Goal: Task Accomplishment & Management: Manage account settings

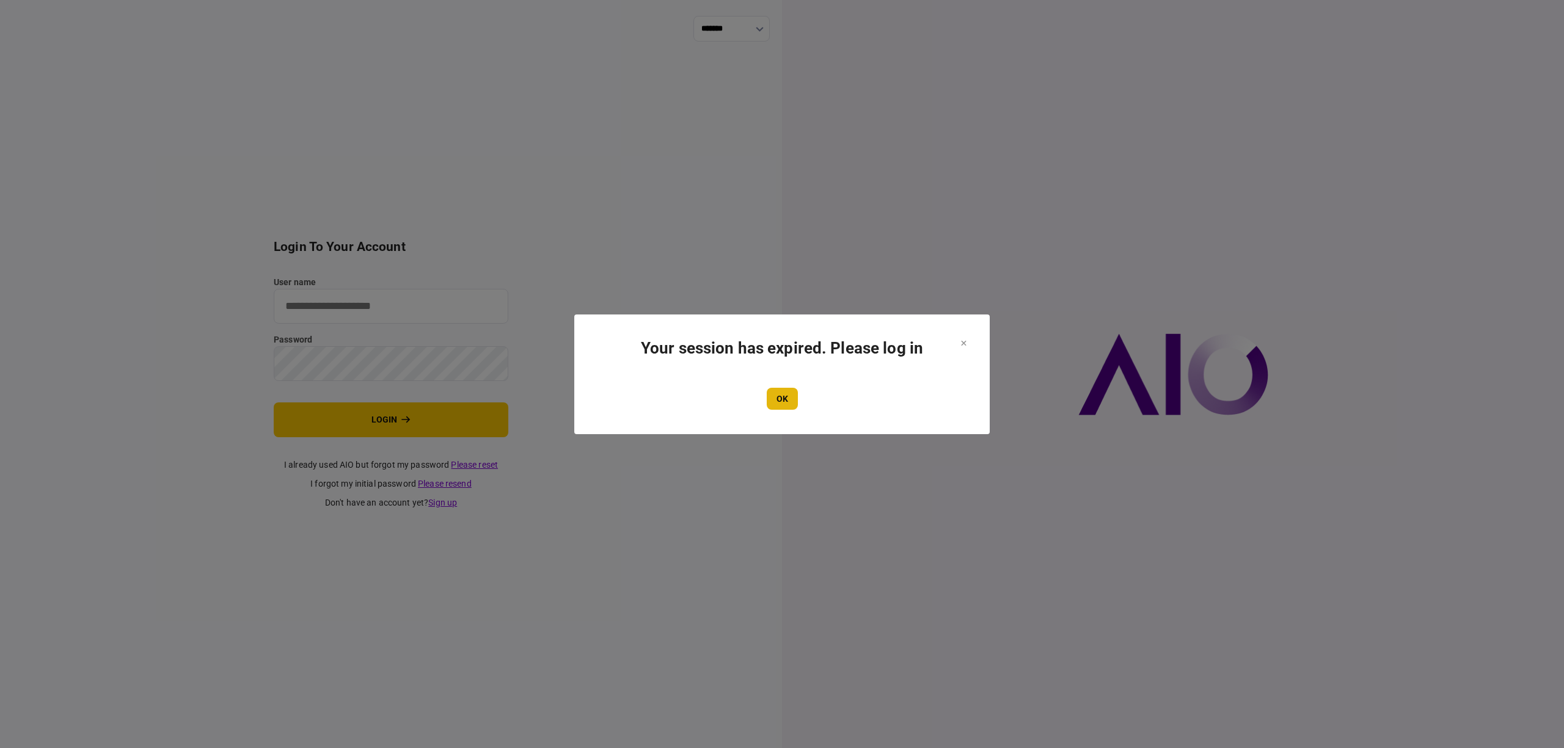
type input "****"
click at [783, 406] on button "OK" at bounding box center [782, 399] width 31 height 22
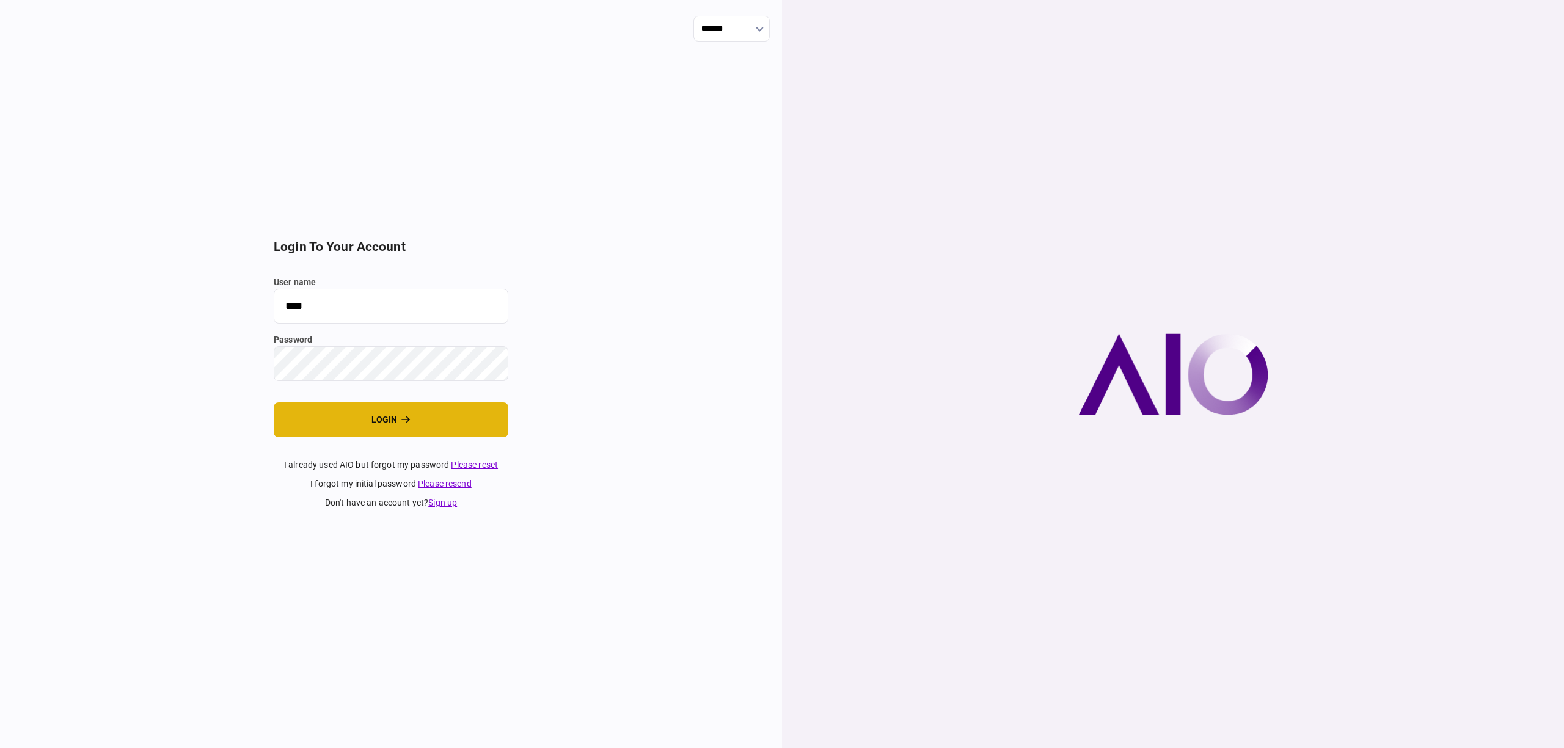
click at [347, 404] on button "login" at bounding box center [391, 420] width 235 height 35
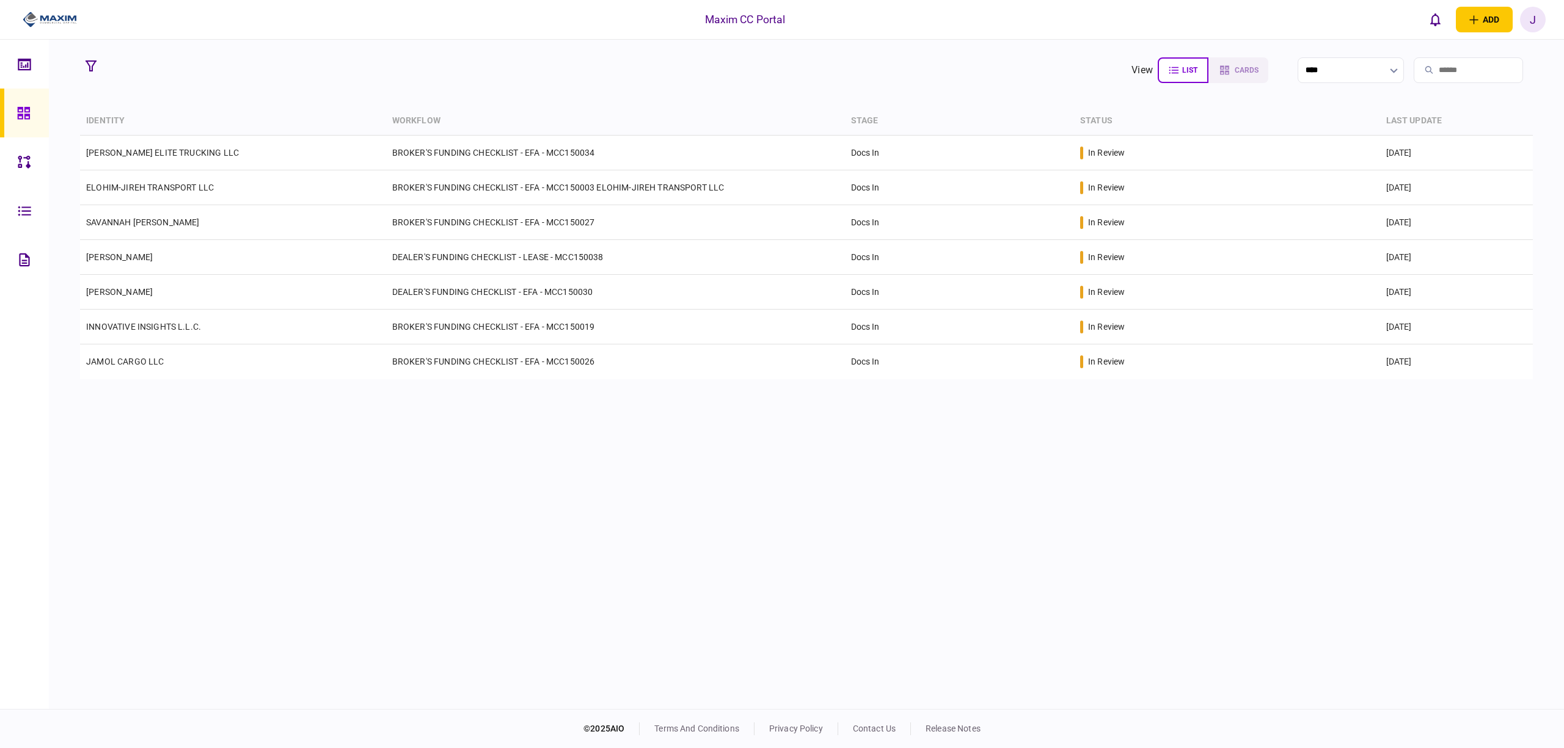
click at [419, 510] on div "identity workflow stage status last update [PERSON_NAME] ELITE TRUCKING LLC BRO…" at bounding box center [806, 406] width 1453 height 599
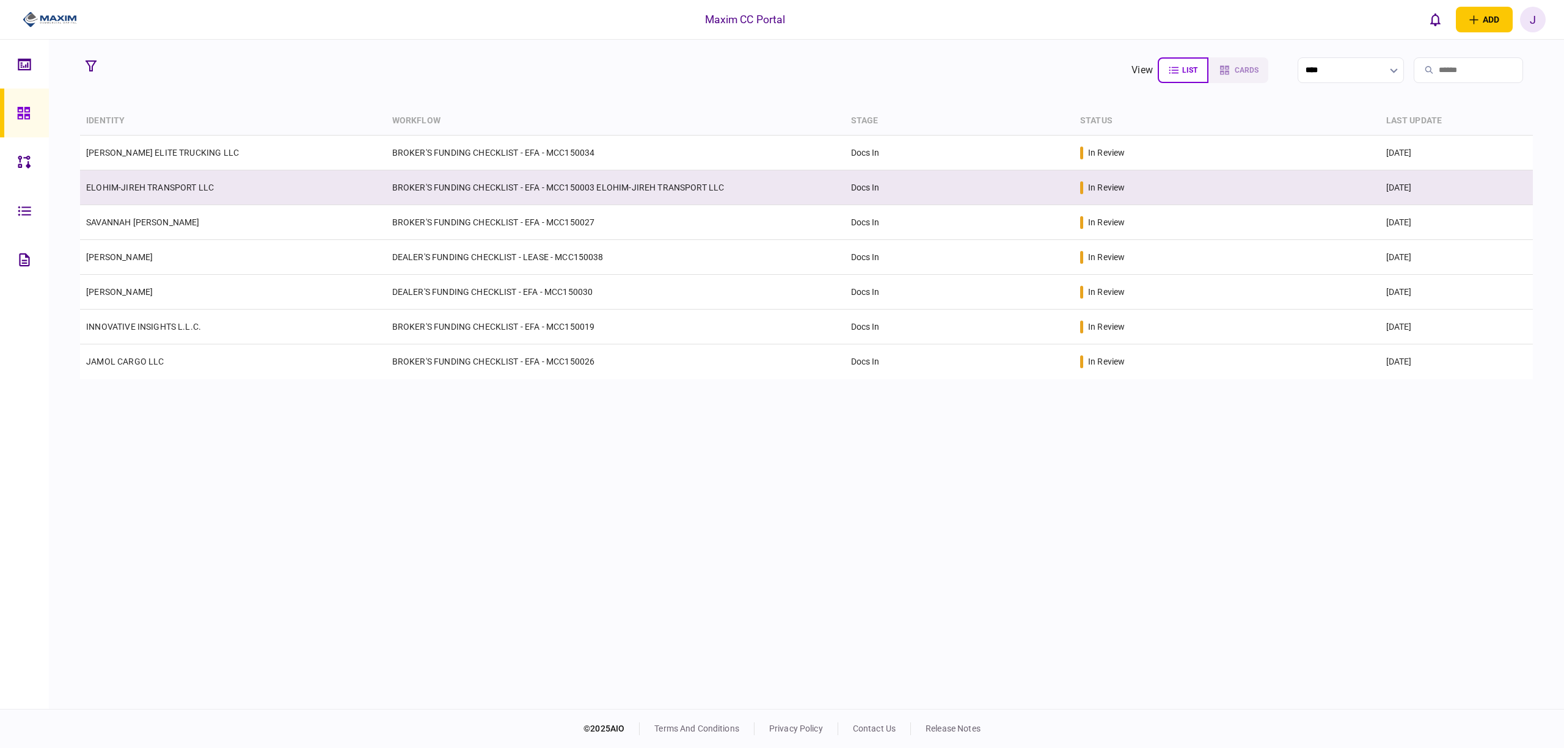
click at [131, 197] on td "ELOHIM-JIREH TRANSPORT LLC" at bounding box center [233, 187] width 306 height 35
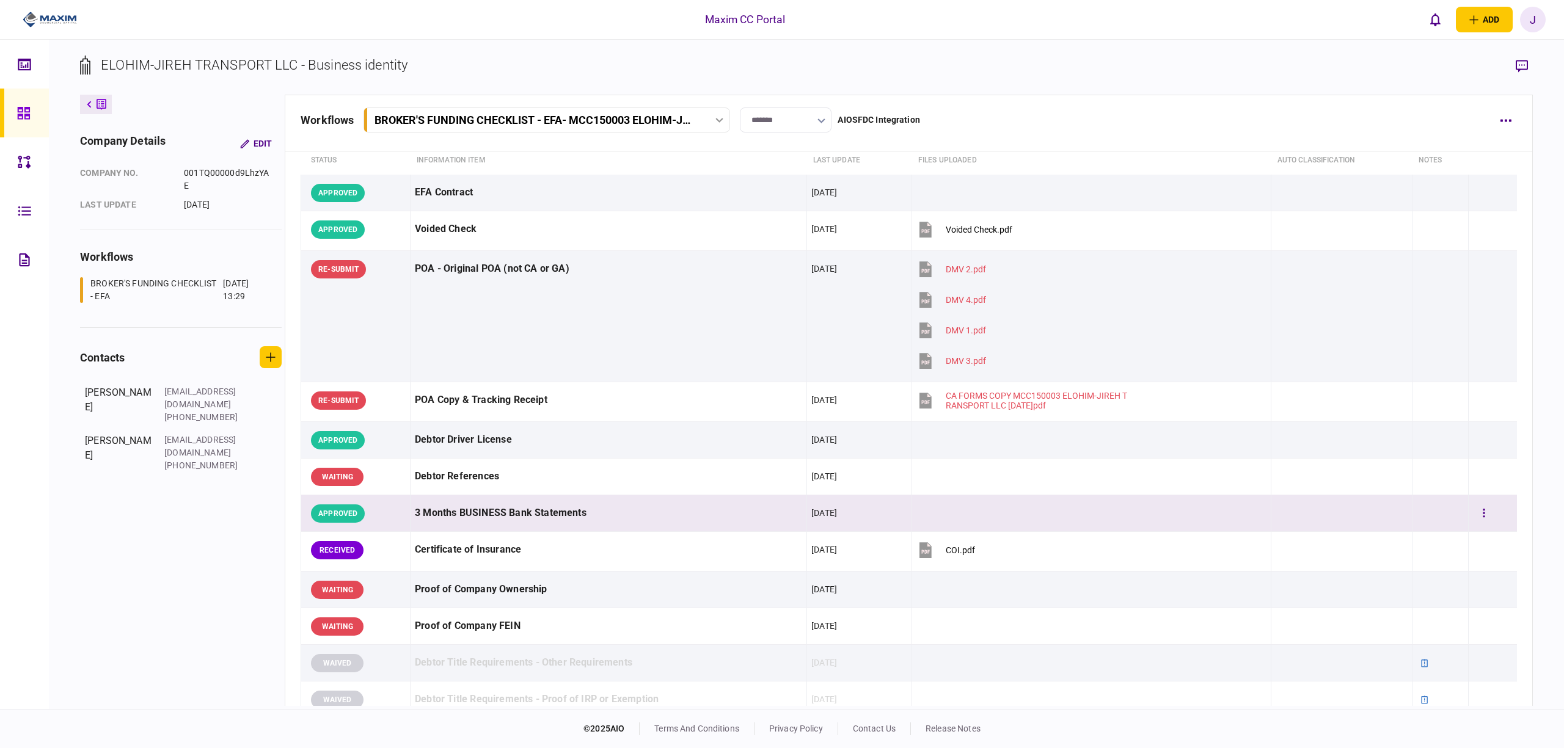
scroll to position [81, 0]
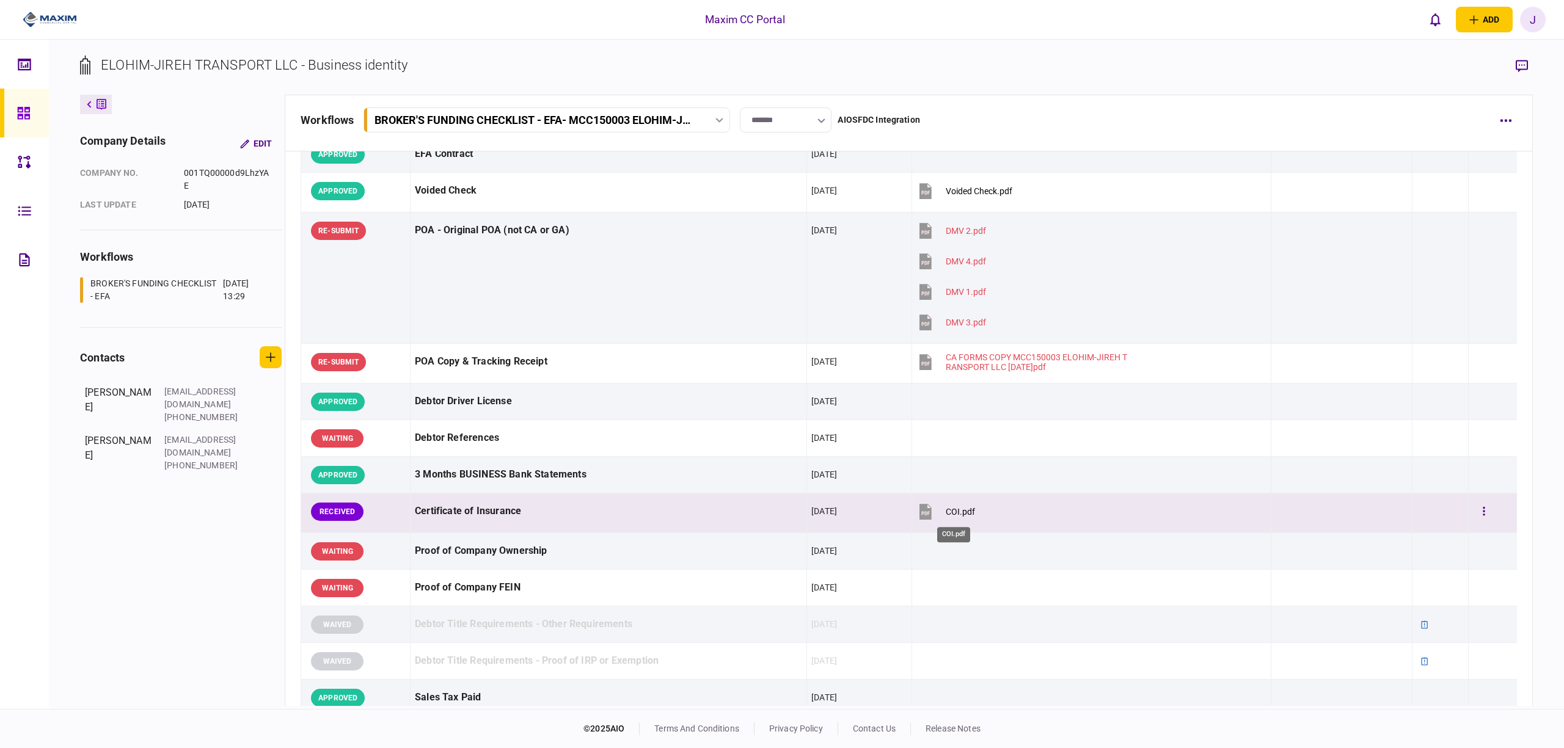
click at [947, 513] on div "COI.pdf" at bounding box center [960, 512] width 29 height 10
click at [1481, 516] on button "button" at bounding box center [1484, 512] width 22 height 22
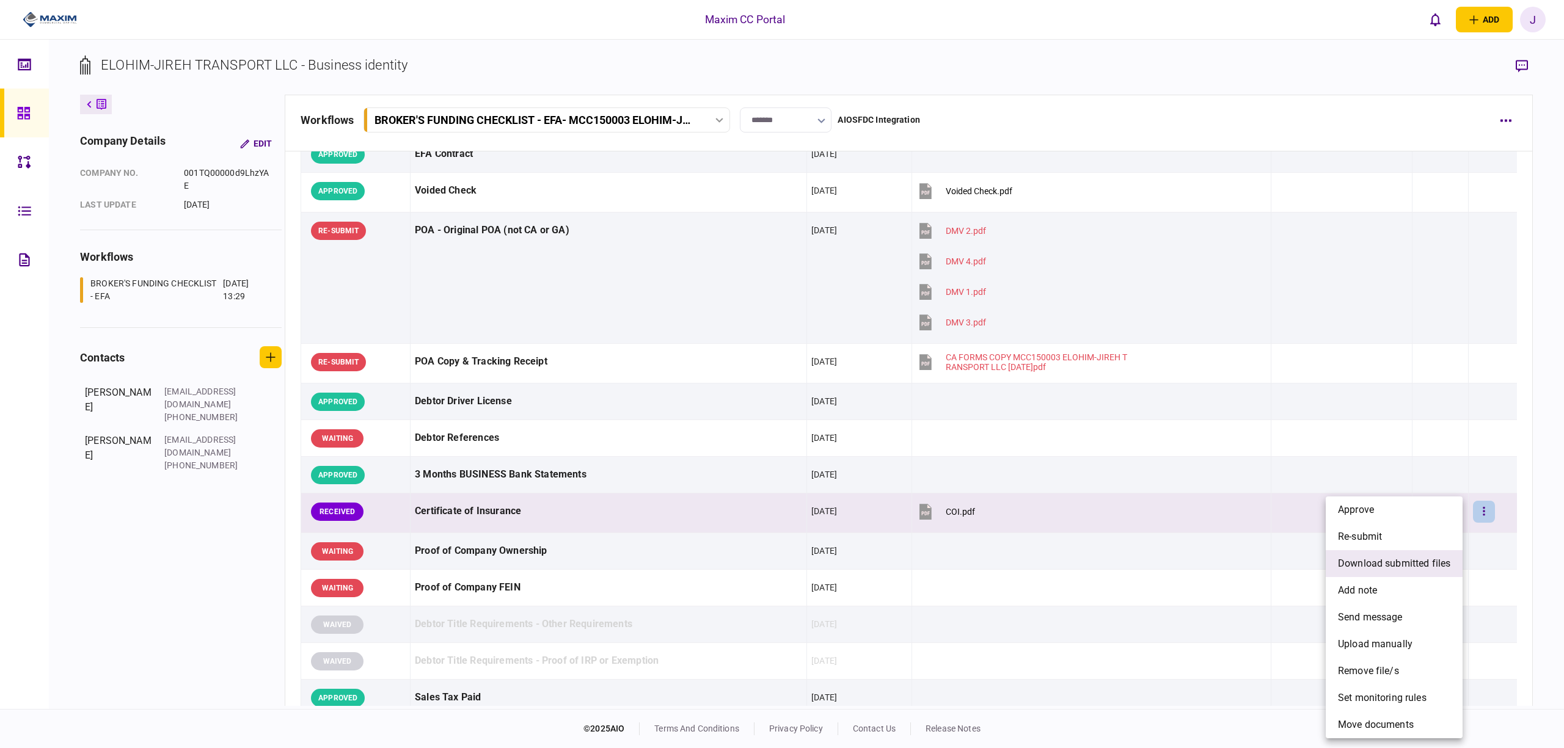
click at [1414, 565] on span "download submitted files" at bounding box center [1394, 564] width 112 height 15
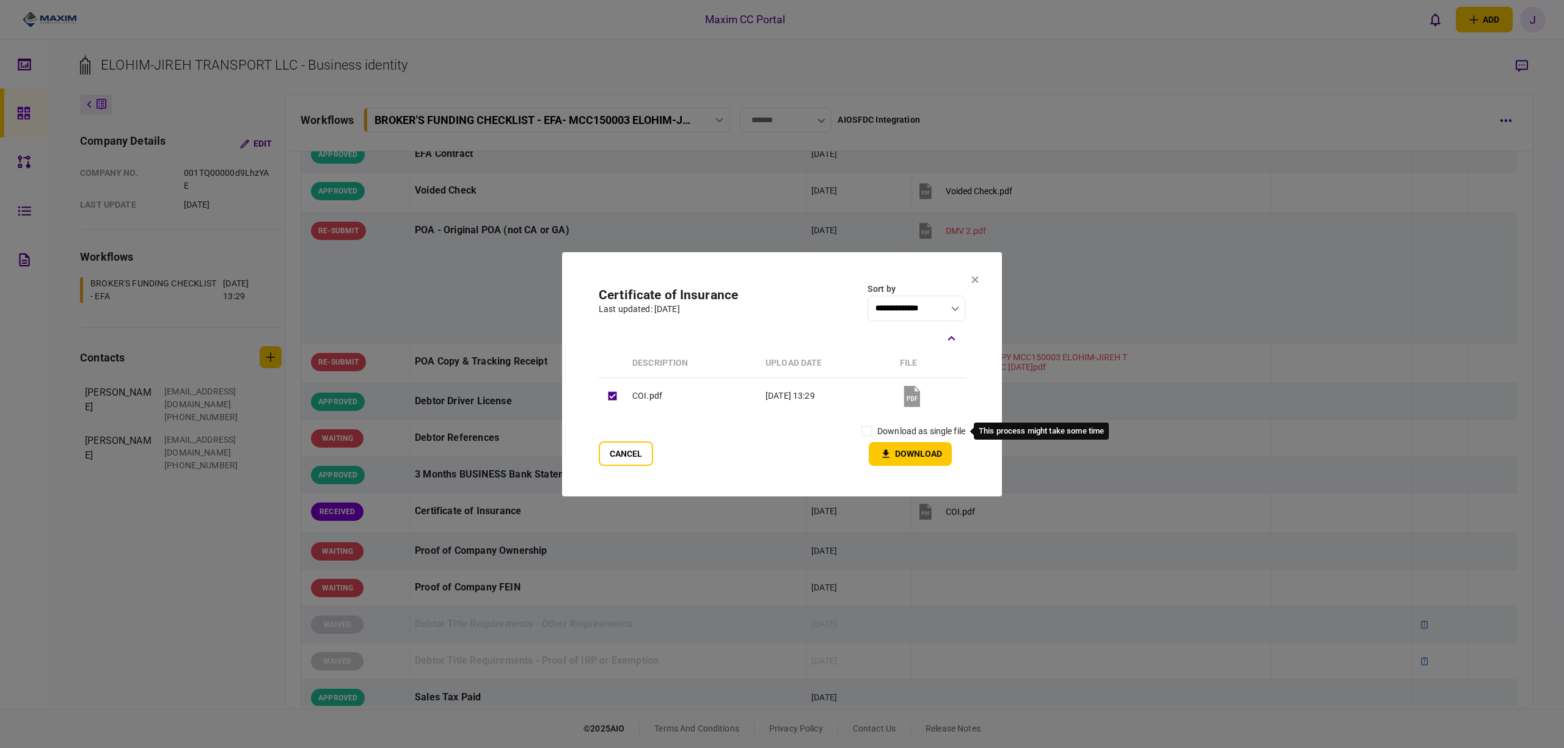
click at [877, 433] on label "download as single file" at bounding box center [921, 431] width 88 height 13
click at [910, 468] on section "**********" at bounding box center [782, 374] width 440 height 244
click at [900, 456] on button "Download" at bounding box center [910, 454] width 83 height 24
drag, startPoint x: 969, startPoint y: 272, endPoint x: 976, endPoint y: 275, distance: 7.2
click at [974, 274] on section "**********" at bounding box center [782, 374] width 440 height 244
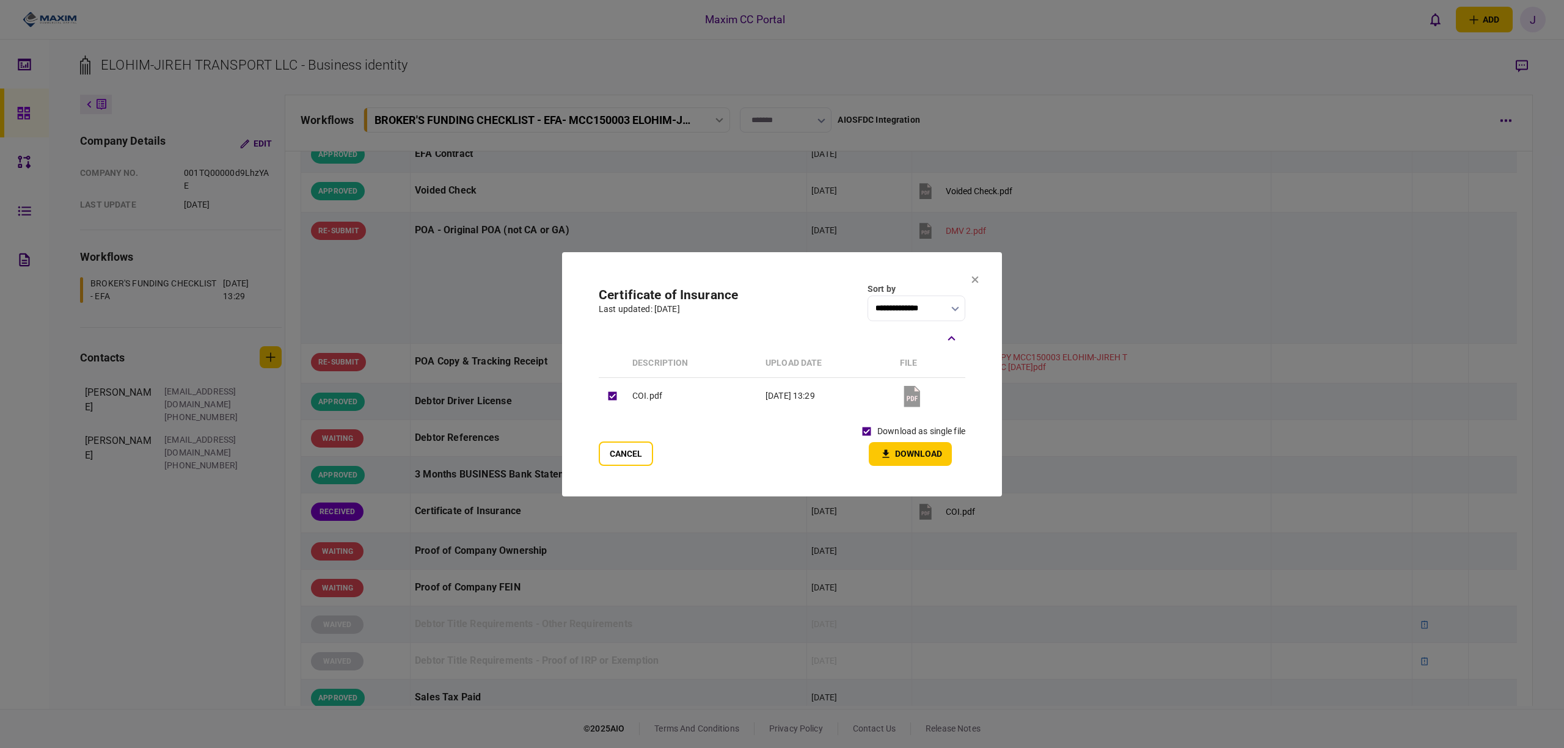
click at [976, 276] on icon at bounding box center [974, 279] width 7 height 7
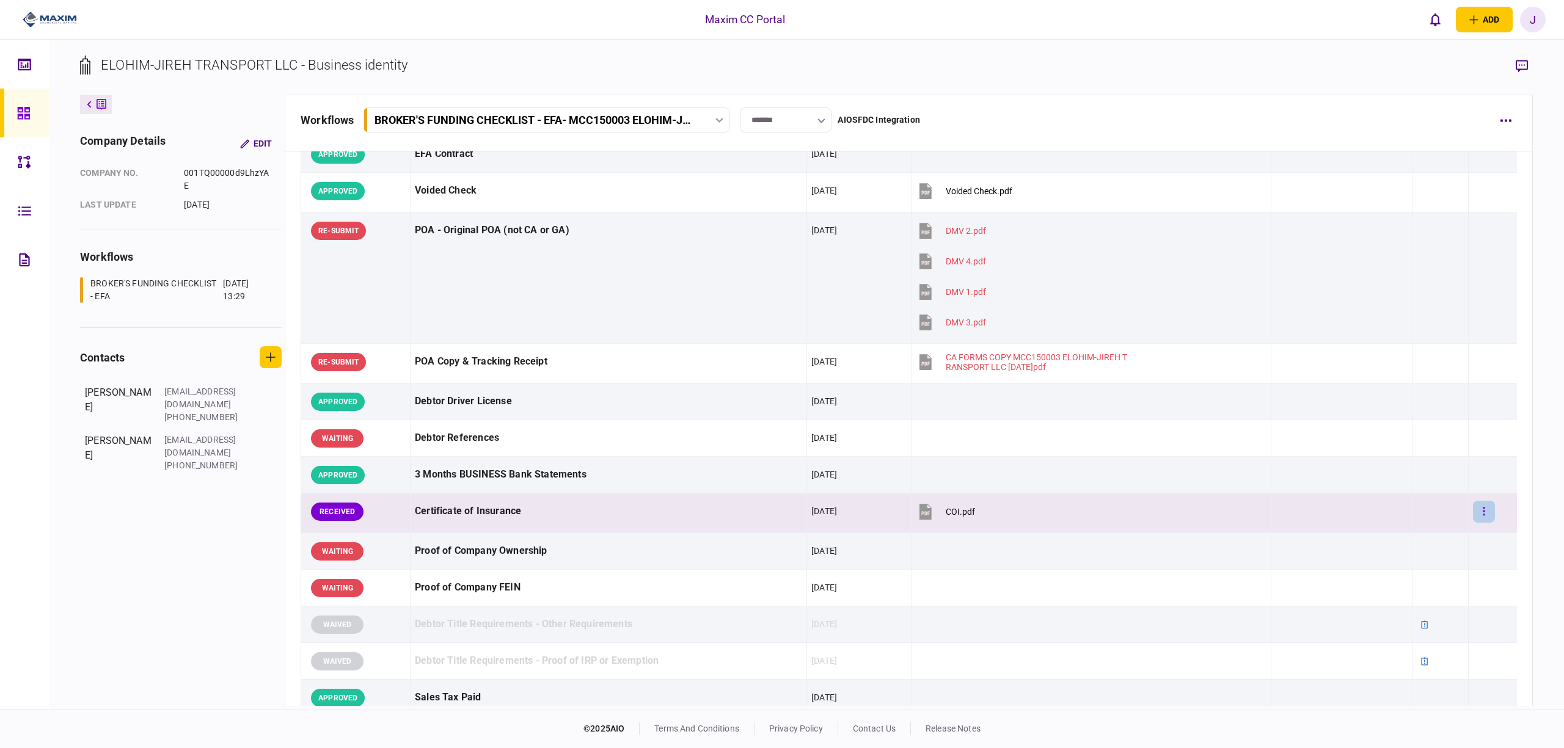
click at [1475, 512] on button "button" at bounding box center [1484, 512] width 22 height 22
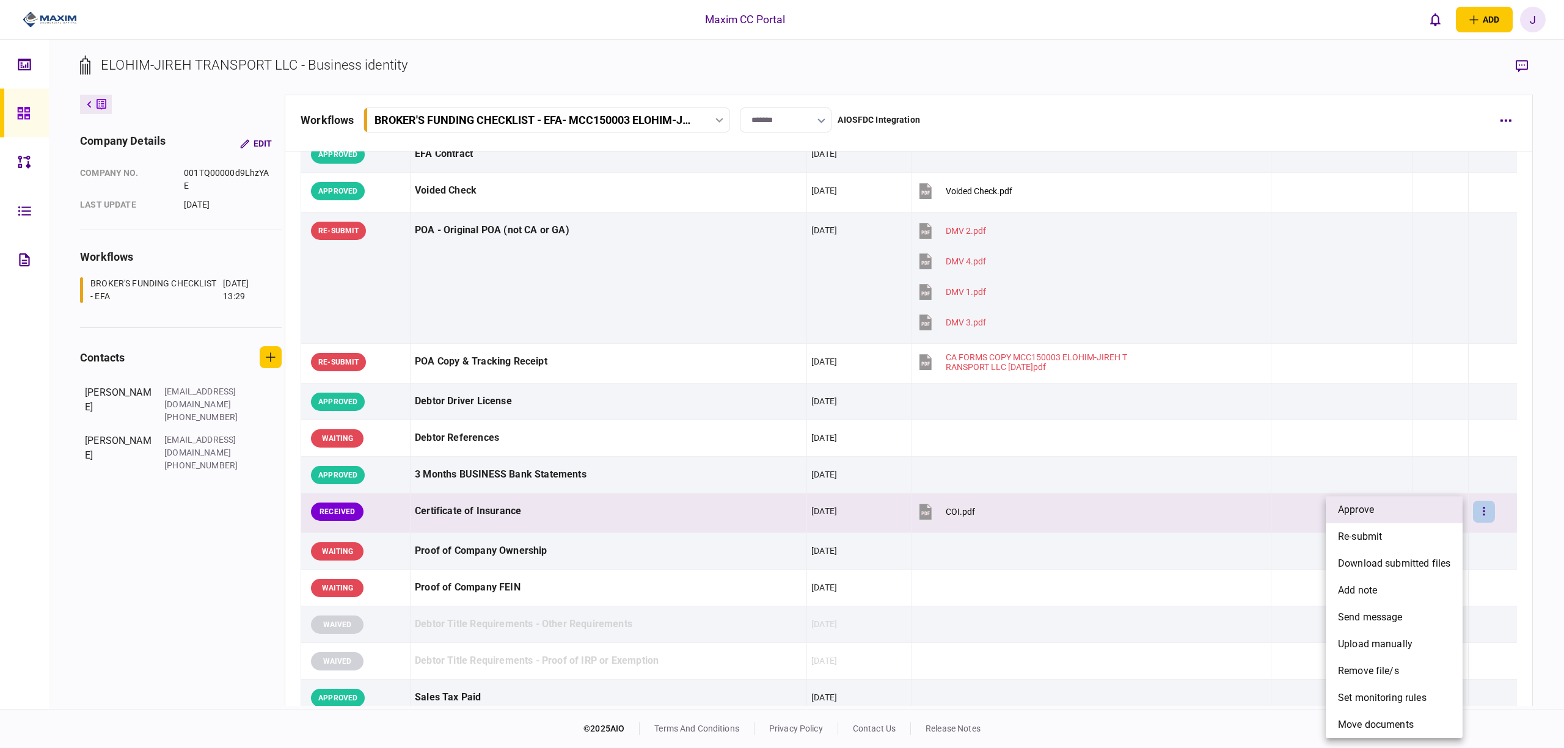
click at [1406, 516] on li "approve" at bounding box center [1394, 510] width 137 height 27
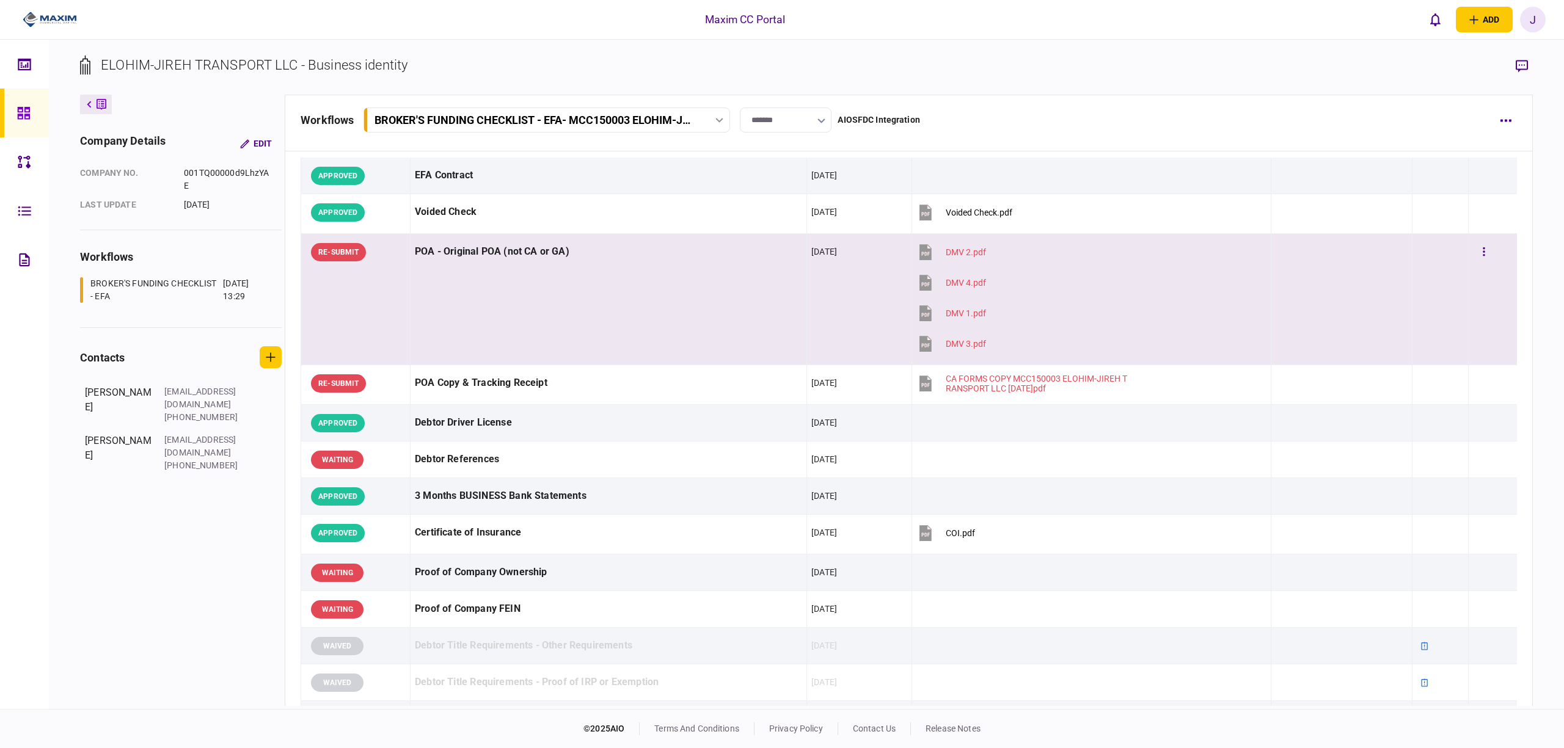
scroll to position [0, 0]
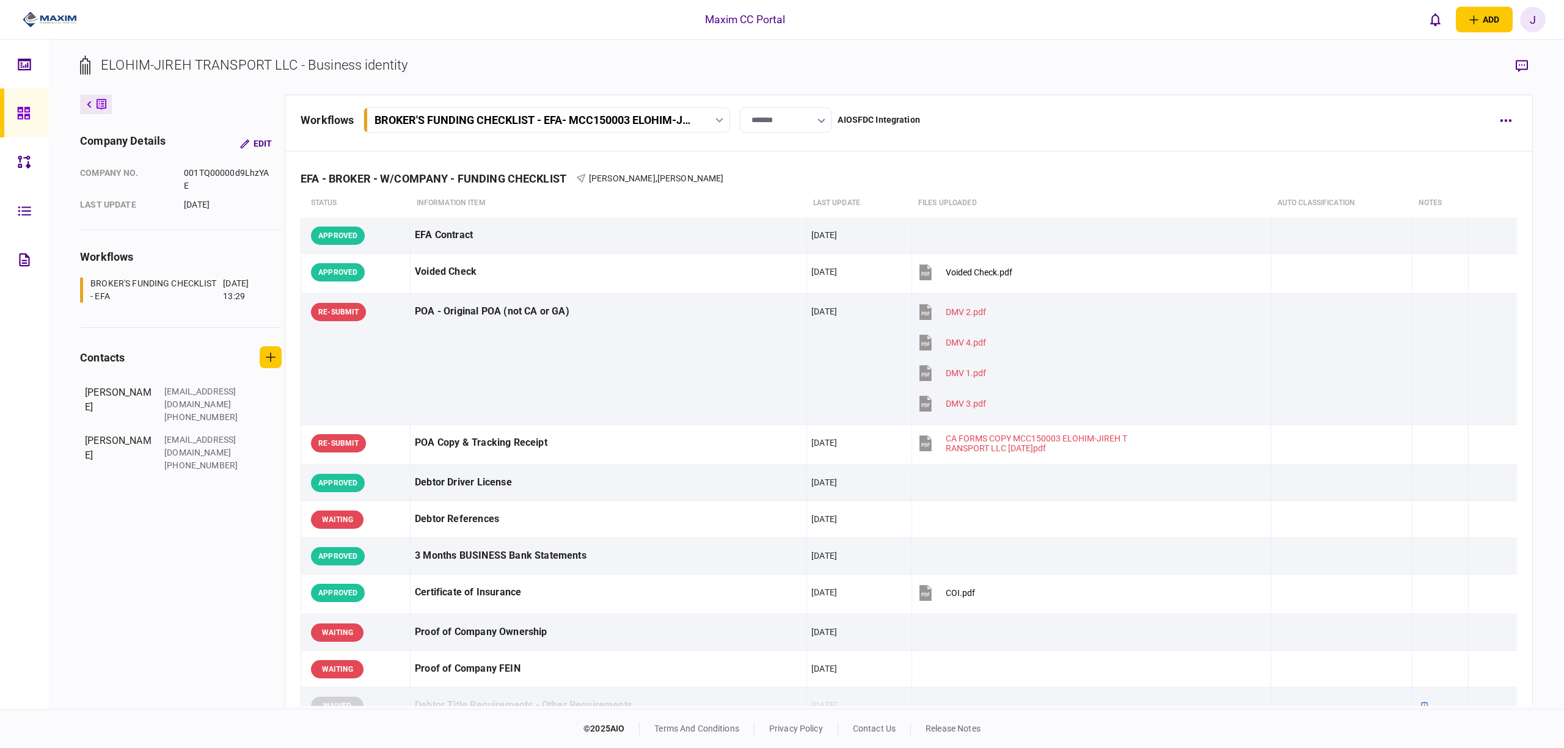
drag, startPoint x: 21, startPoint y: 120, endPoint x: 23, endPoint y: 103, distance: 16.6
click at [21, 120] on icon at bounding box center [23, 113] width 13 height 14
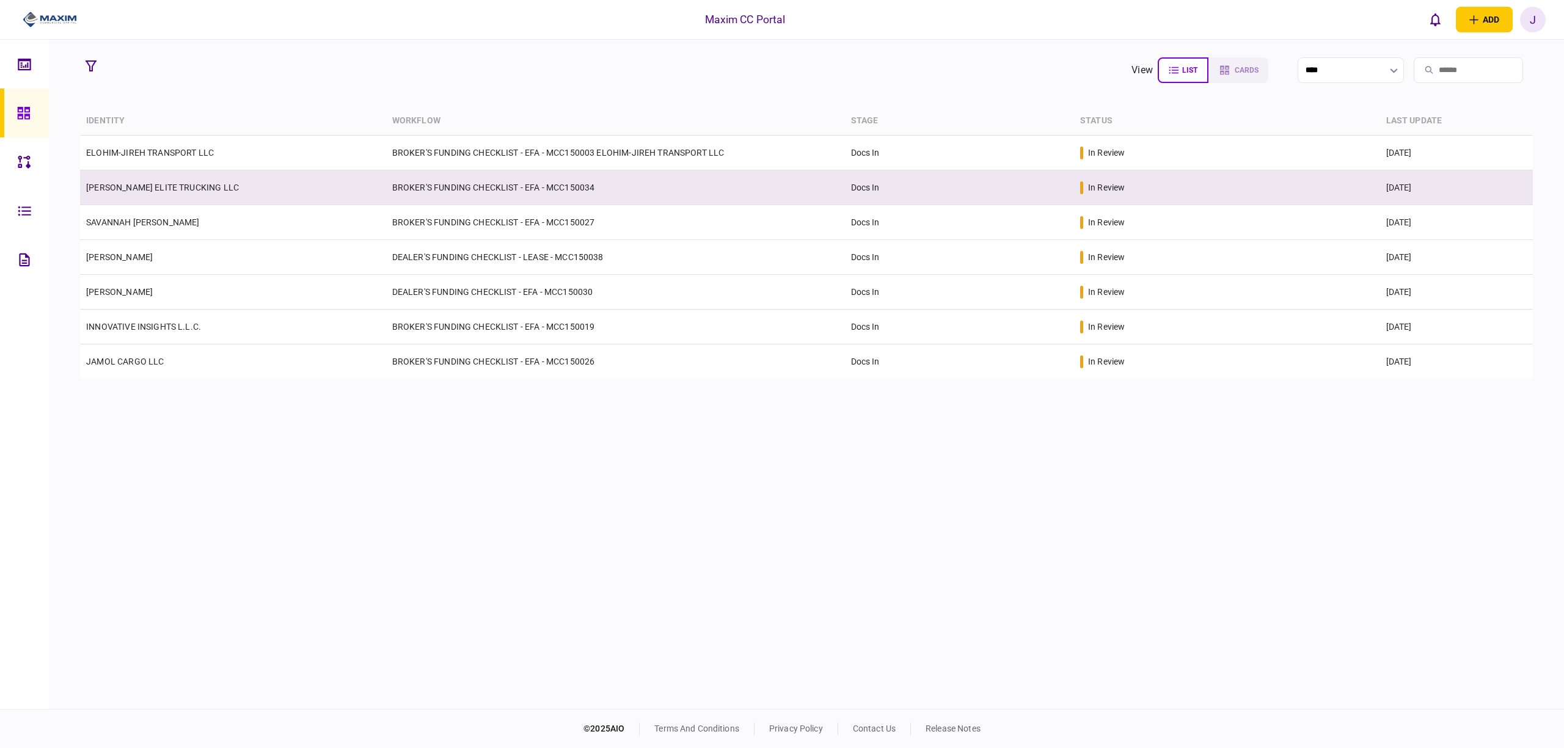
click at [161, 189] on link "[PERSON_NAME] ELITE TRUCKING LLC" at bounding box center [162, 188] width 153 height 10
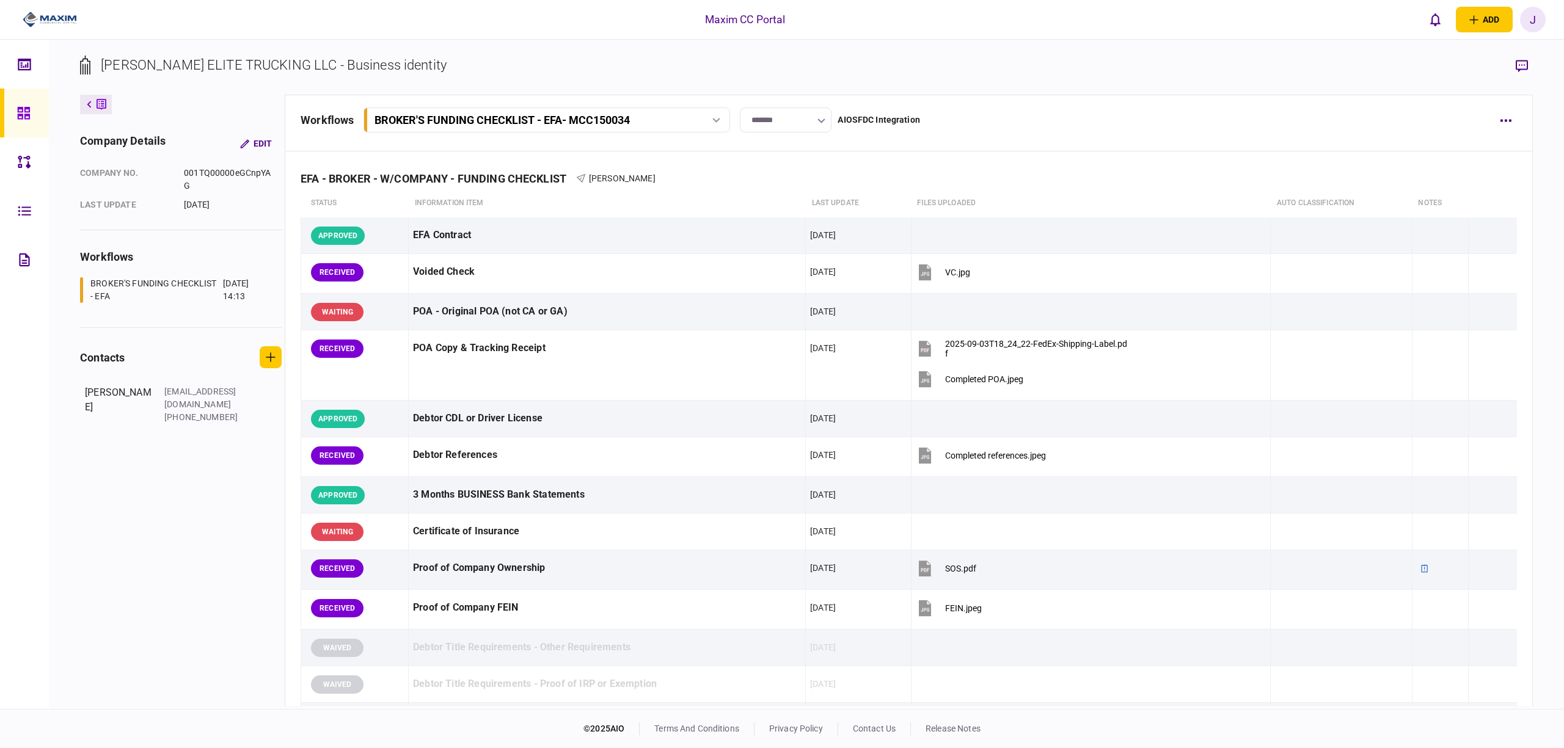
click at [37, 106] on link at bounding box center [24, 113] width 49 height 49
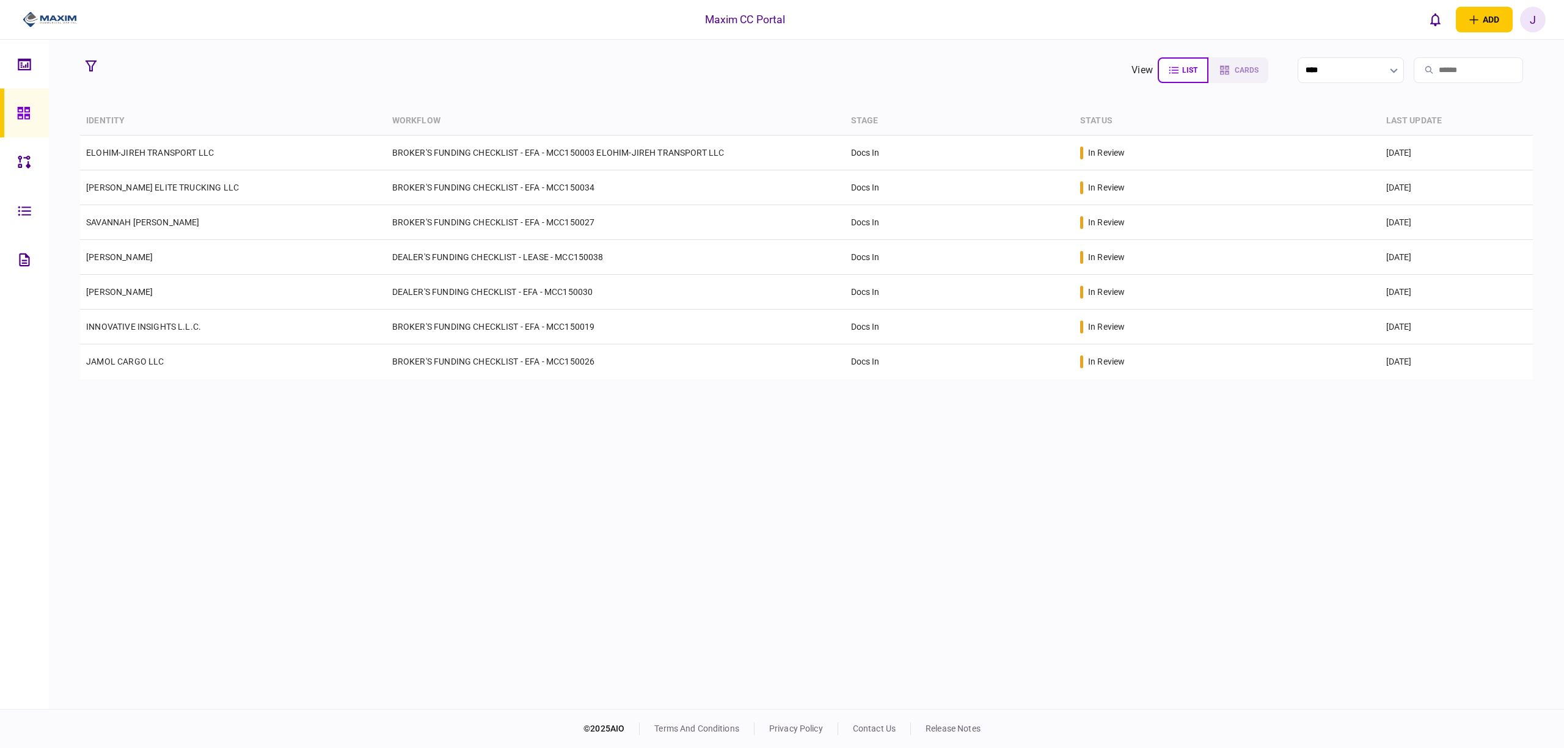
click at [510, 103] on section "view list cards **** Type clear Business Individual documents status clear wait…" at bounding box center [806, 375] width 1515 height 670
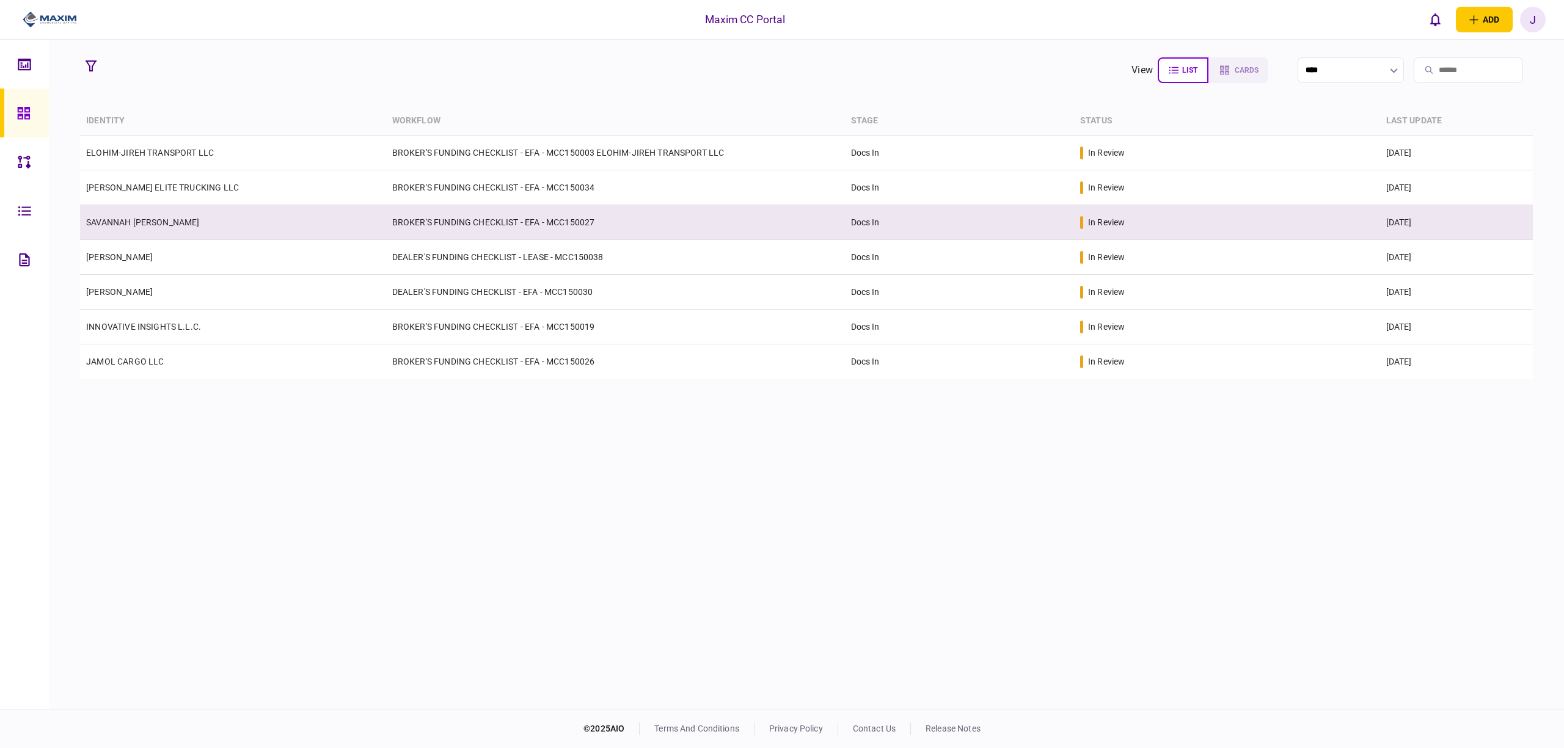
click at [406, 225] on td "BROKER'S FUNDING CHECKLIST - EFA - MCC150027" at bounding box center [615, 222] width 459 height 35
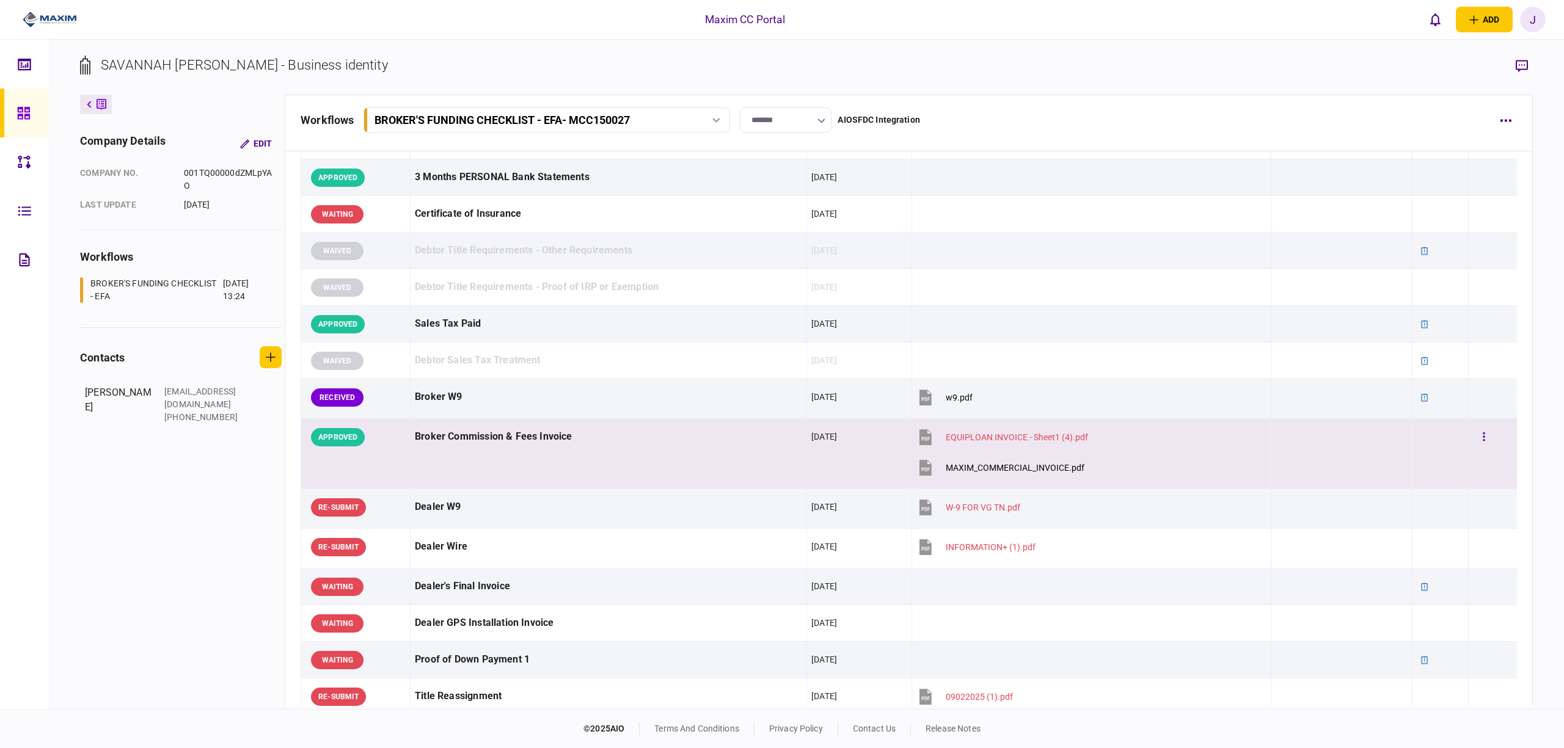
scroll to position [304, 0]
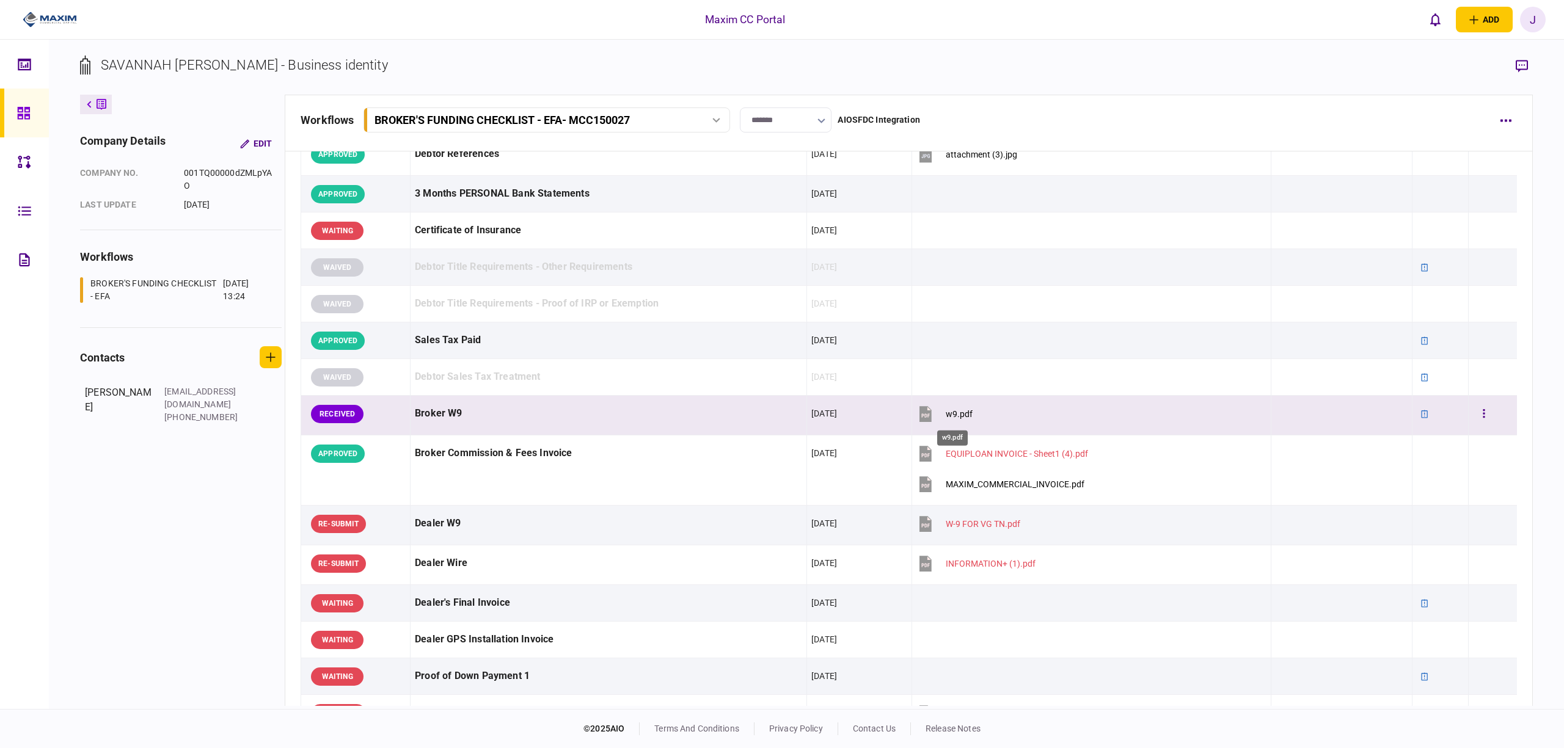
click at [953, 412] on div "w9.pdf" at bounding box center [959, 414] width 27 height 10
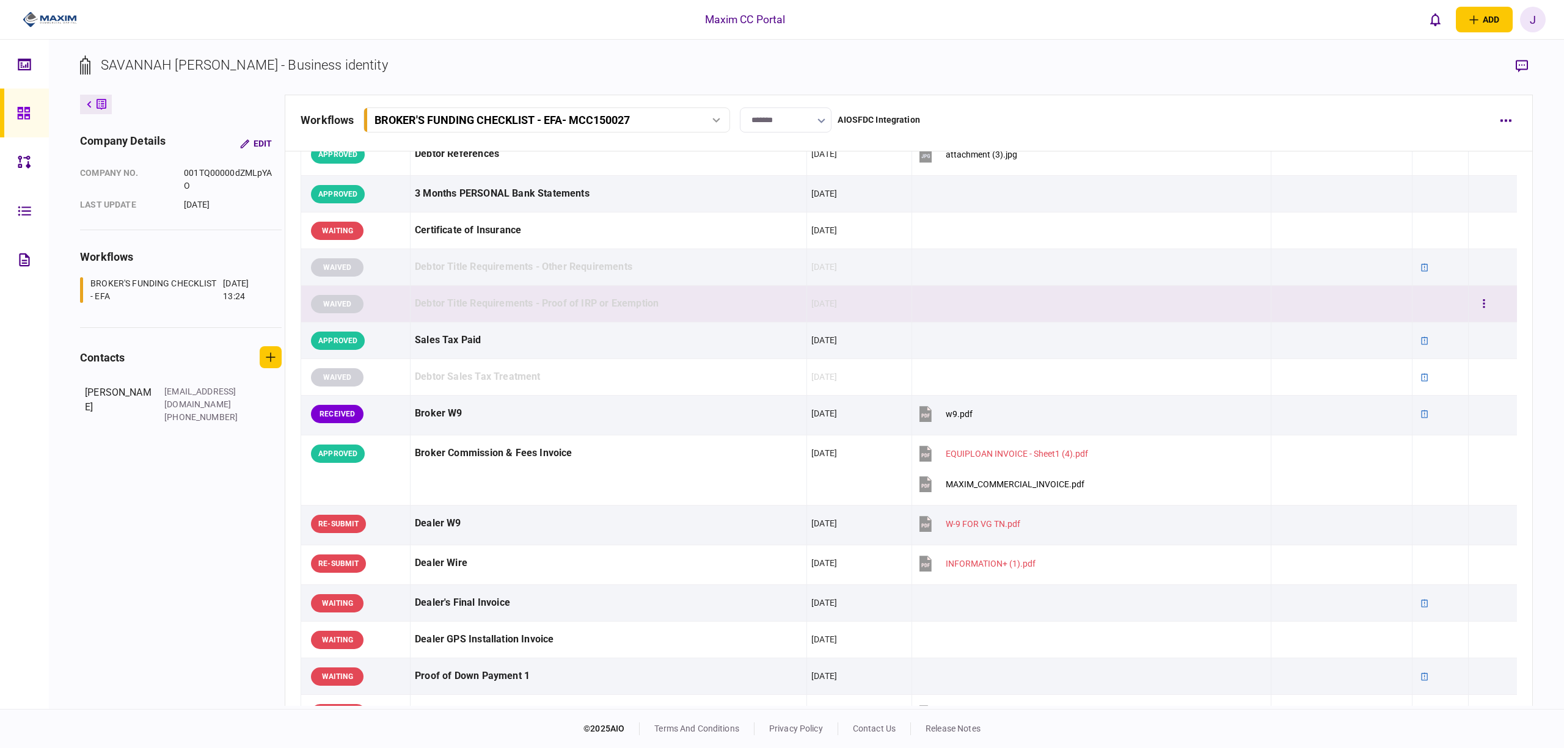
scroll to position [0, 0]
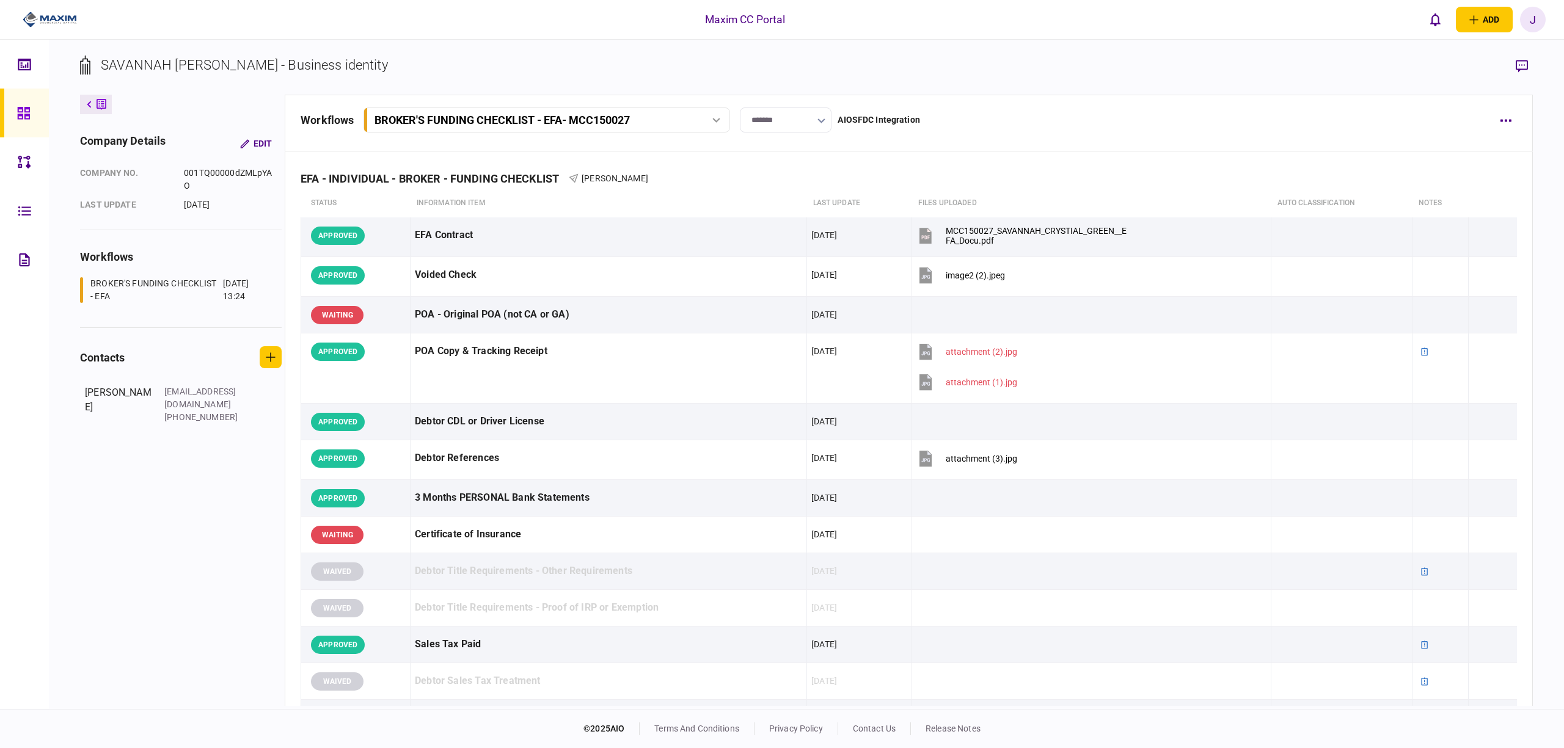
click at [13, 111] on link at bounding box center [24, 113] width 49 height 49
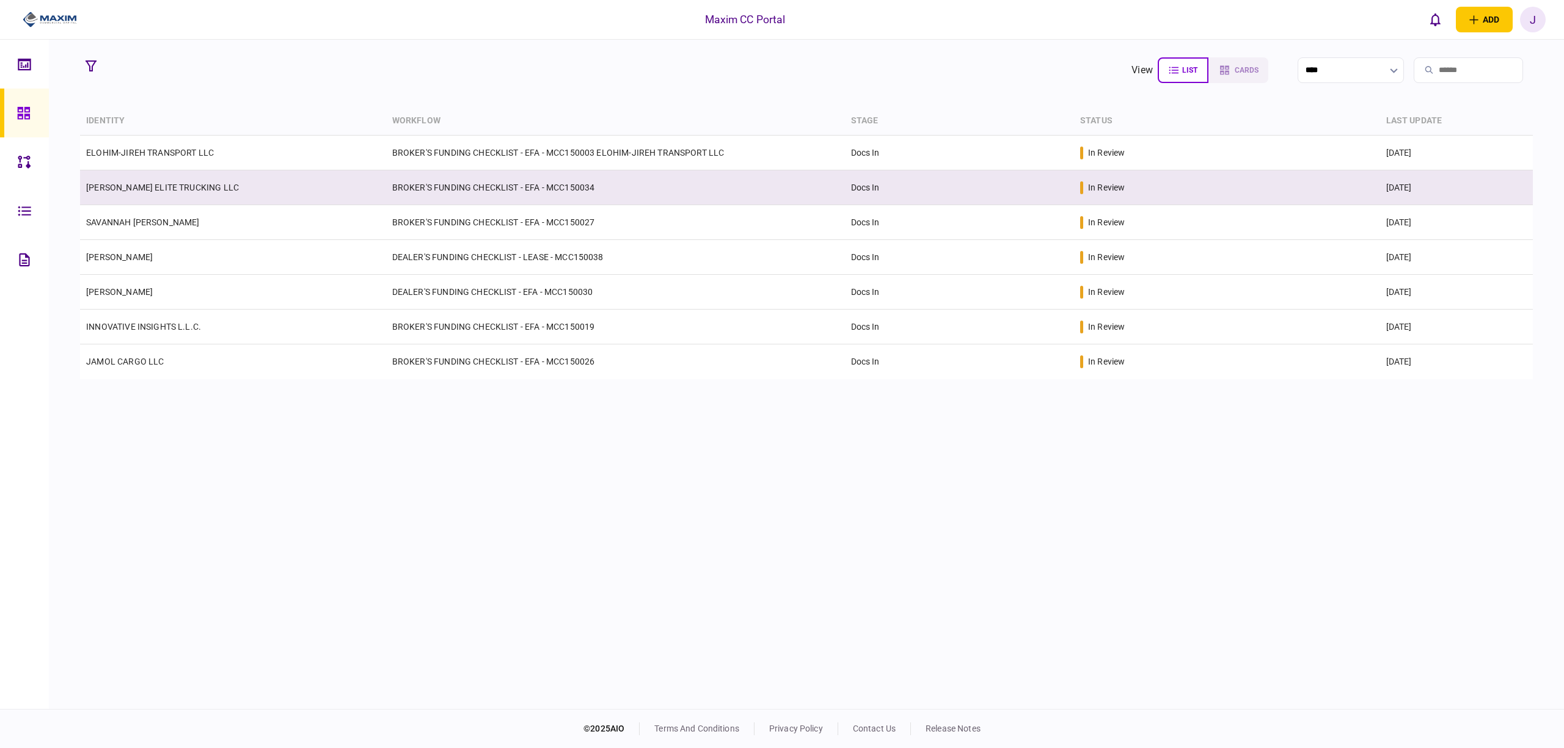
click at [145, 187] on link "[PERSON_NAME] ELITE TRUCKING LLC" at bounding box center [162, 188] width 153 height 10
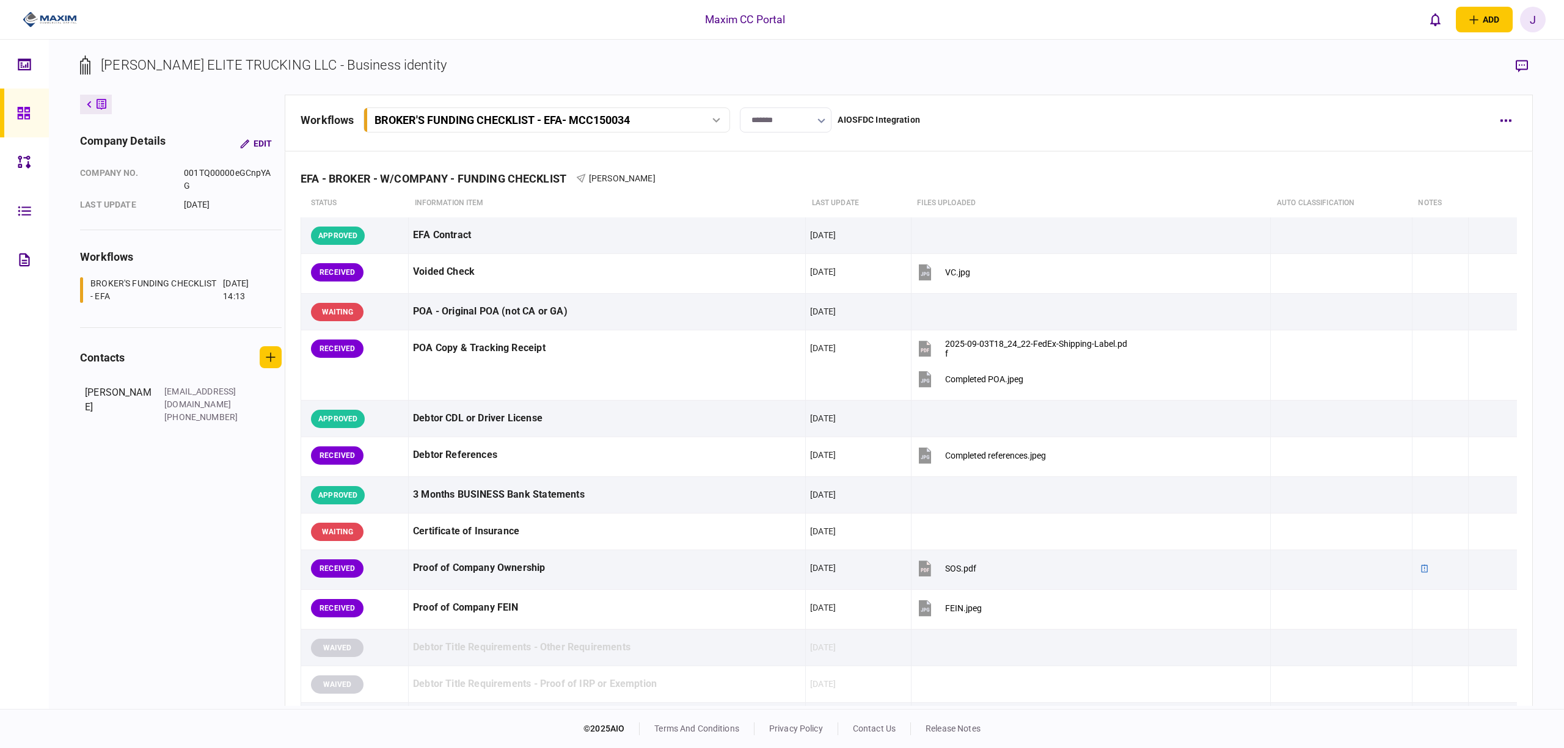
click at [30, 122] on div at bounding box center [27, 113] width 20 height 49
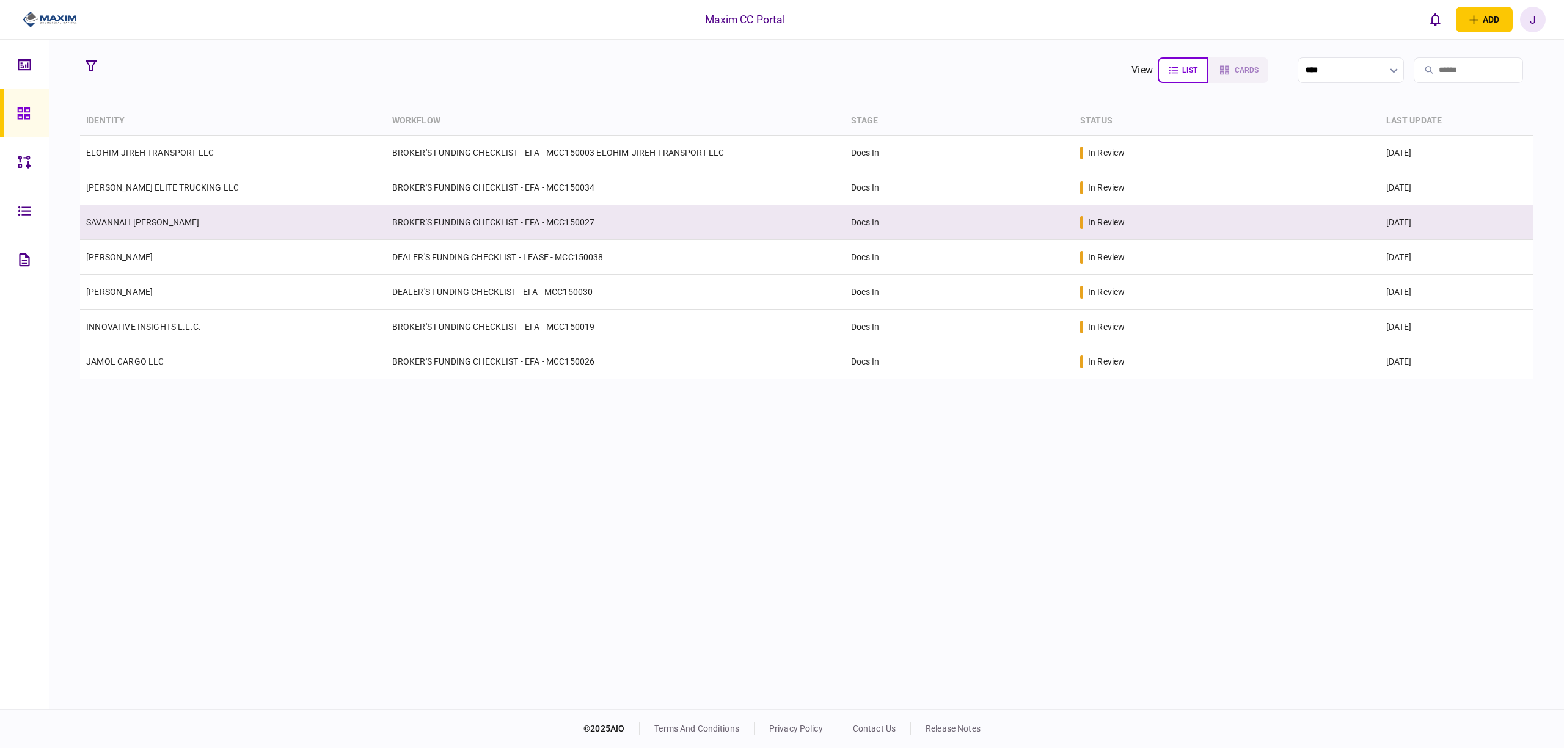
click at [157, 208] on td "SAVANNAH [PERSON_NAME]" at bounding box center [233, 222] width 306 height 35
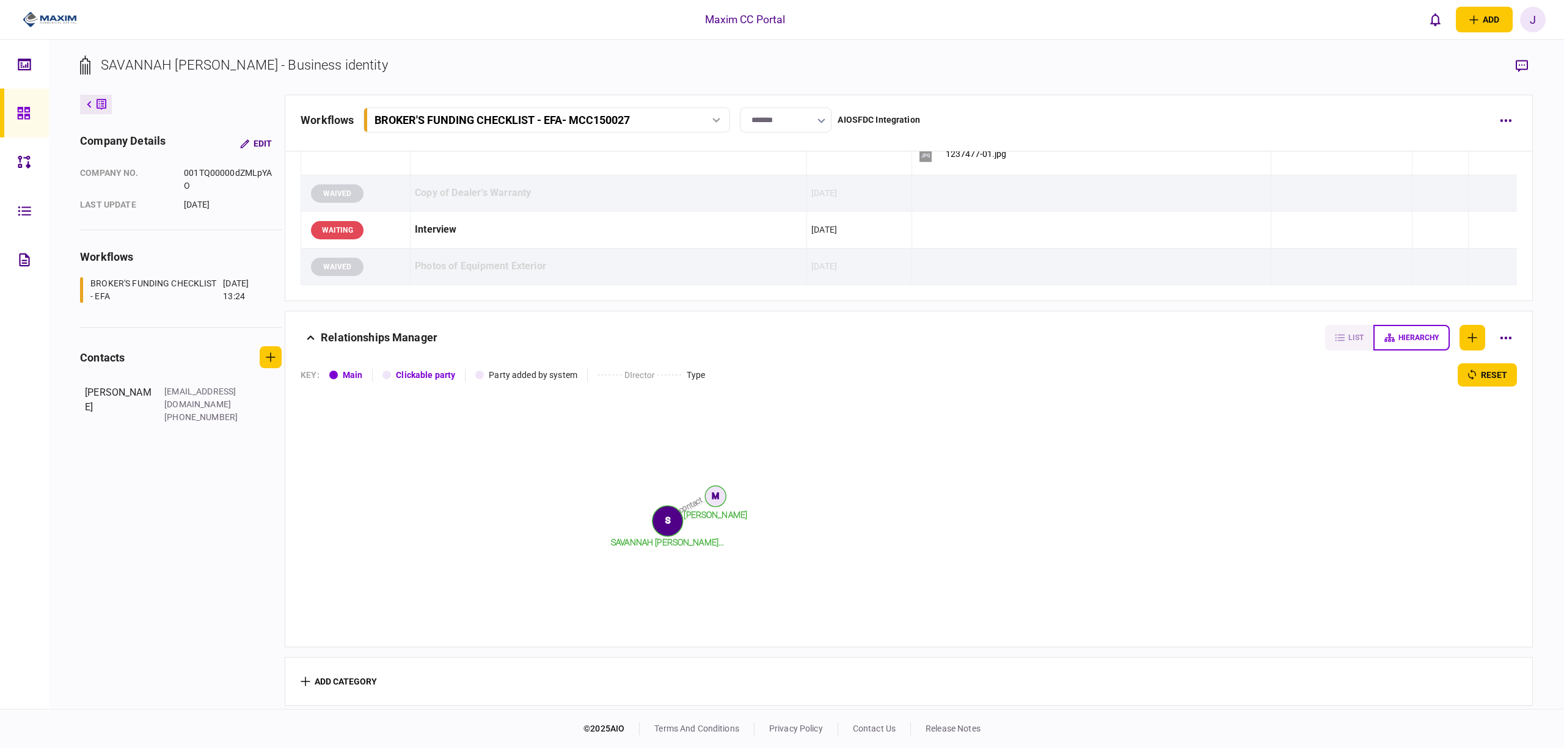
scroll to position [1364, 0]
click at [27, 101] on div at bounding box center [27, 113] width 20 height 49
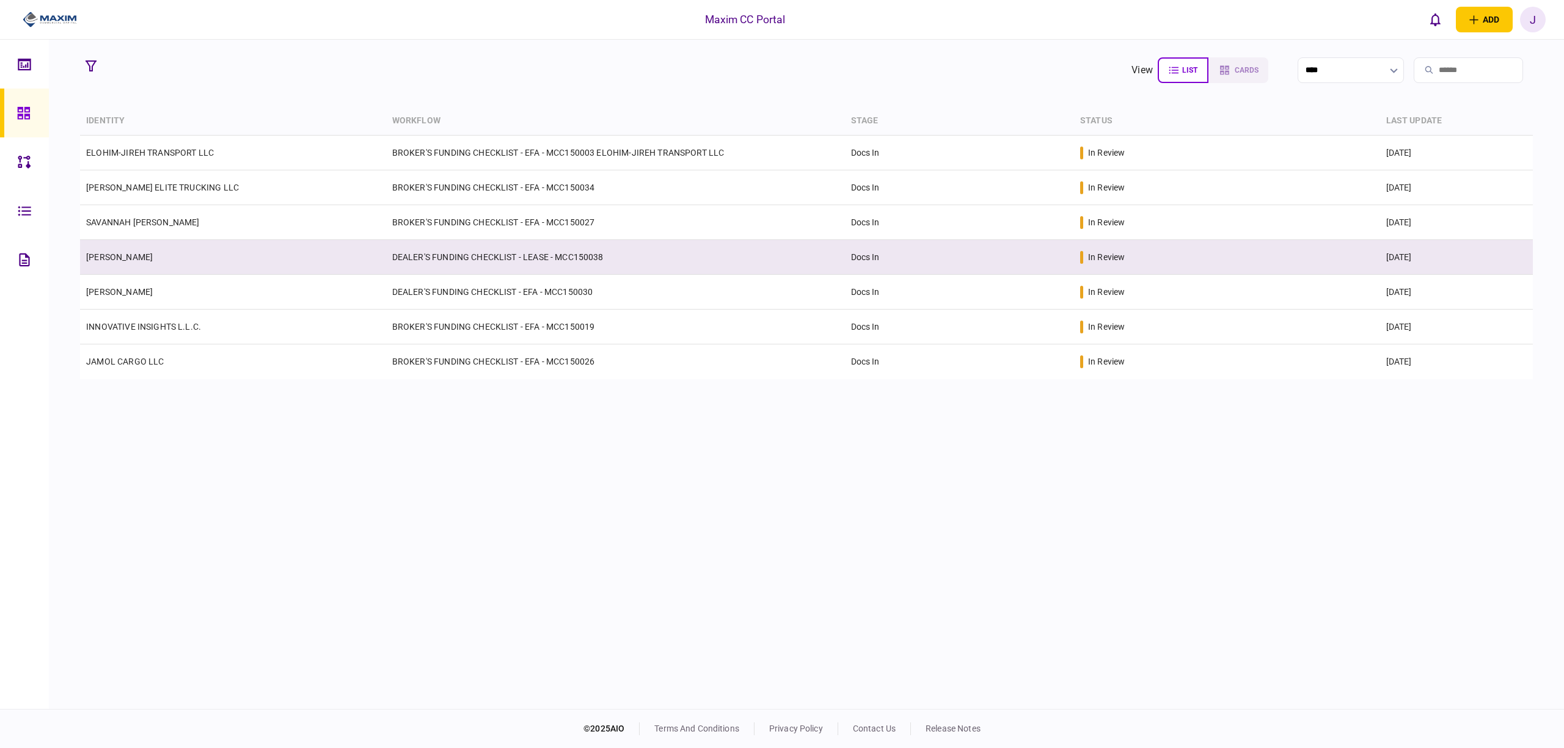
click at [126, 247] on td "[PERSON_NAME]" at bounding box center [233, 257] width 306 height 35
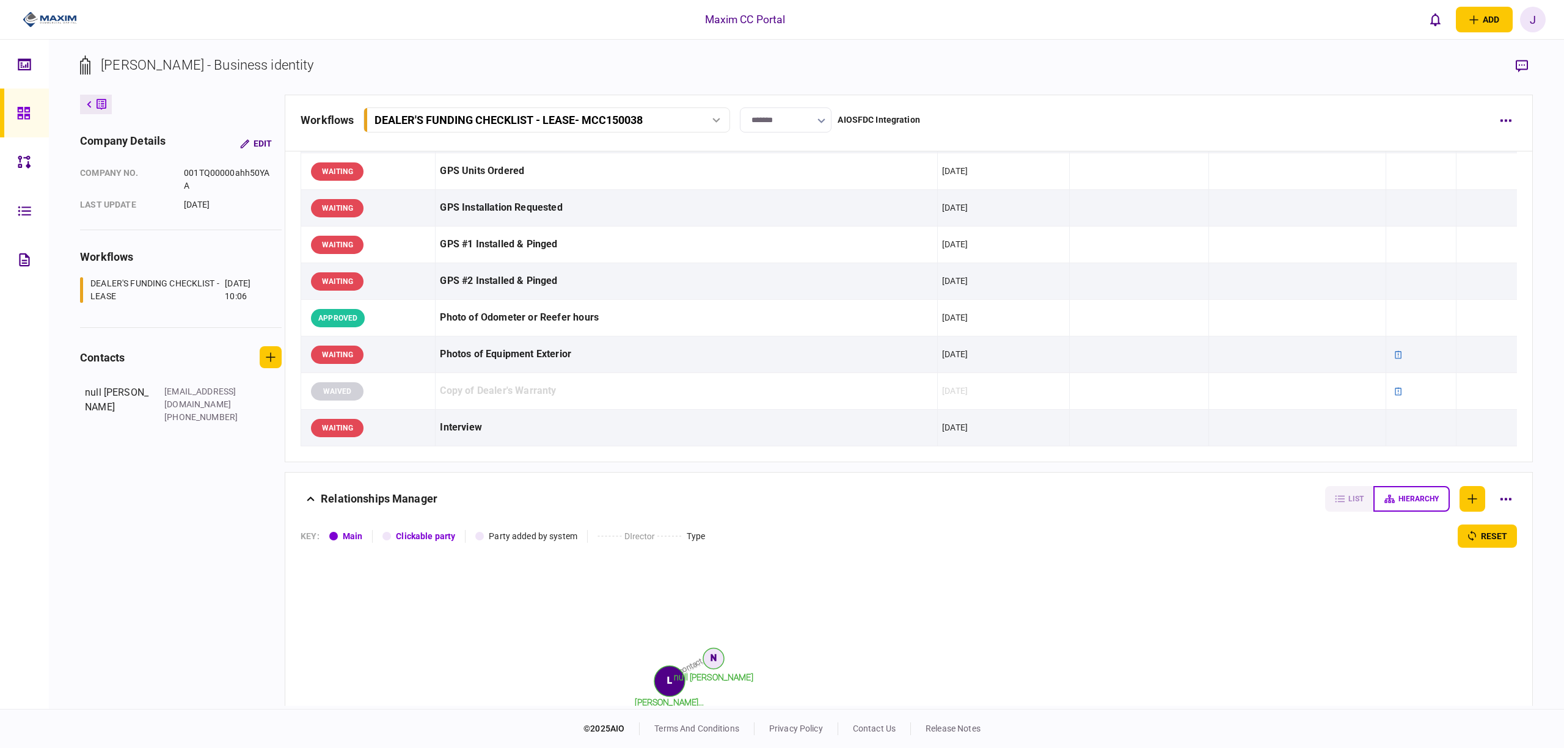
scroll to position [1005, 0]
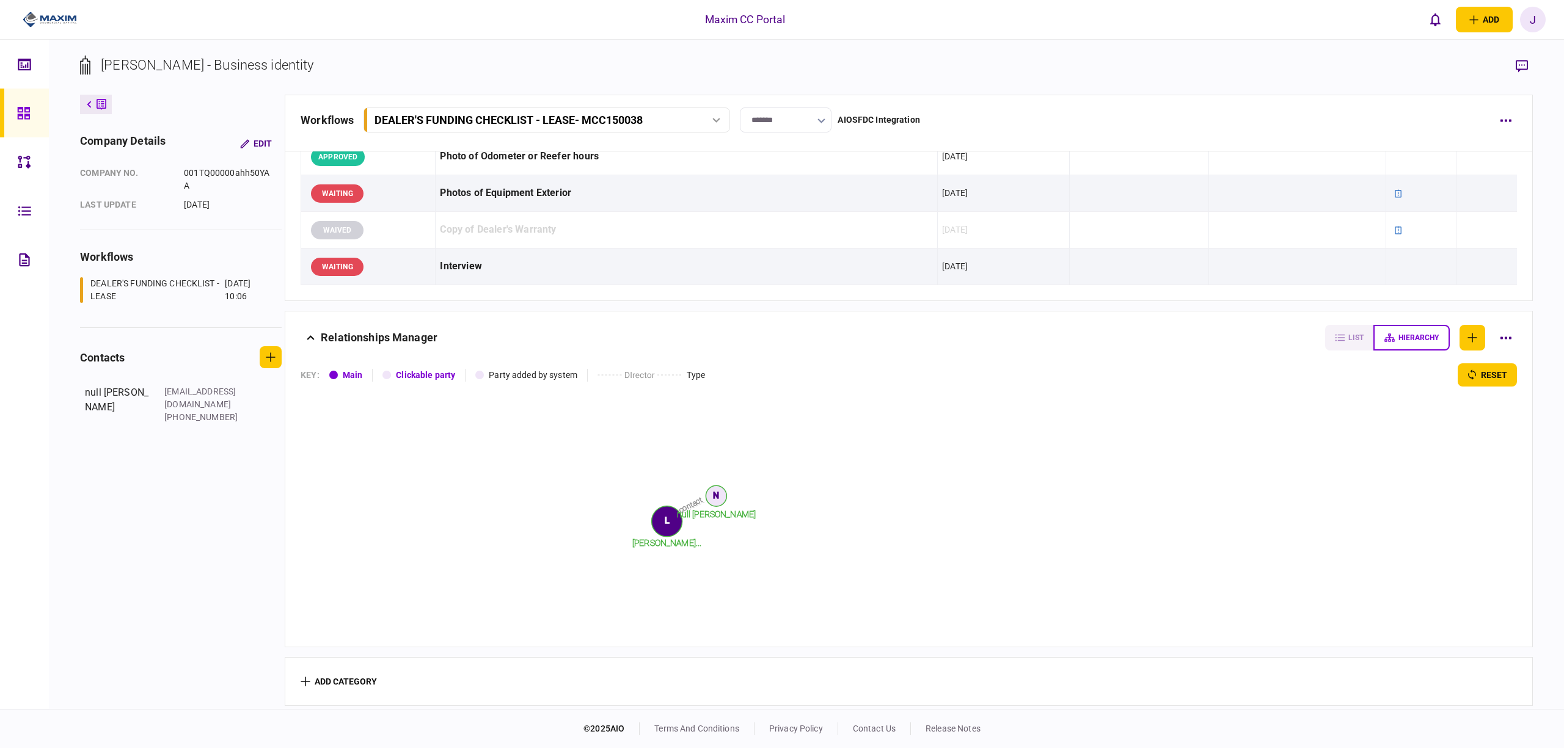
click at [12, 158] on link at bounding box center [24, 161] width 49 height 49
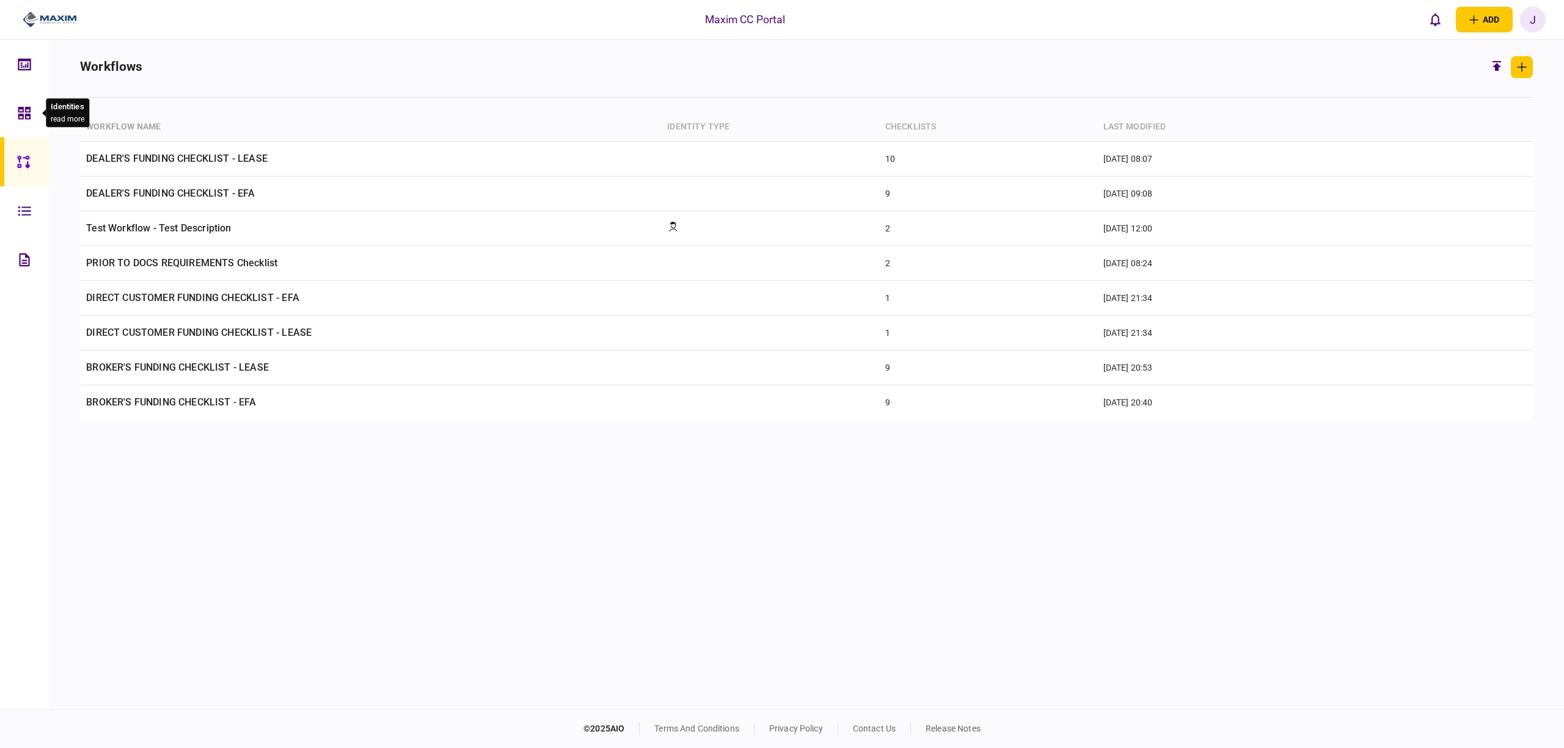
click at [20, 128] on div at bounding box center [28, 113] width 20 height 49
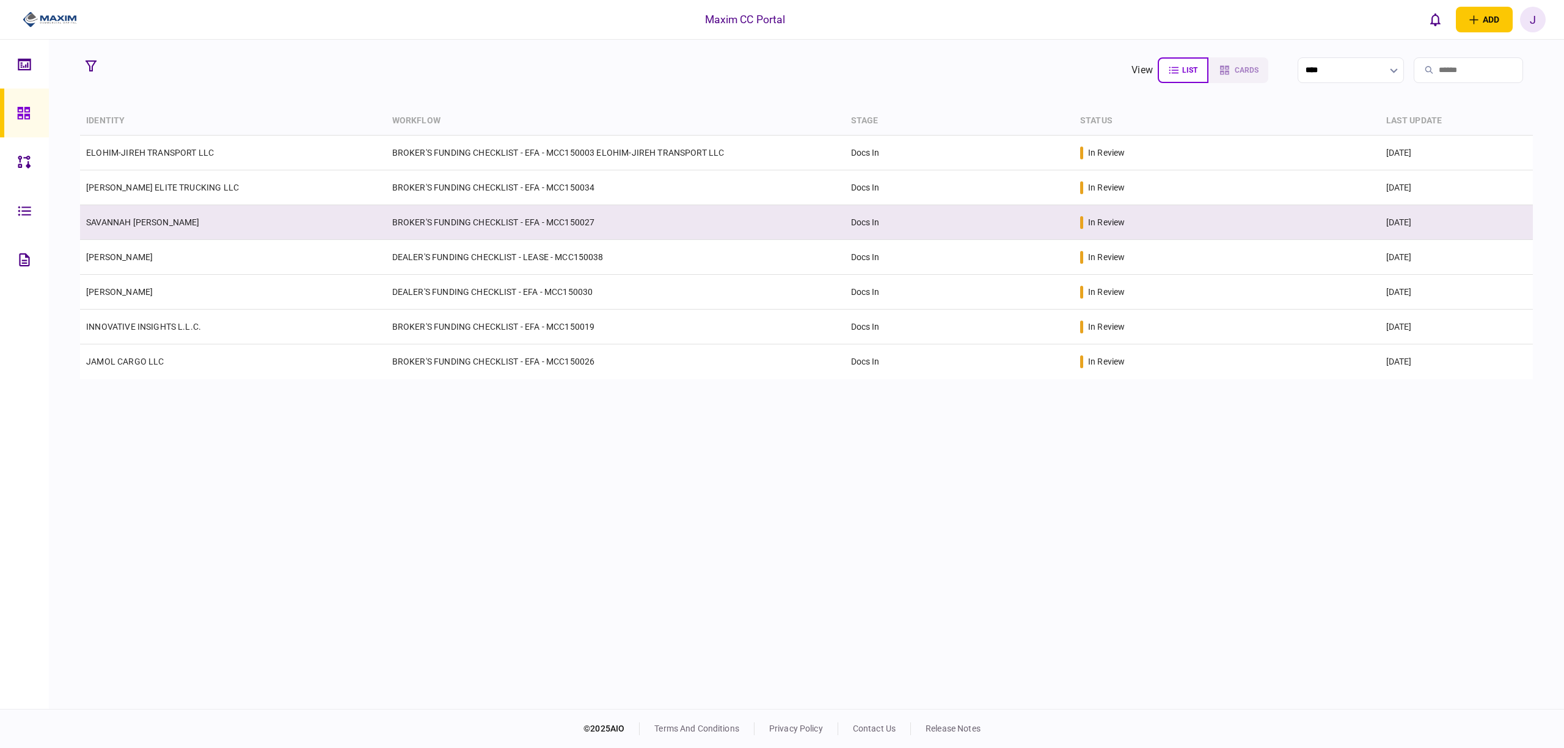
click at [156, 218] on link "SAVANNAH [PERSON_NAME]" at bounding box center [142, 223] width 113 height 10
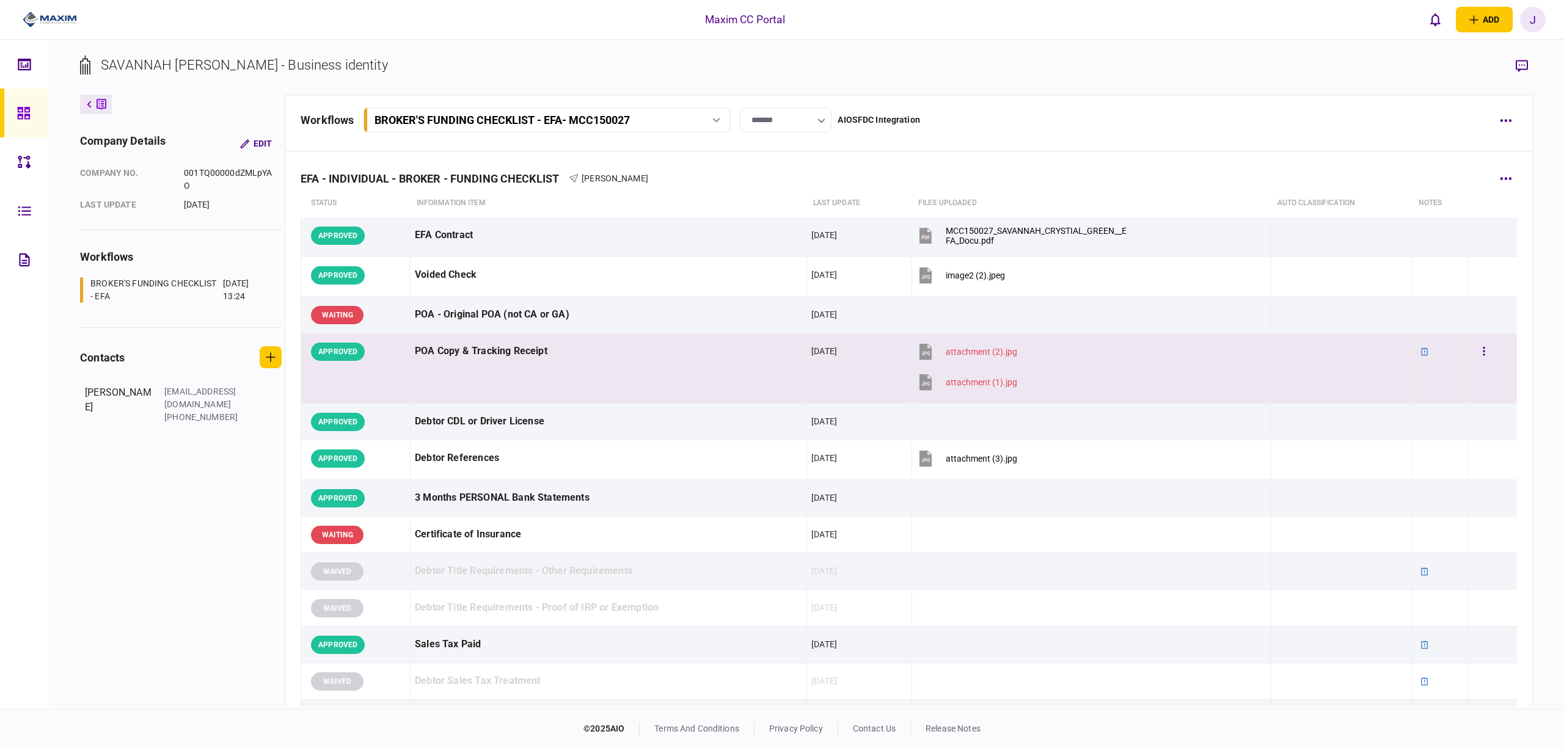
click at [619, 398] on td "POA Copy & Tracking Receipt" at bounding box center [609, 369] width 397 height 70
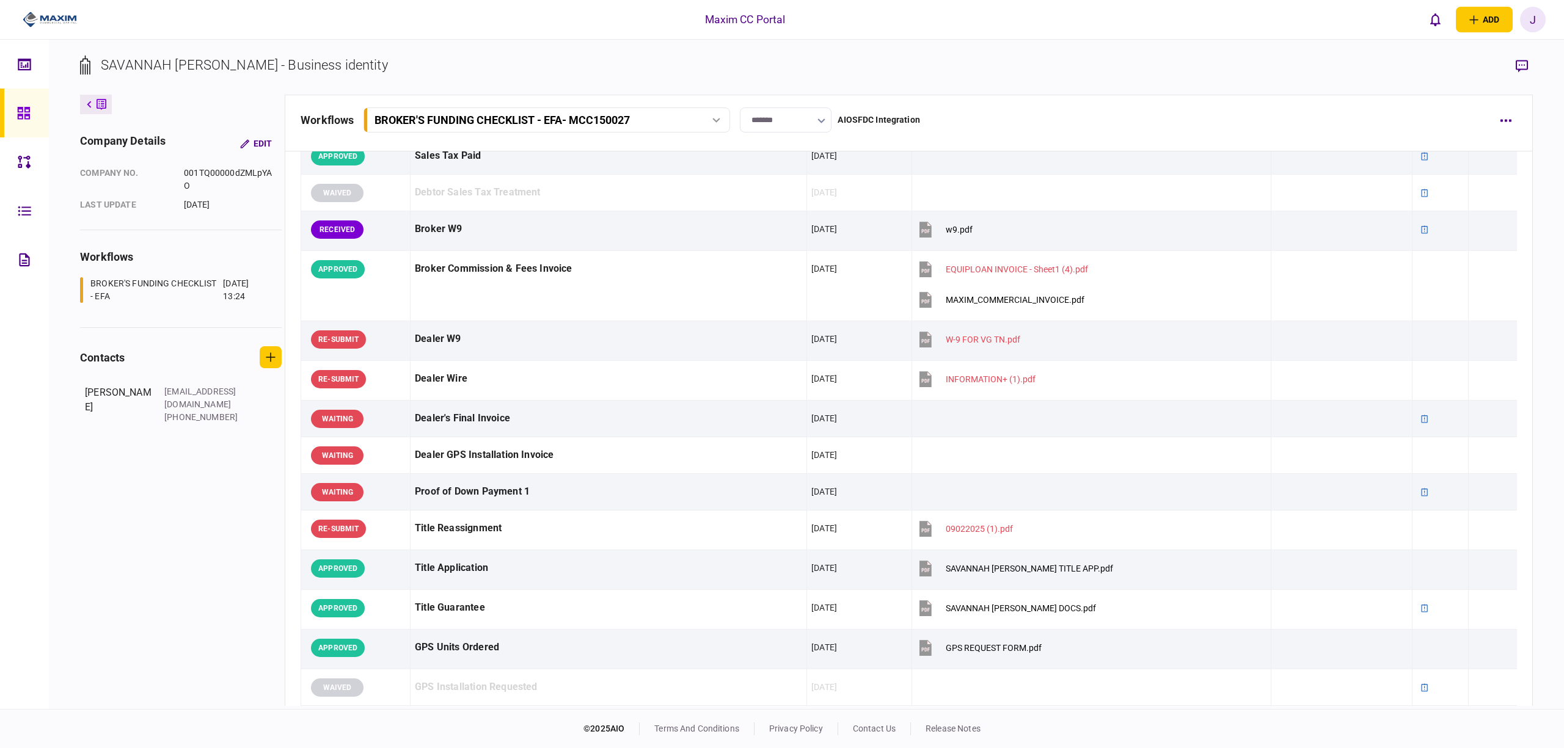
scroll to position [407, 0]
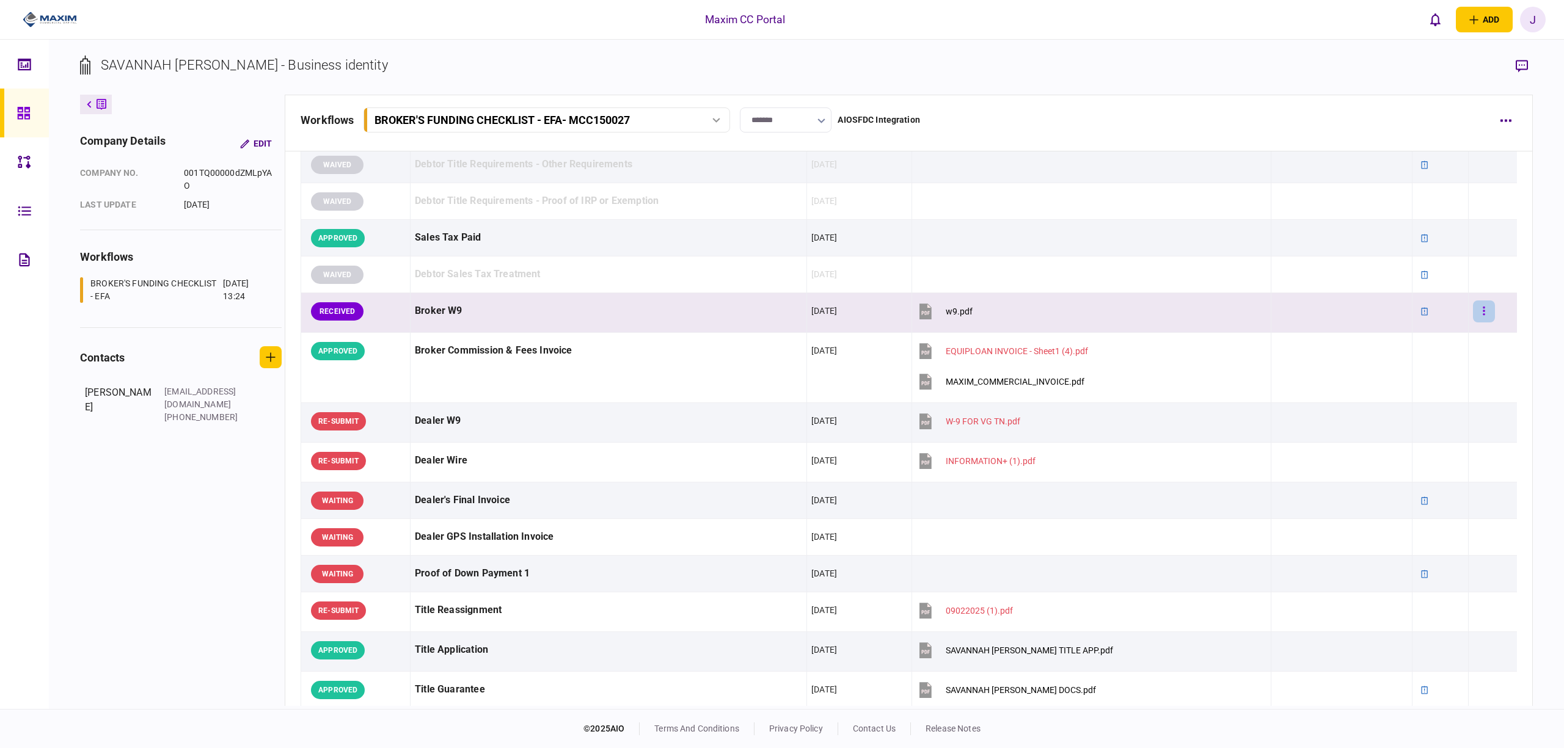
click at [1483, 312] on icon "button" at bounding box center [1484, 311] width 2 height 12
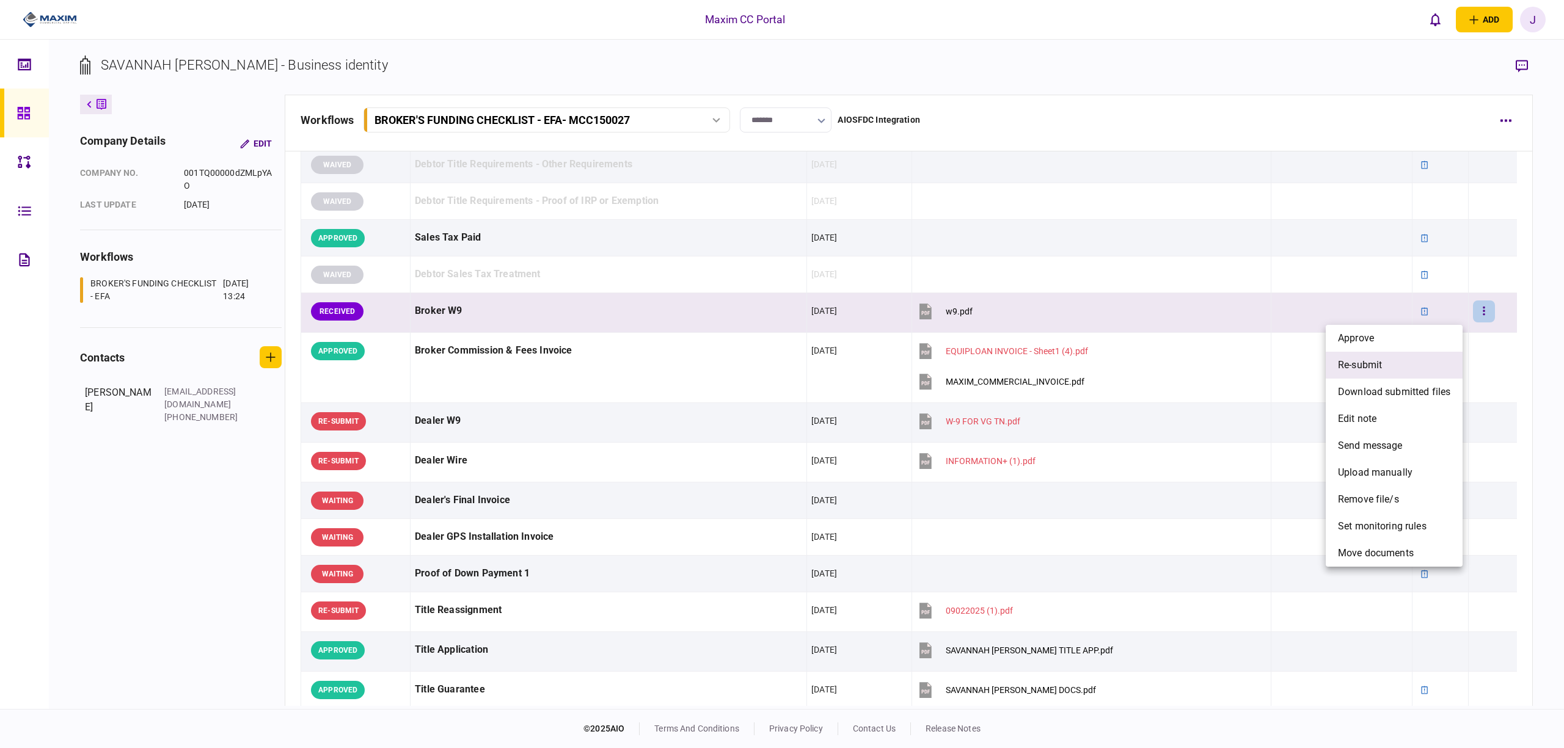
click at [1416, 368] on li "re-submit" at bounding box center [1394, 365] width 137 height 27
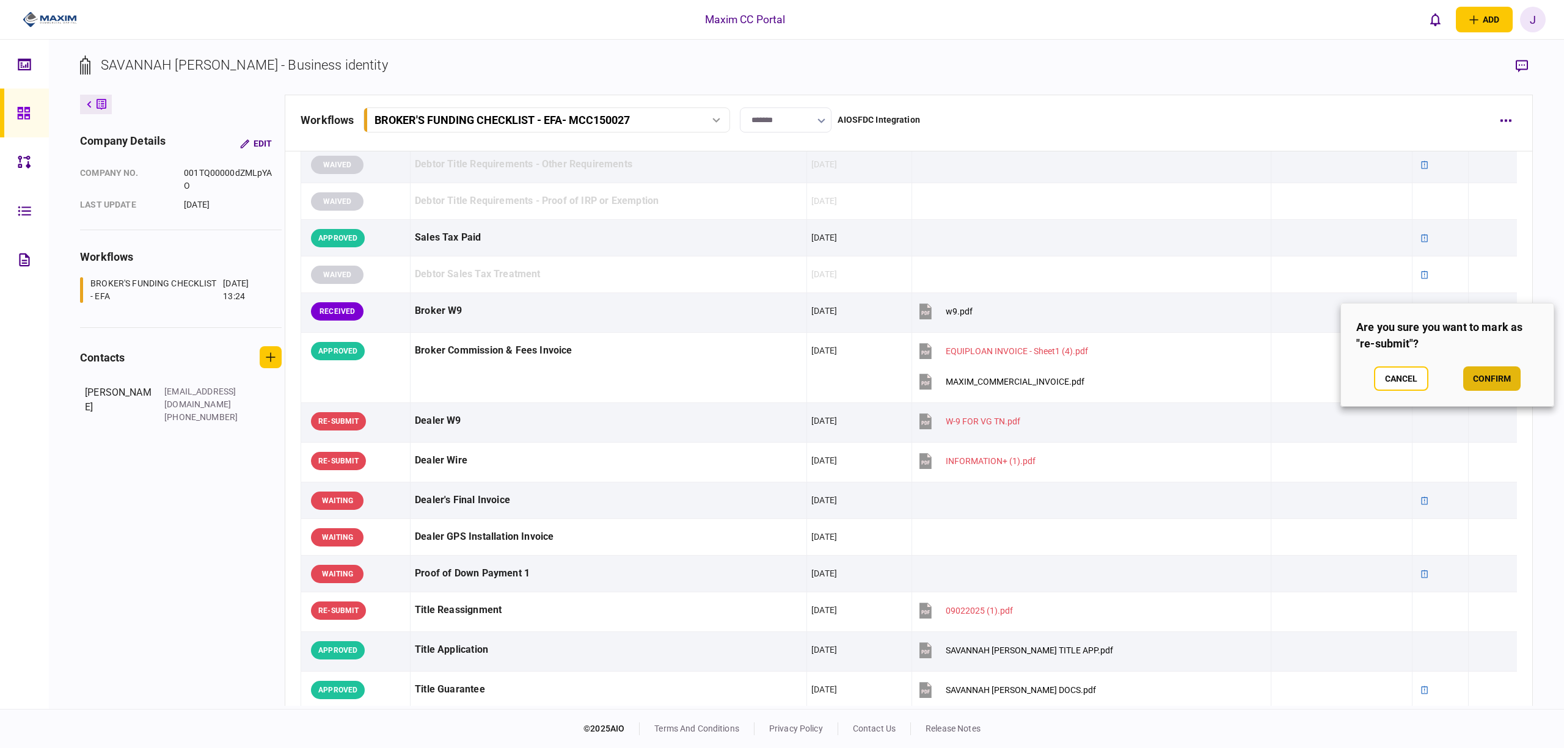
click at [1501, 379] on button "confirm" at bounding box center [1491, 379] width 57 height 24
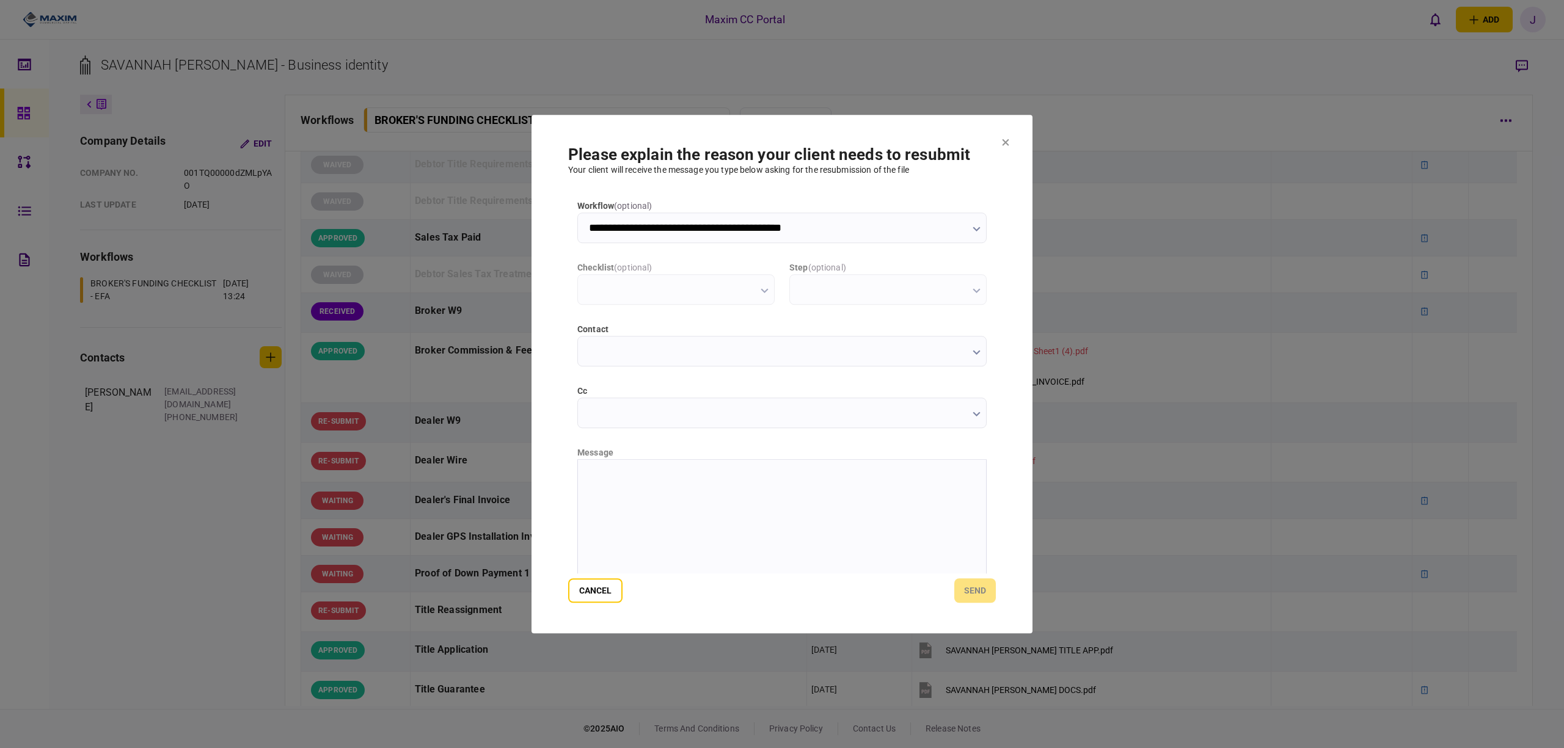
type input "**********"
type input "*********"
type input "**********"
click at [610, 481] on html "**********" at bounding box center [782, 474] width 408 height 31
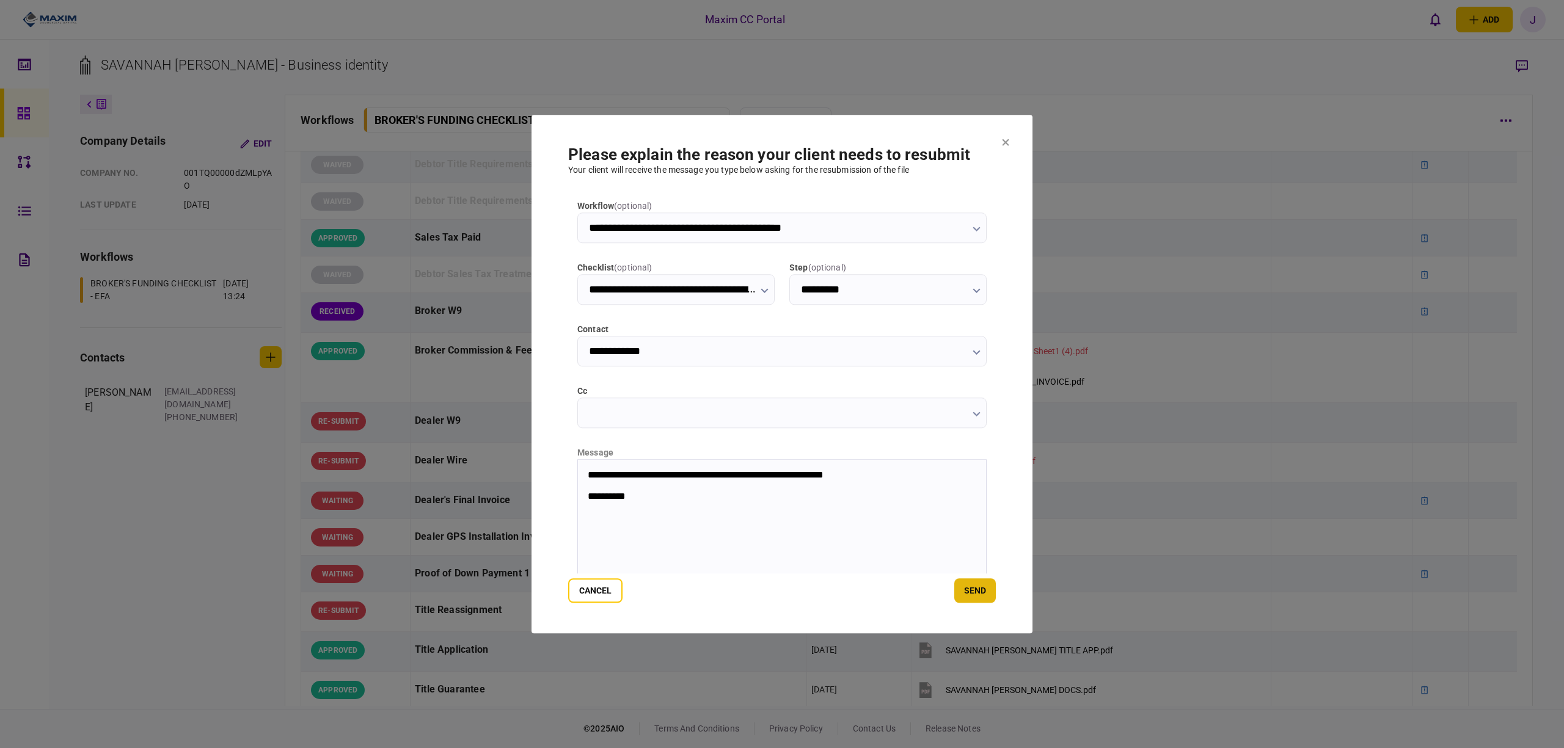
click at [960, 597] on button "send" at bounding box center [975, 591] width 42 height 24
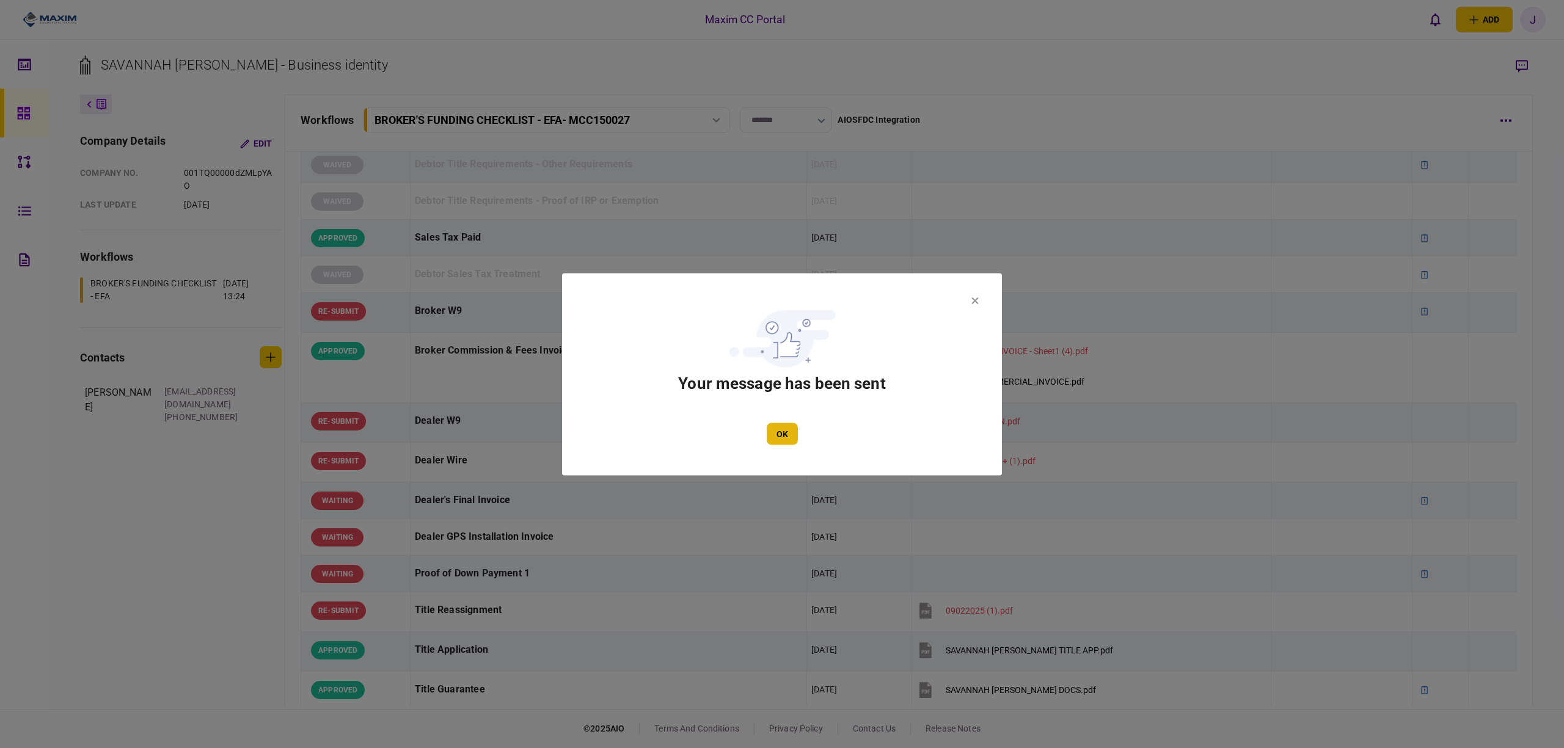
click at [772, 431] on button "OK" at bounding box center [782, 434] width 31 height 22
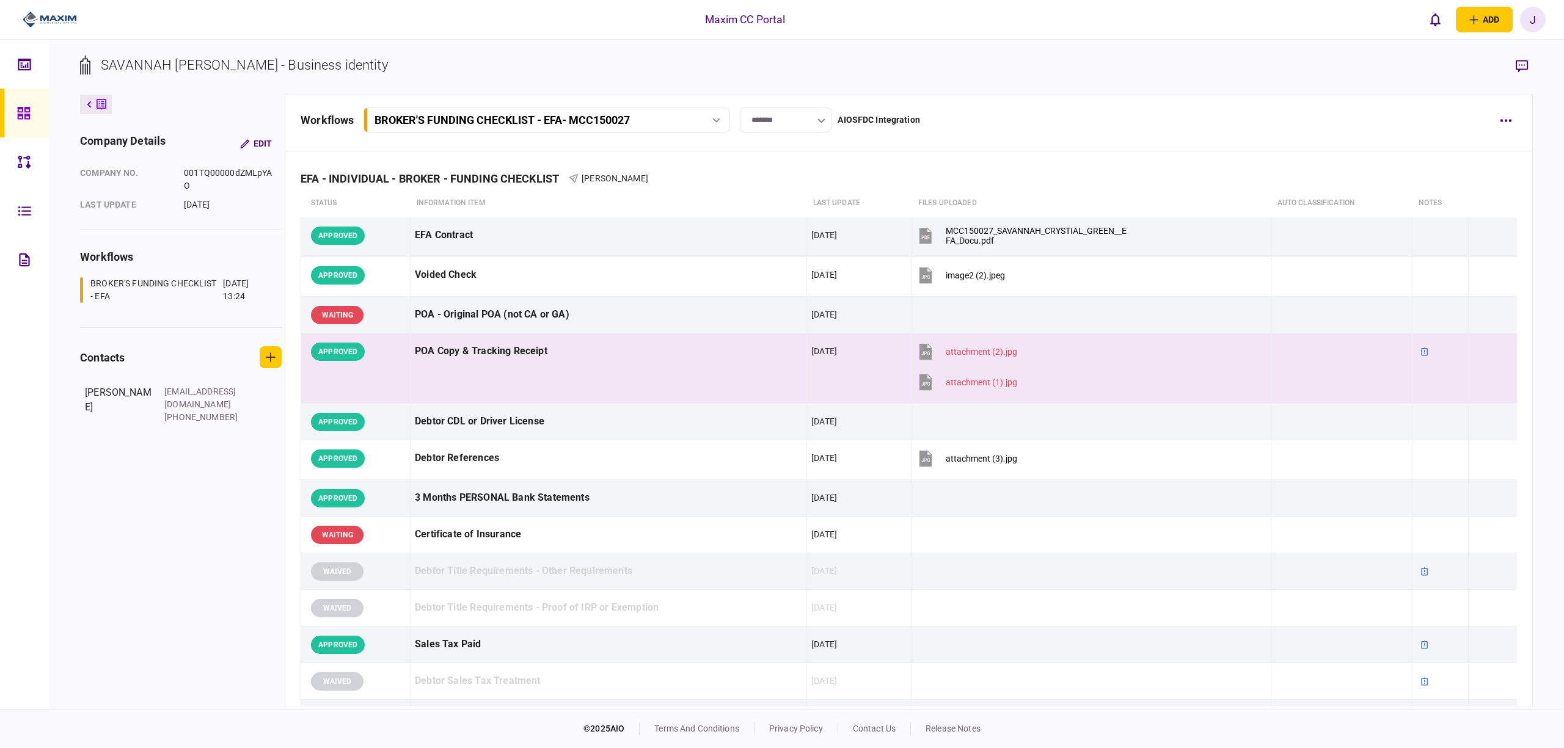
click at [32, 119] on div at bounding box center [27, 113] width 20 height 49
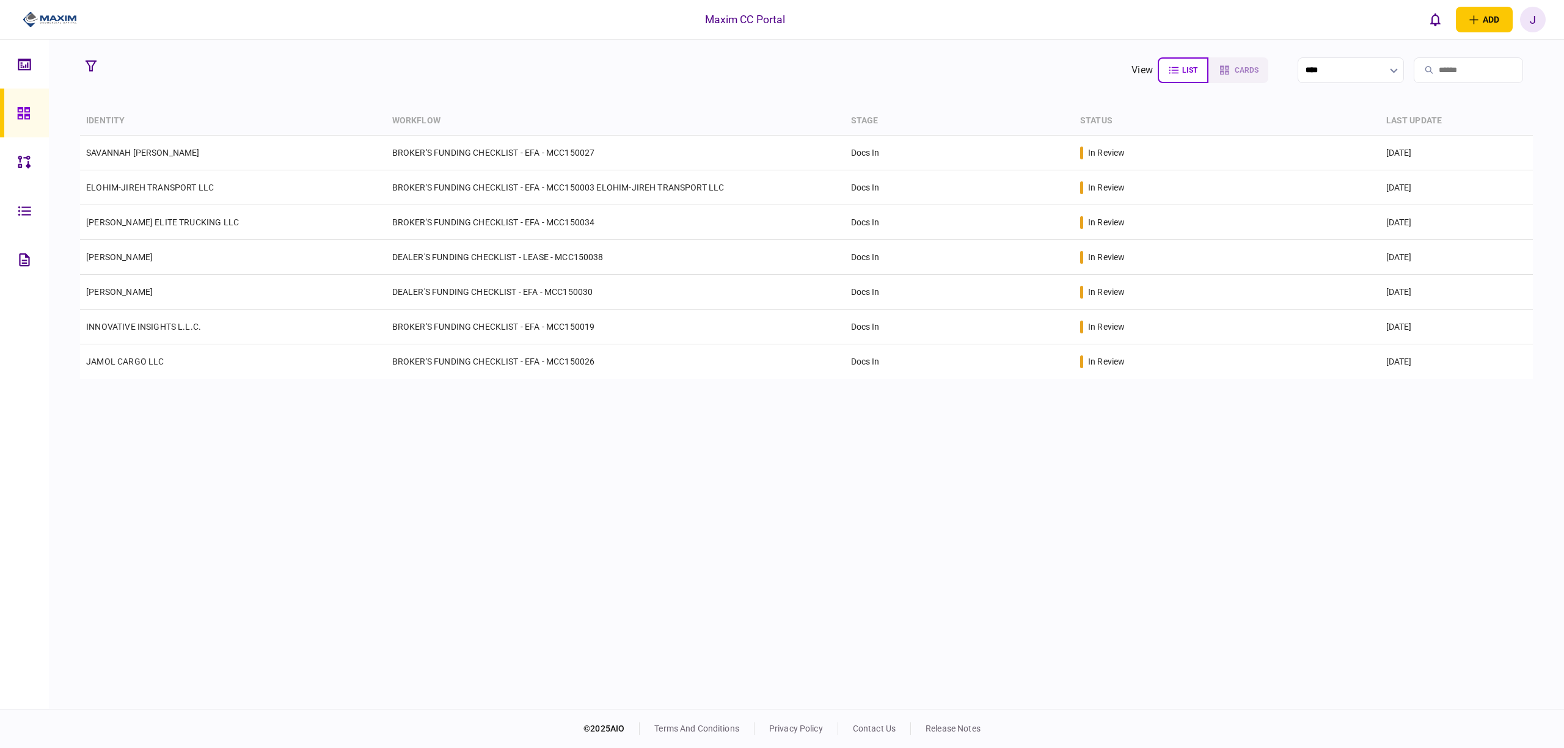
click at [15, 108] on link at bounding box center [24, 113] width 49 height 49
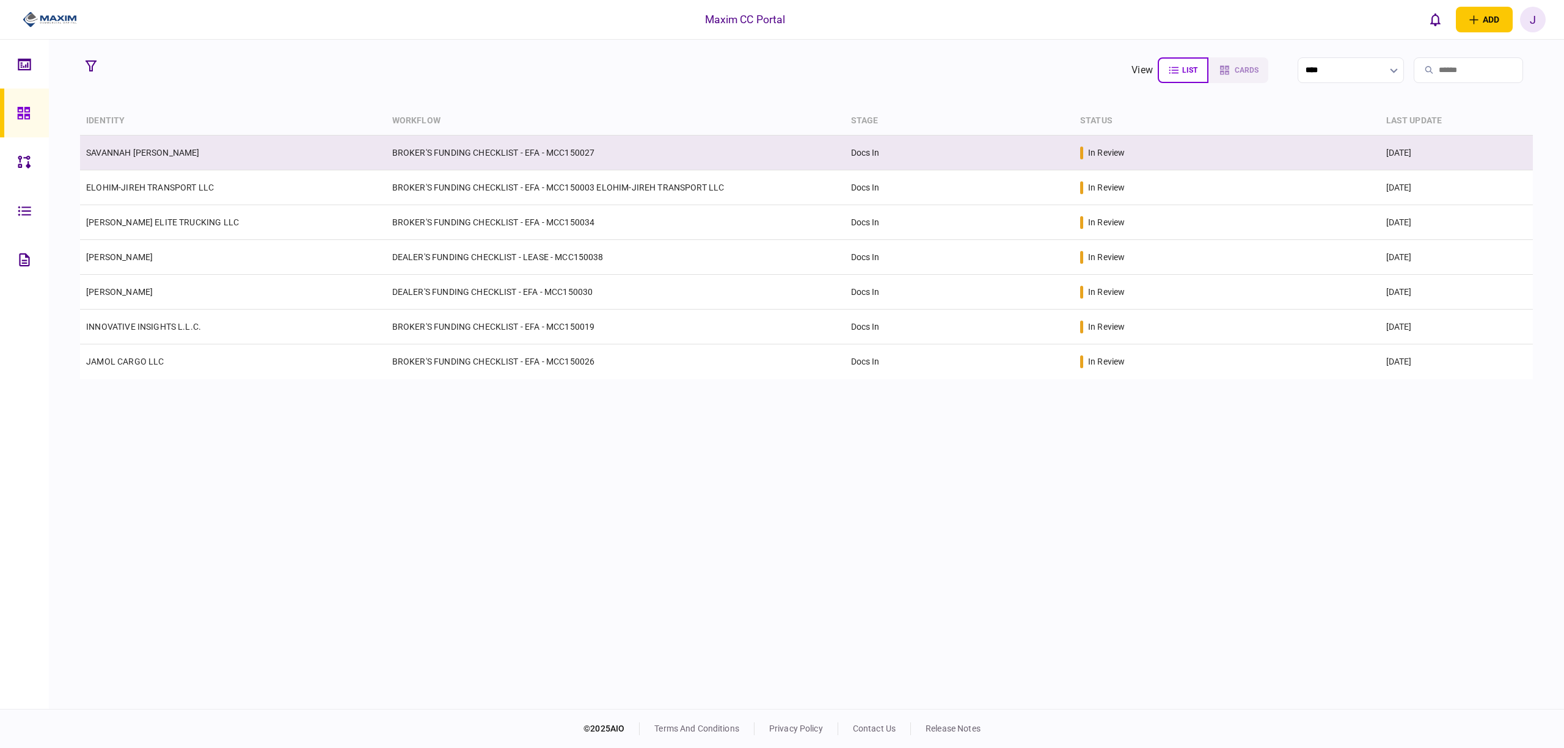
click at [133, 152] on link "SAVANNAH [PERSON_NAME]" at bounding box center [142, 153] width 113 height 10
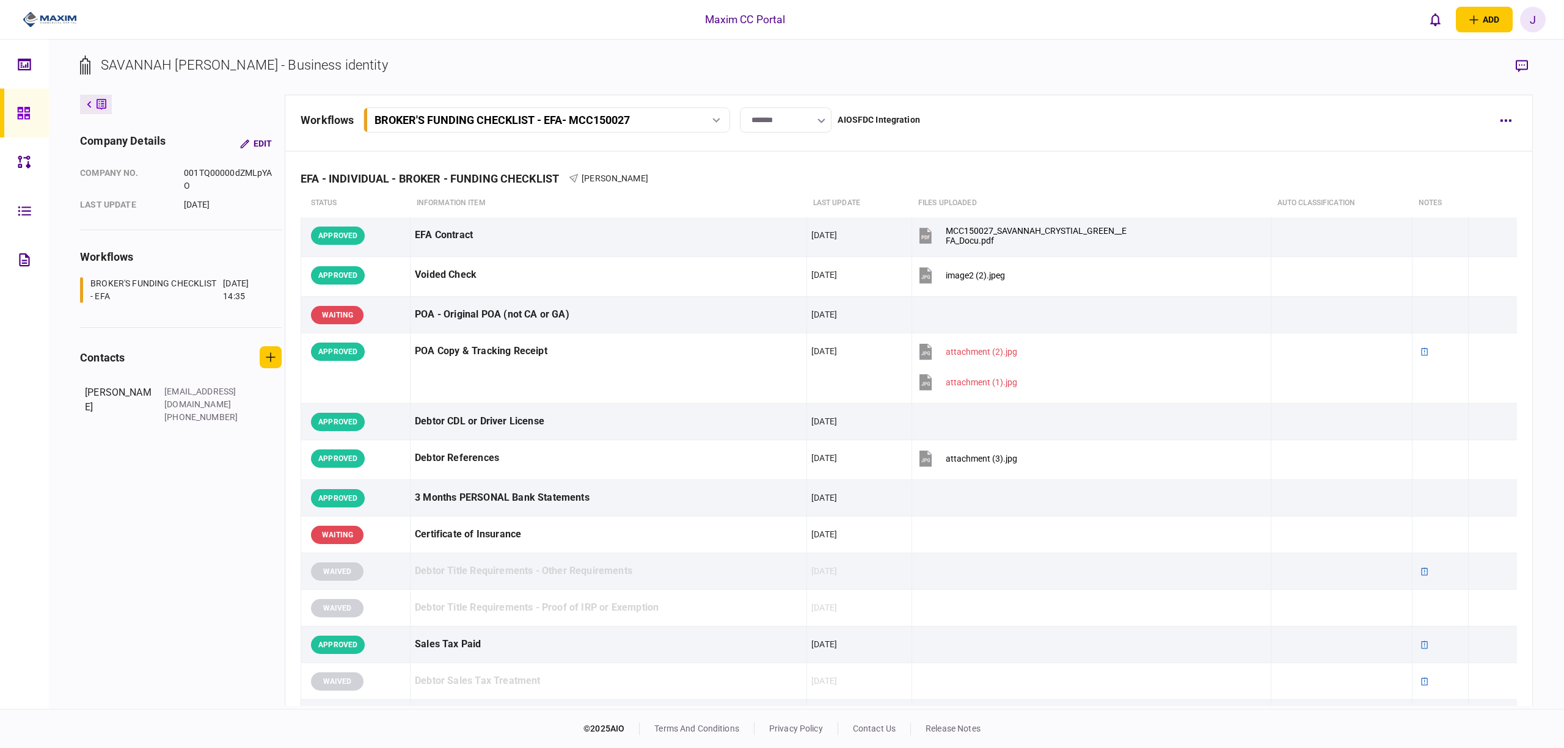
click at [1084, 83] on section "SAVANNAH [PERSON_NAME] - Business identity" at bounding box center [806, 75] width 1453 height 40
click at [24, 113] on icon at bounding box center [23, 113] width 13 height 14
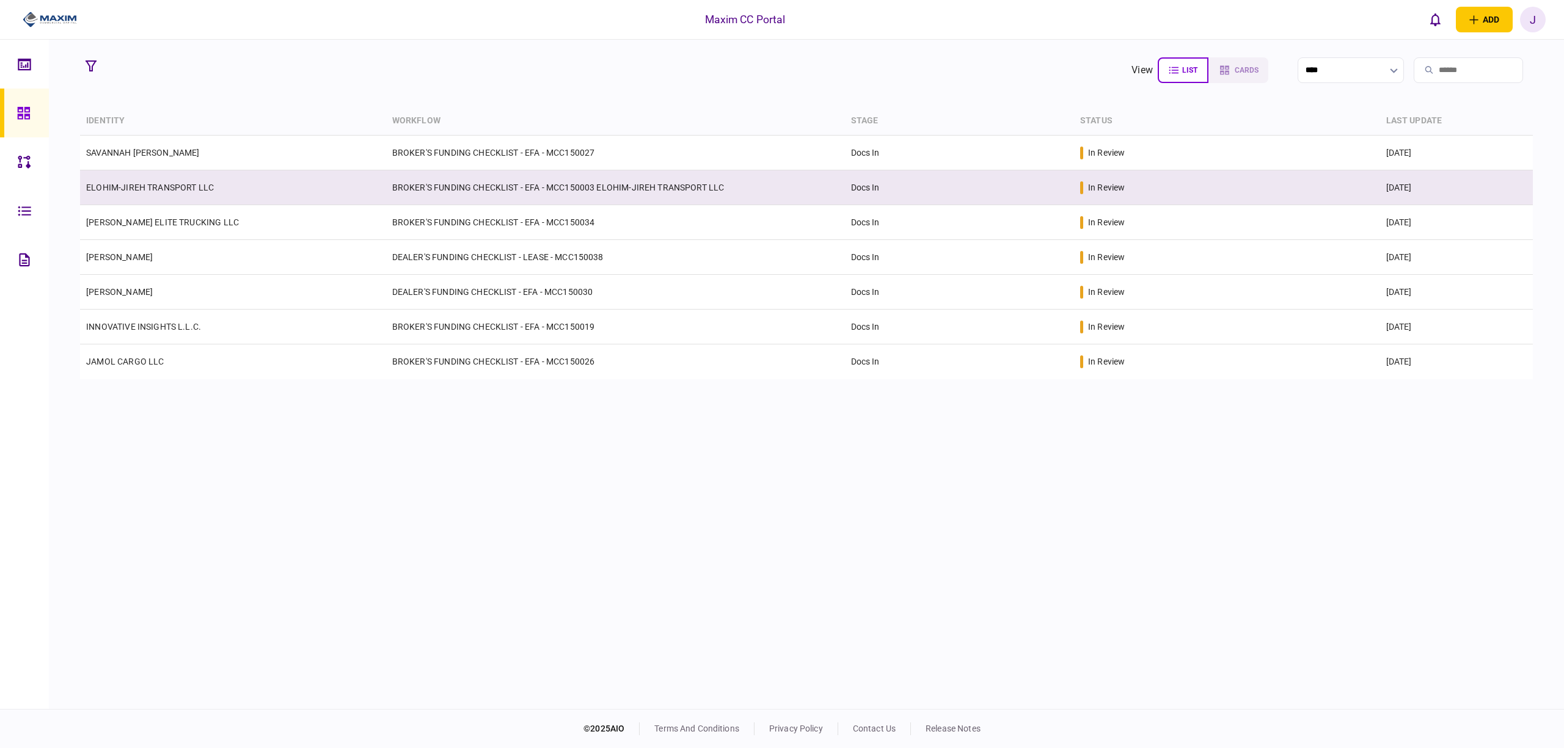
click at [121, 176] on td "ELOHIM-JIREH TRANSPORT LLC" at bounding box center [233, 187] width 306 height 35
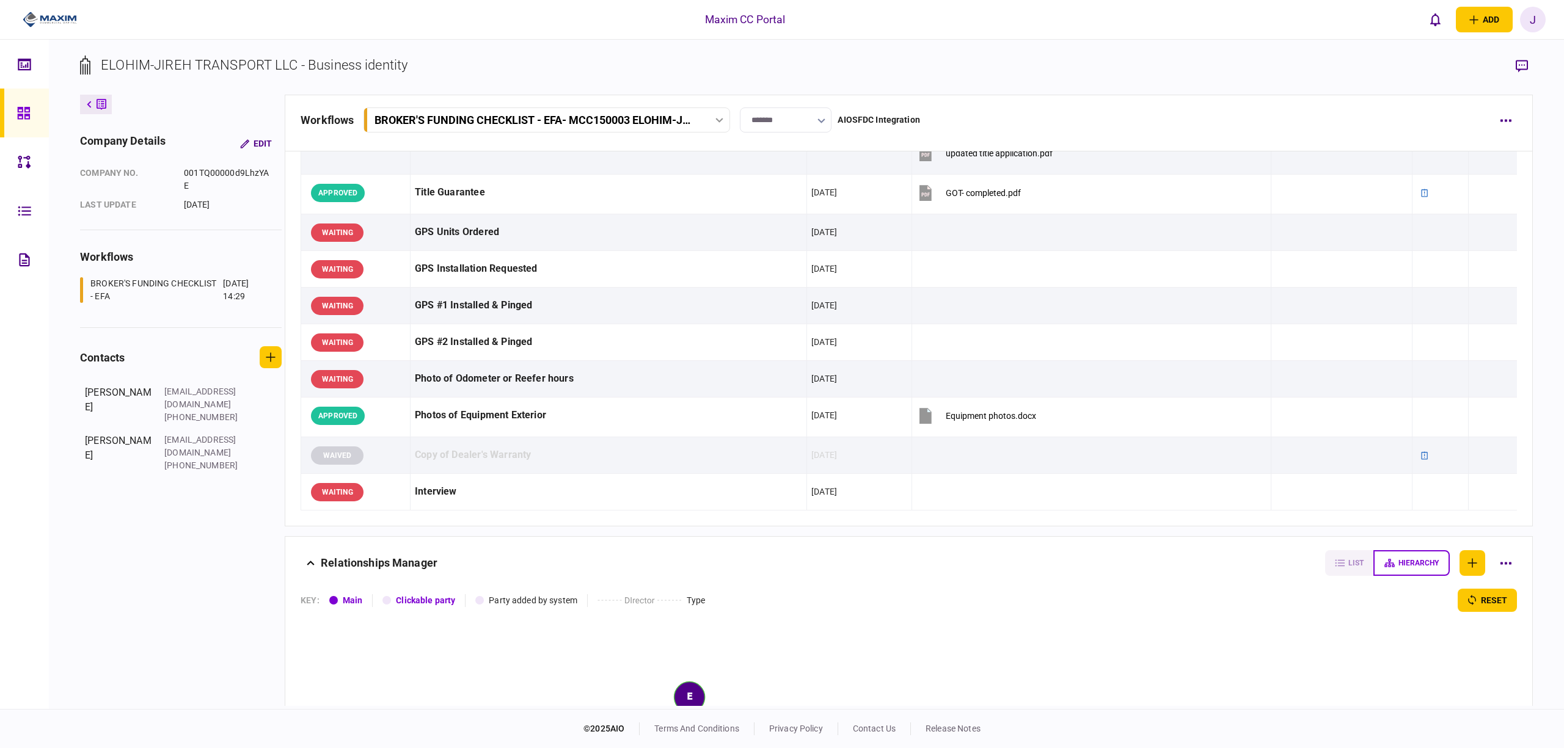
scroll to position [1360, 0]
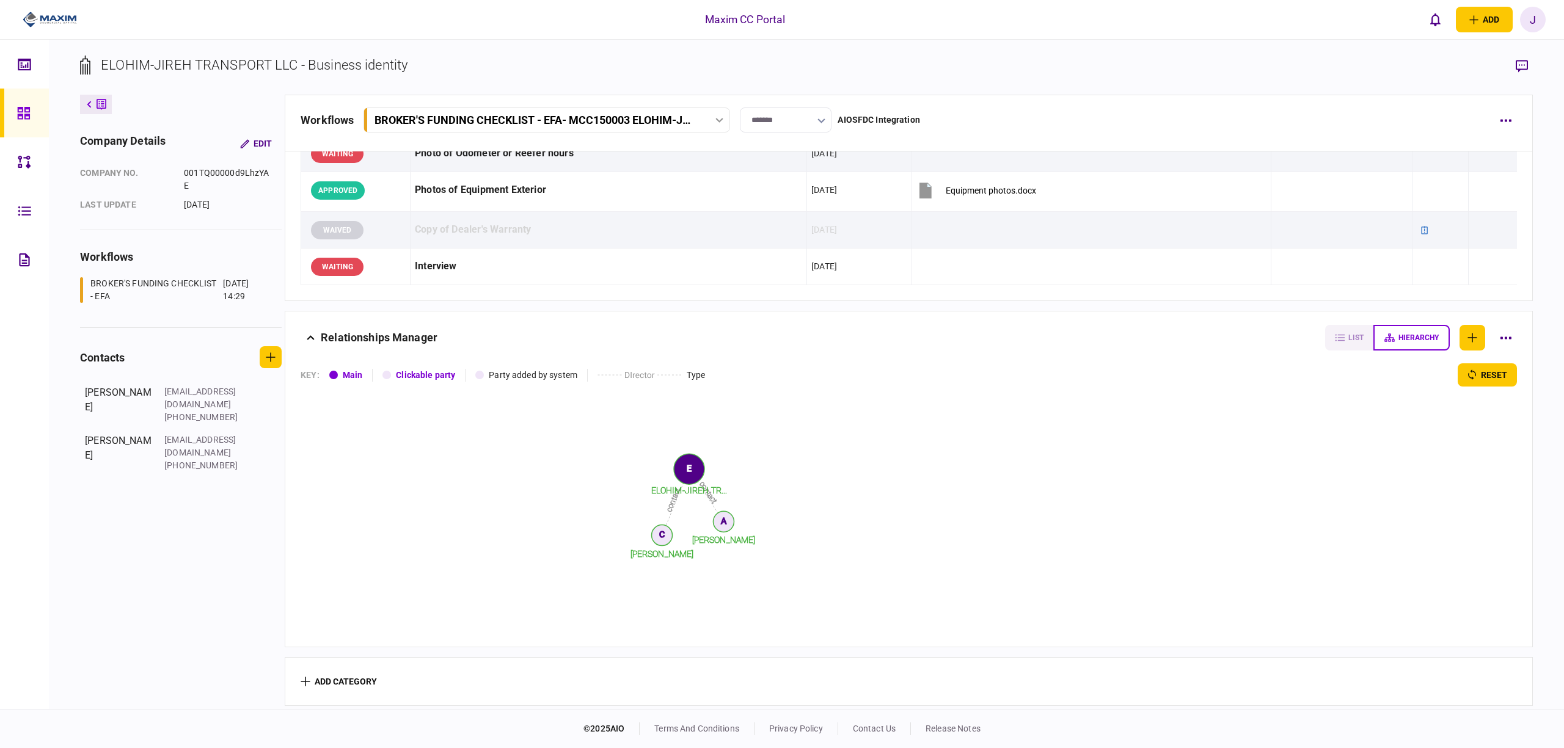
click at [10, 117] on link at bounding box center [24, 113] width 49 height 49
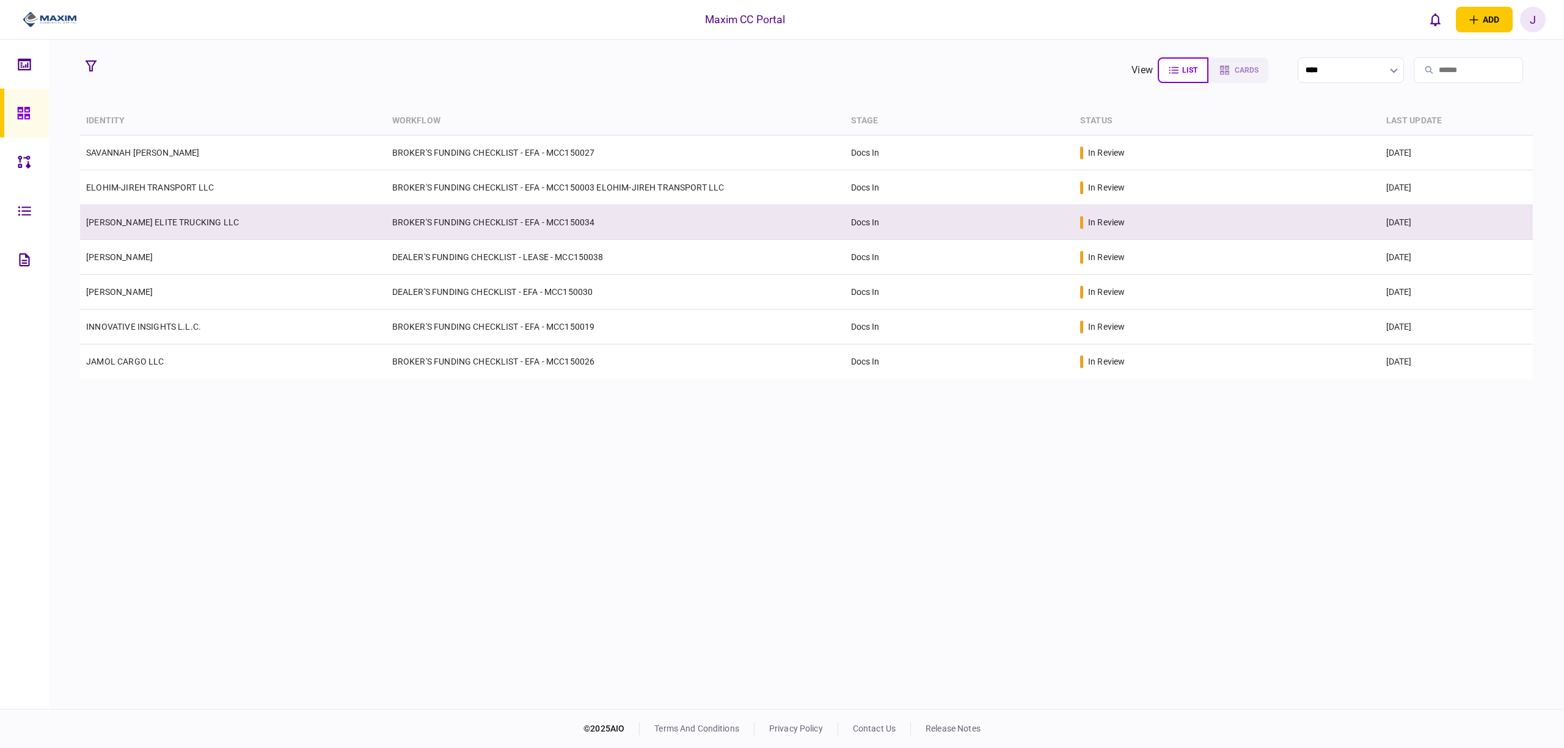
click at [184, 225] on link "[PERSON_NAME] ELITE TRUCKING LLC" at bounding box center [162, 223] width 153 height 10
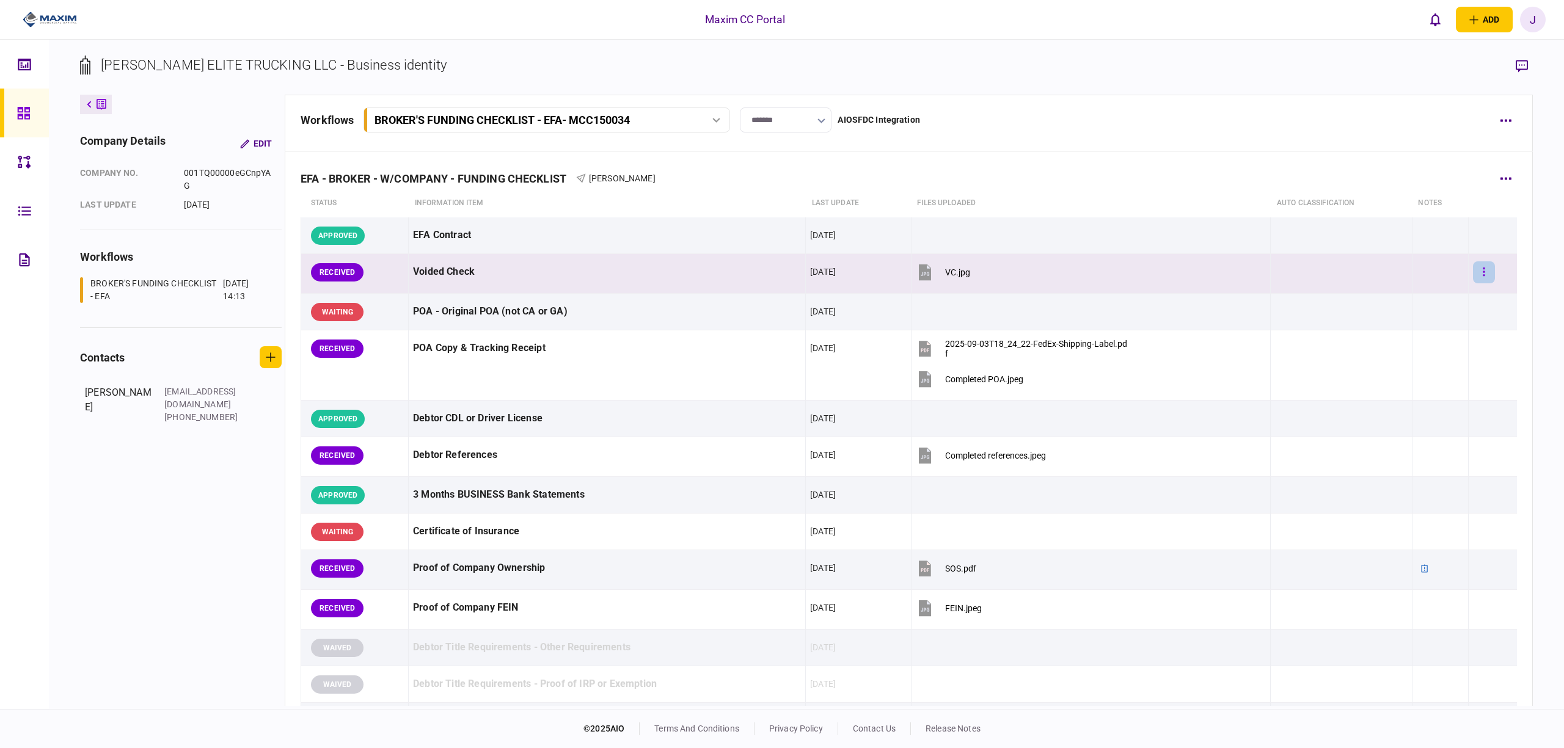
click at [1479, 268] on button "button" at bounding box center [1484, 272] width 22 height 22
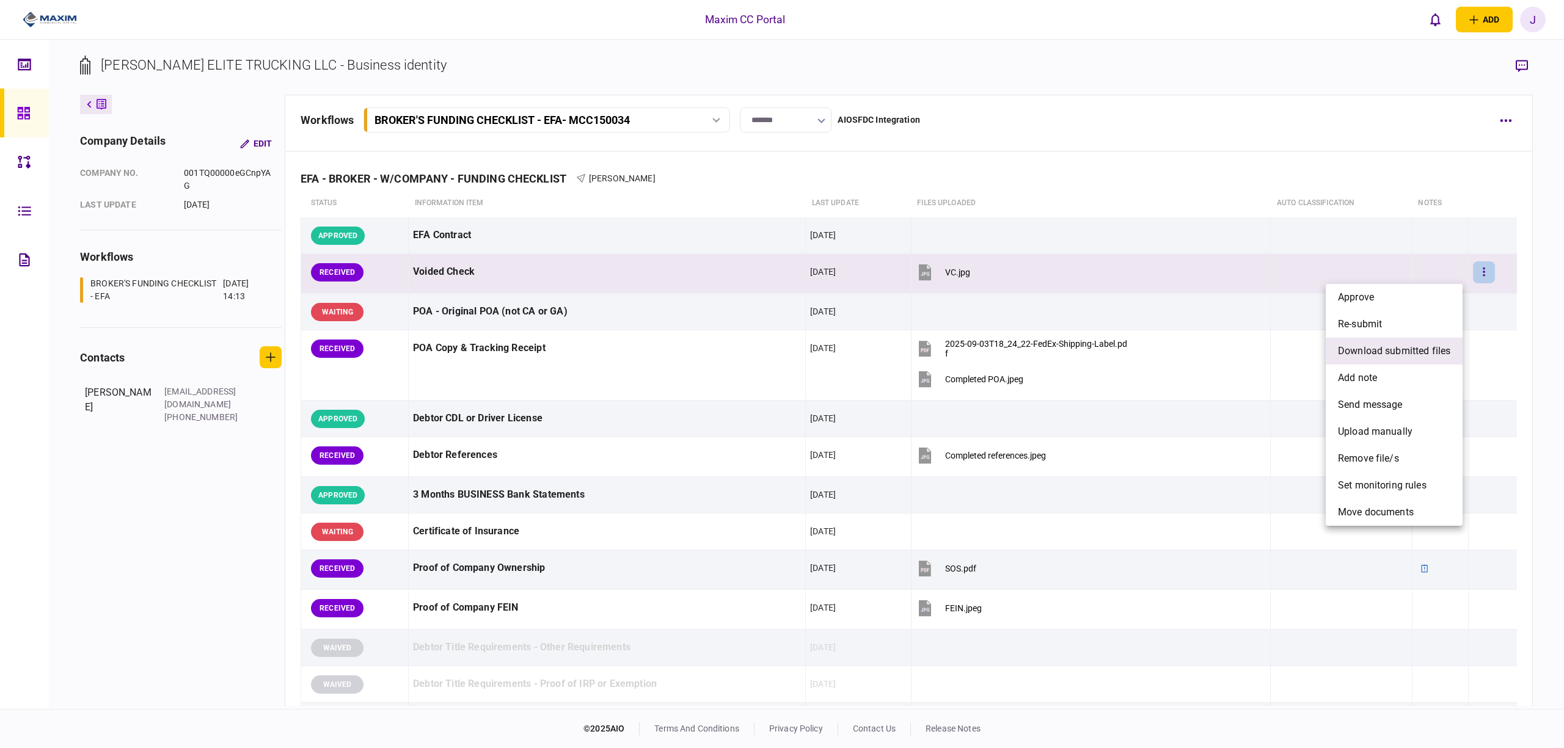
click at [1419, 342] on li "download submitted files" at bounding box center [1394, 351] width 137 height 27
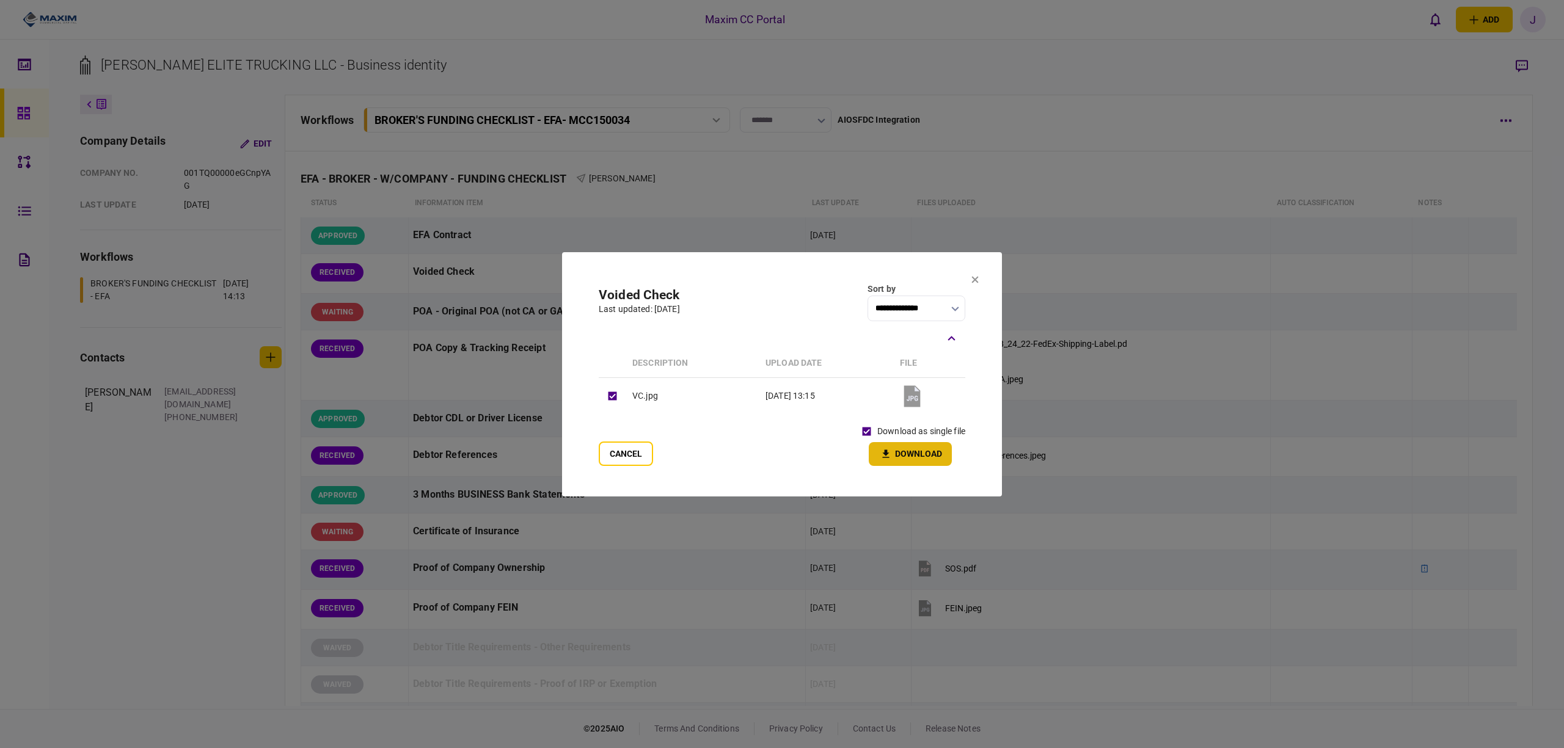
click at [891, 459] on icon "button" at bounding box center [886, 454] width 15 height 12
click at [971, 279] on icon at bounding box center [974, 279] width 7 height 7
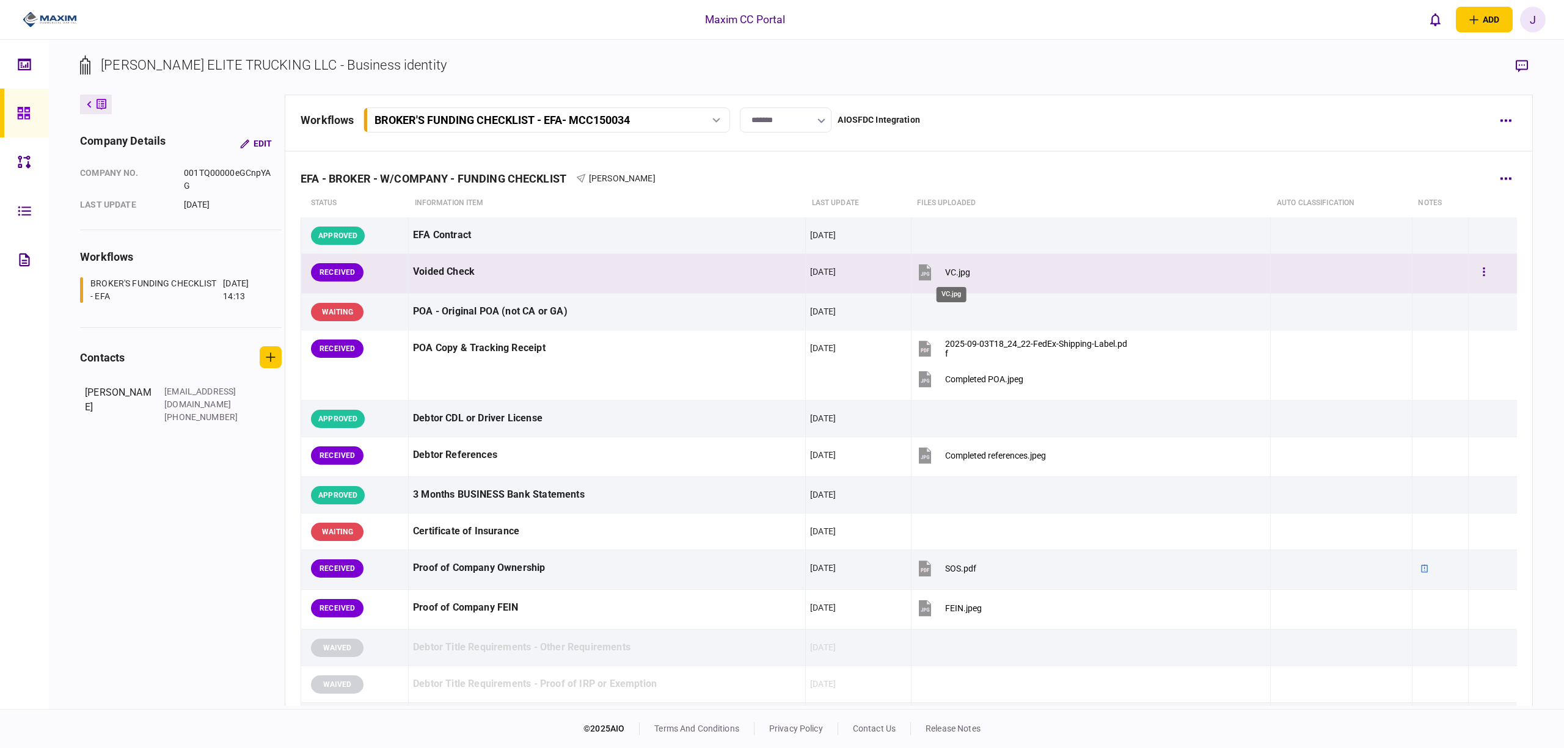
click at [949, 277] on div "VC.jpg" at bounding box center [957, 273] width 25 height 10
click at [1473, 267] on button "button" at bounding box center [1484, 272] width 22 height 22
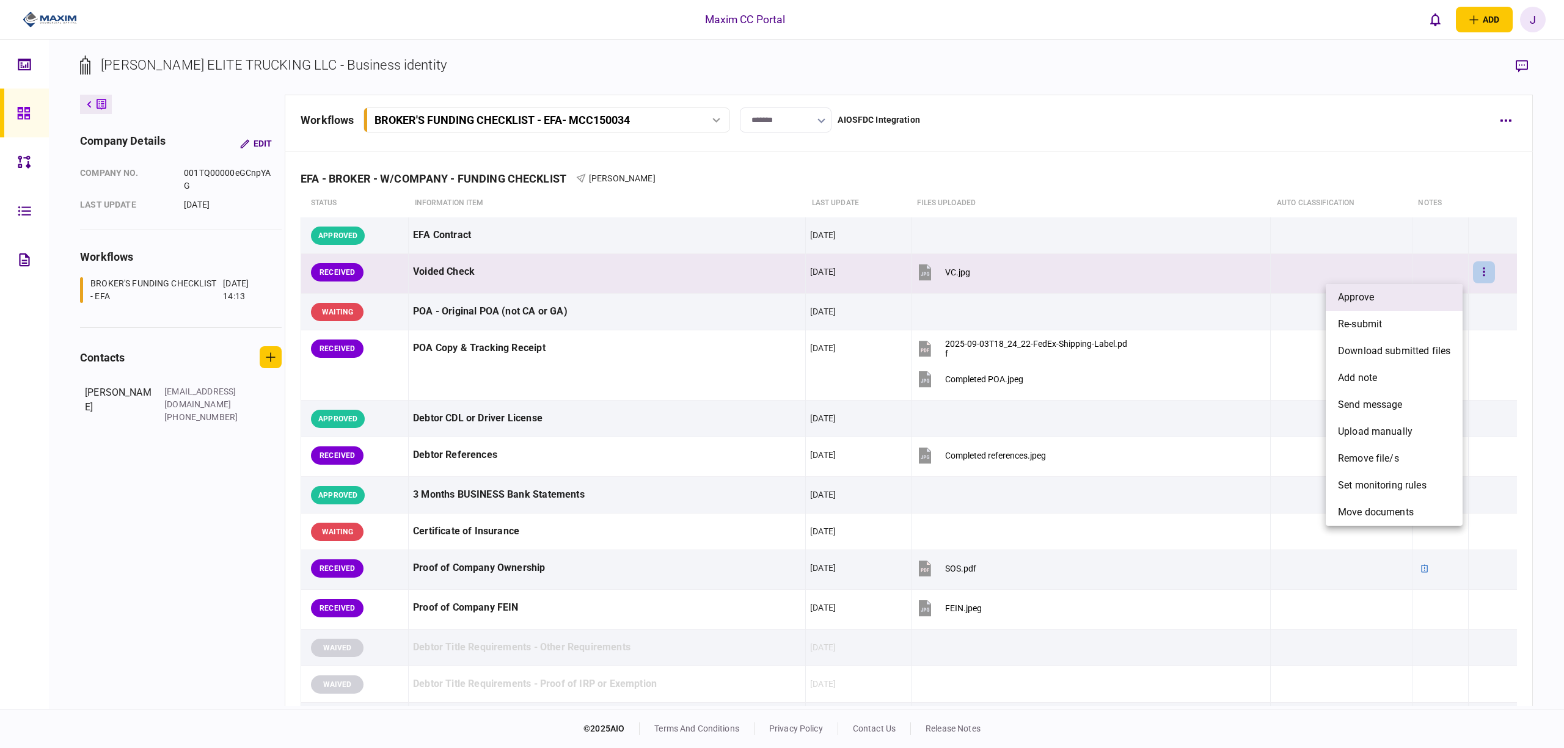
click at [1409, 304] on li "approve" at bounding box center [1394, 297] width 137 height 27
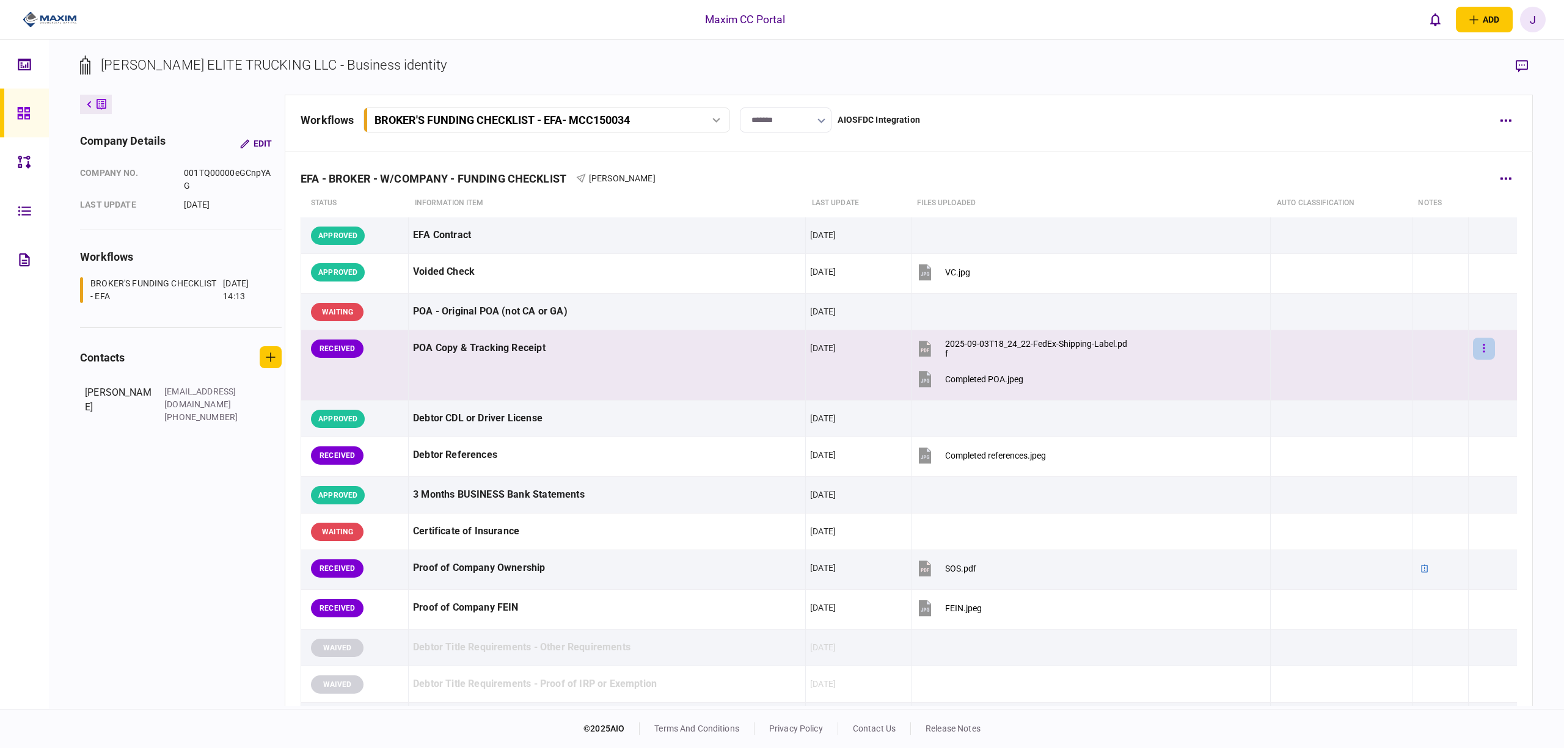
click at [1473, 357] on button "button" at bounding box center [1484, 349] width 22 height 22
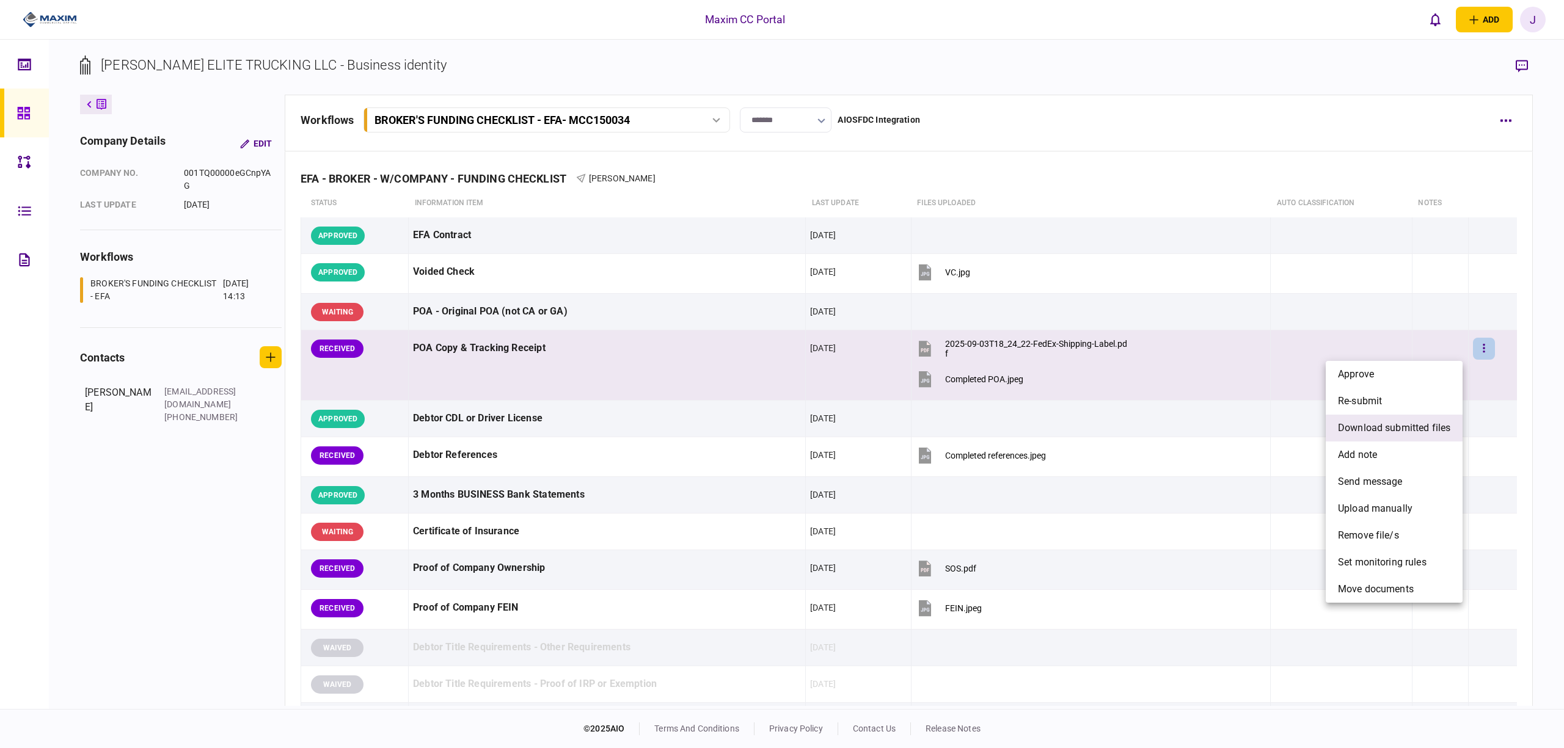
click at [1415, 426] on span "download submitted files" at bounding box center [1394, 428] width 112 height 15
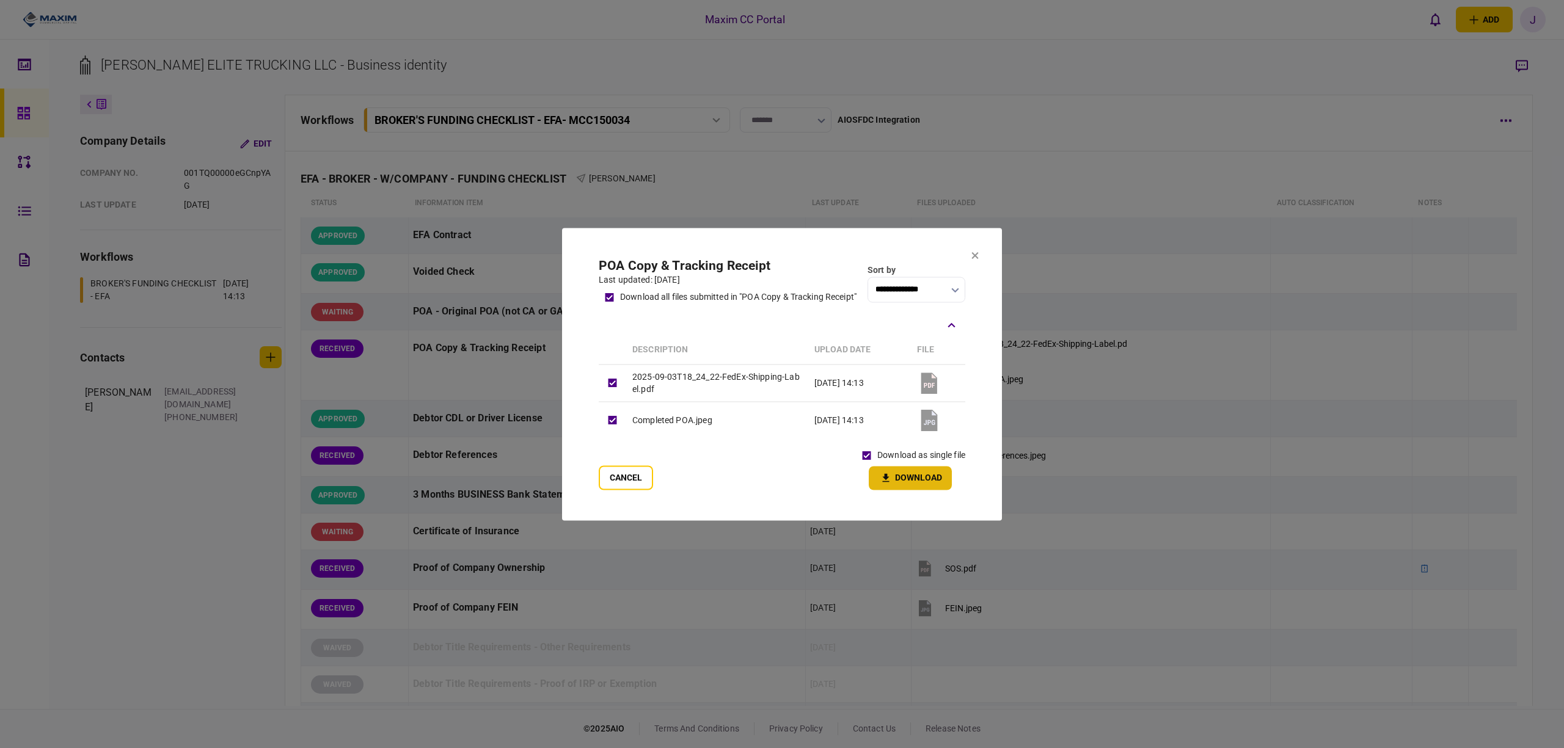
click at [892, 475] on icon "button" at bounding box center [886, 478] width 15 height 12
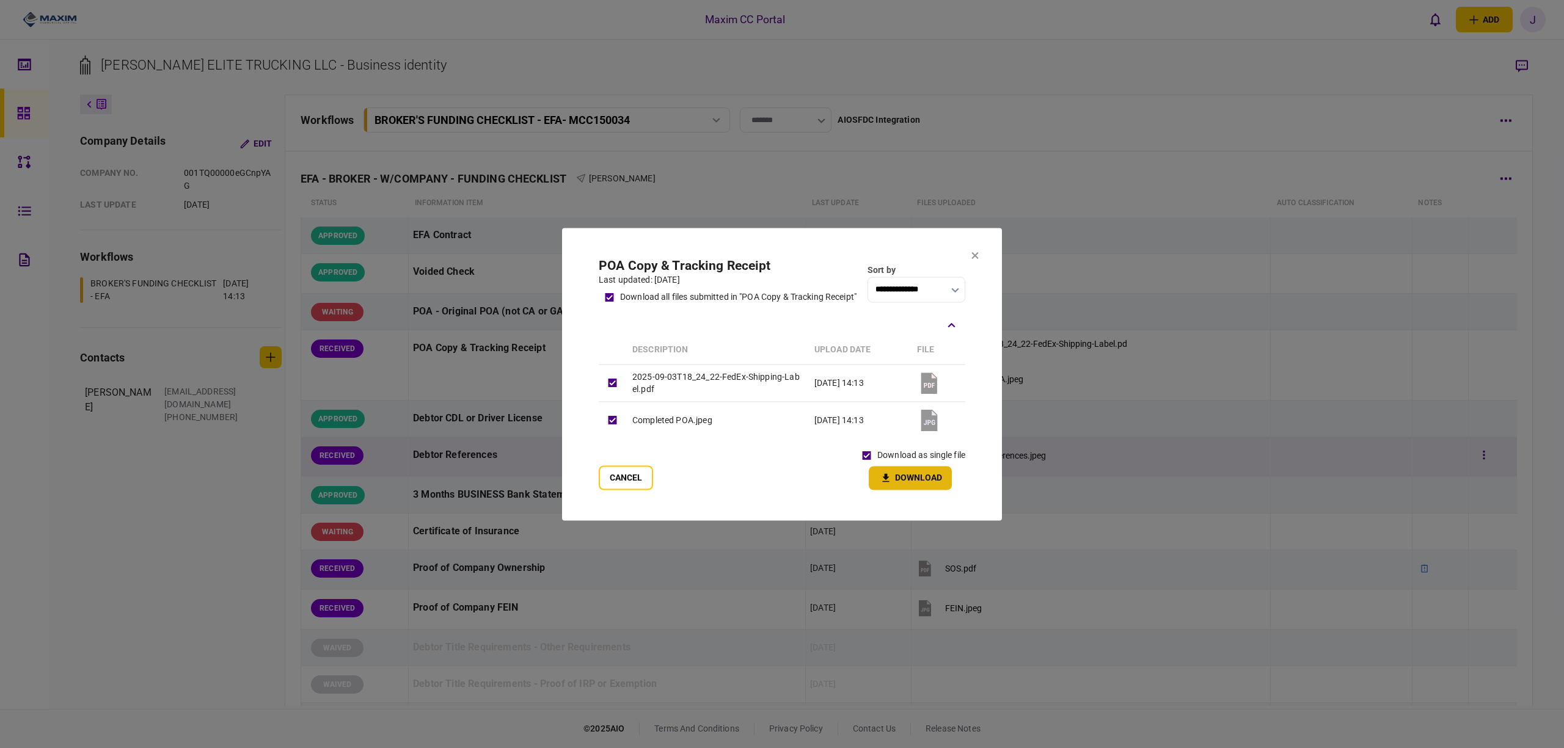
click at [646, 477] on button "Cancel" at bounding box center [626, 478] width 54 height 24
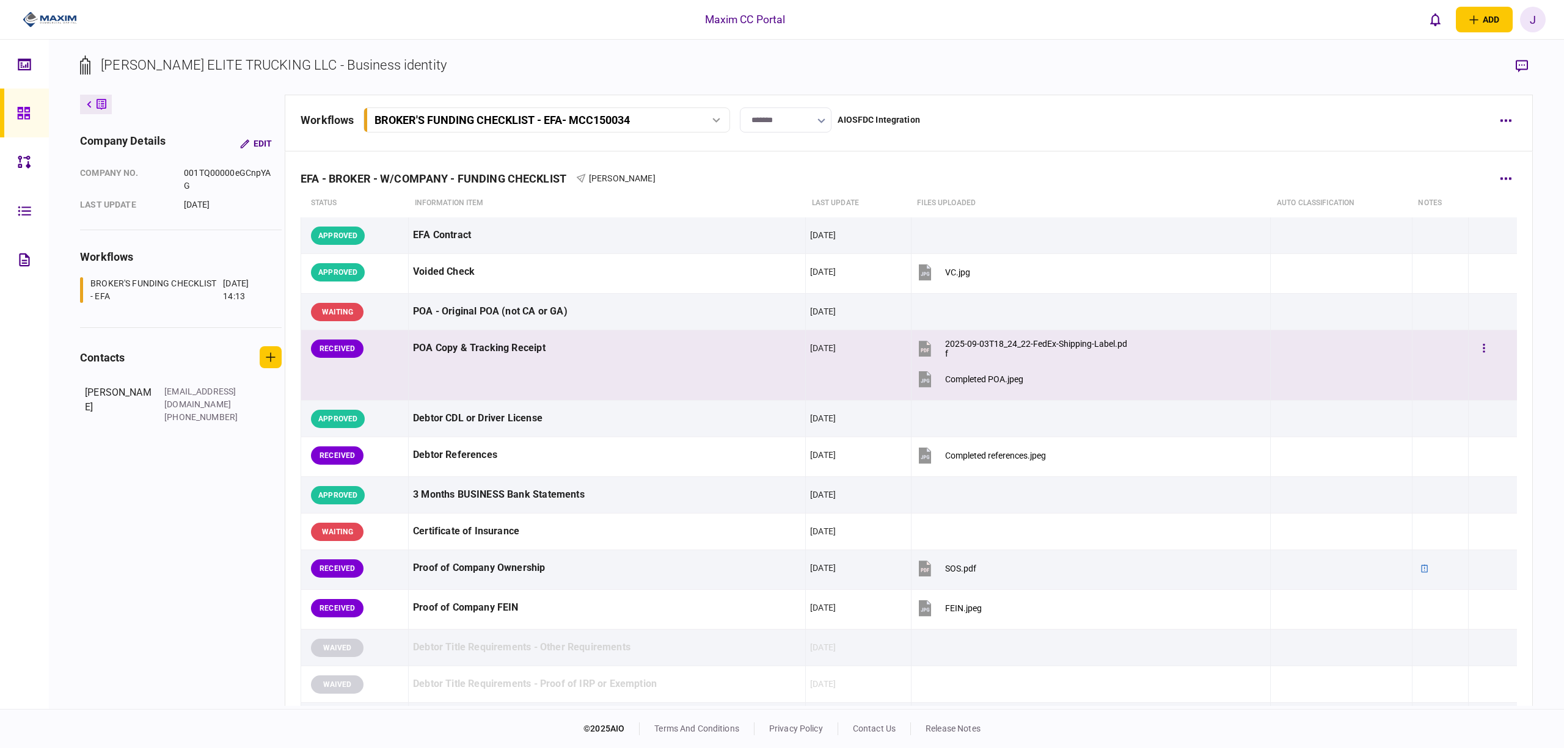
click at [1473, 362] on div at bounding box center [1493, 348] width 40 height 27
click at [1477, 349] on button "button" at bounding box center [1484, 349] width 22 height 22
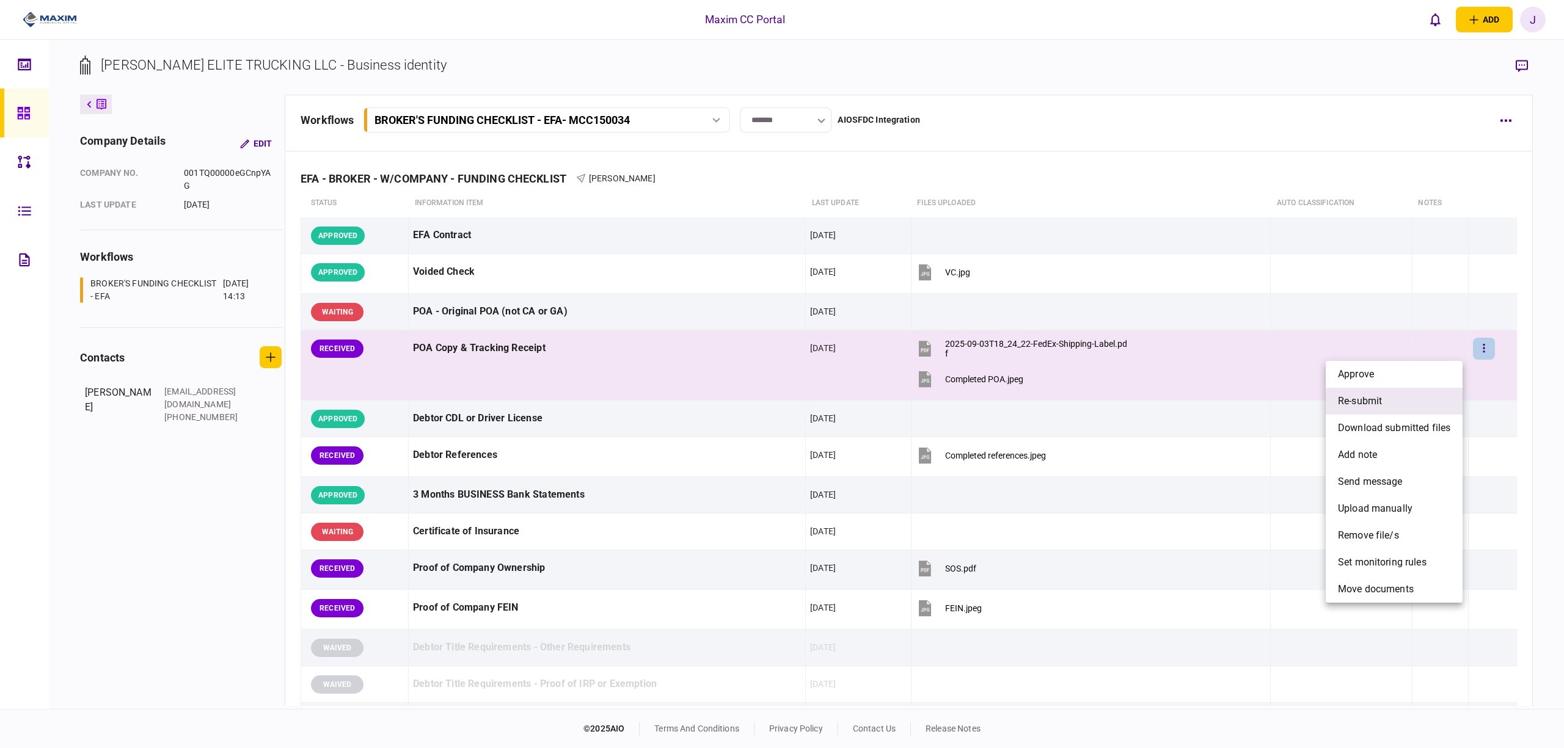
click at [1395, 398] on li "re-submit" at bounding box center [1394, 401] width 137 height 27
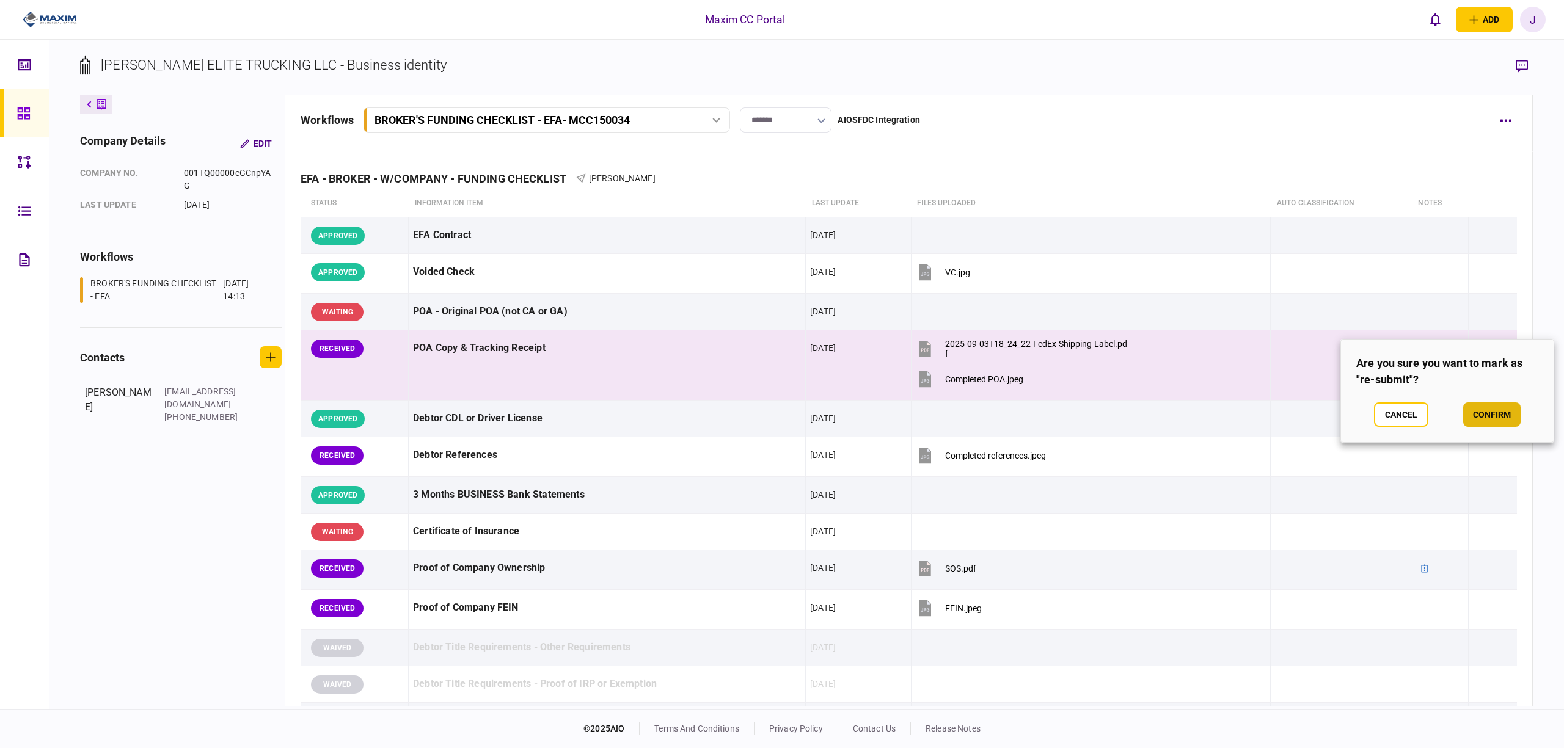
click at [1468, 408] on button "confirm" at bounding box center [1491, 415] width 57 height 24
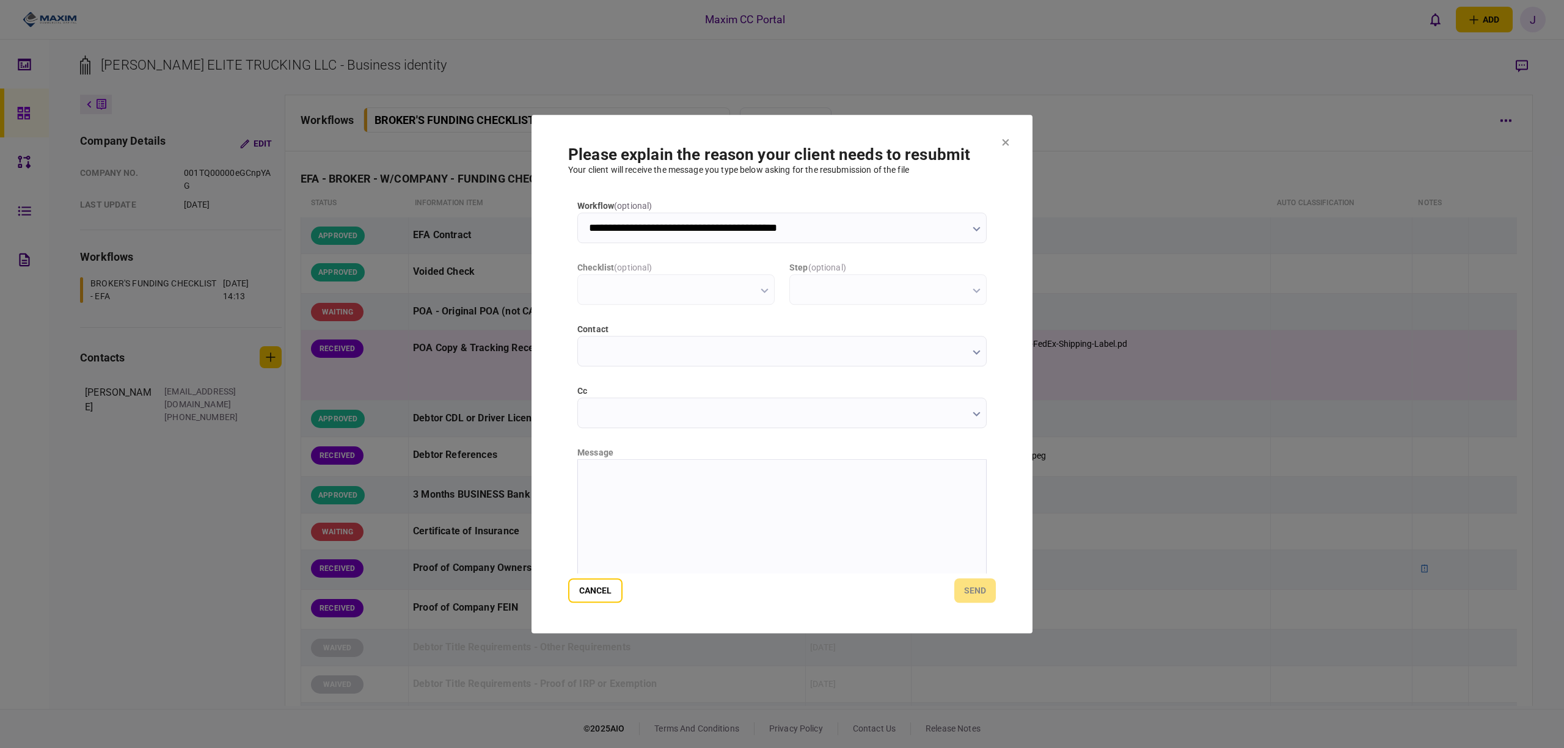
type input "**********"
click at [685, 491] on html "**********" at bounding box center [782, 474] width 408 height 31
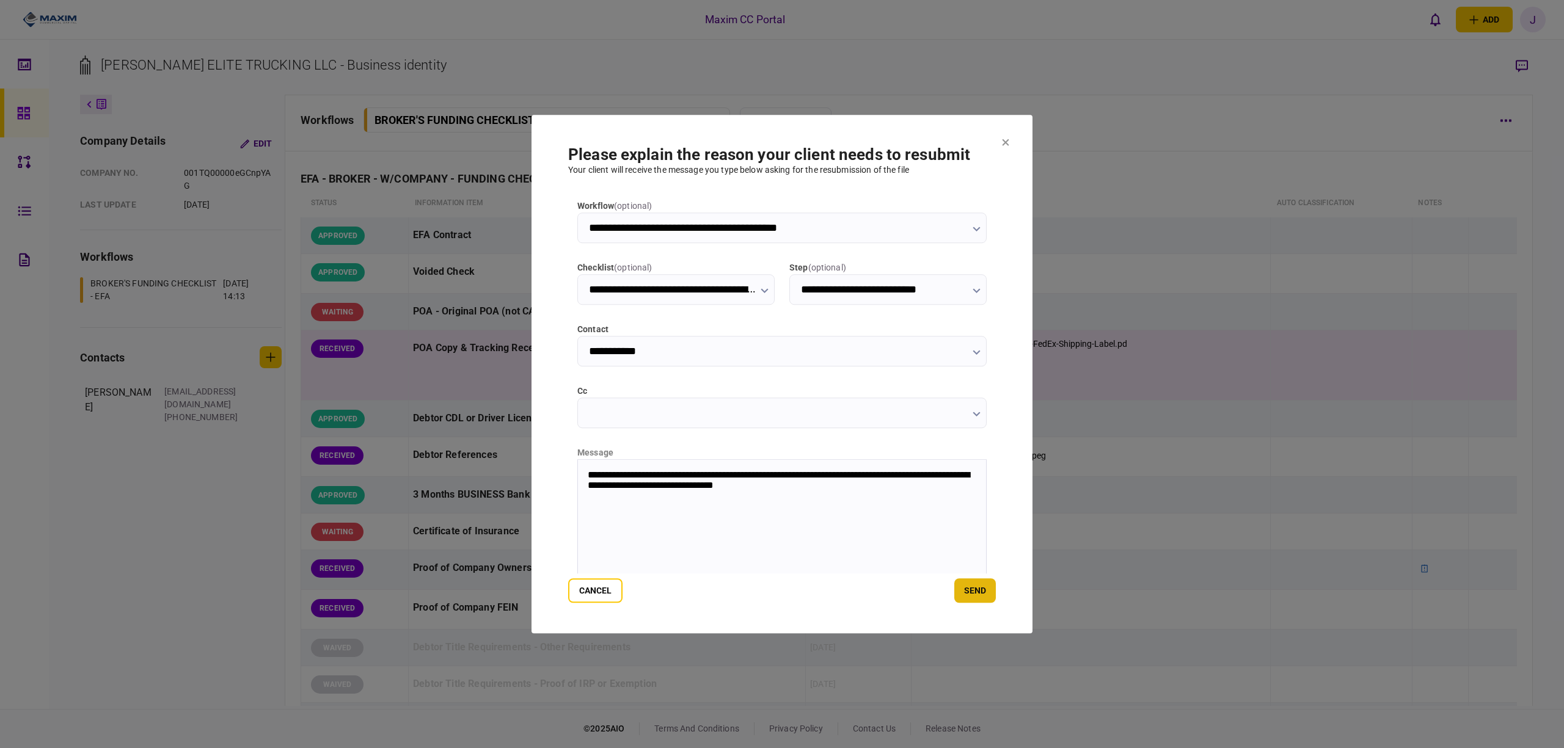
click at [984, 582] on button "send" at bounding box center [975, 591] width 42 height 24
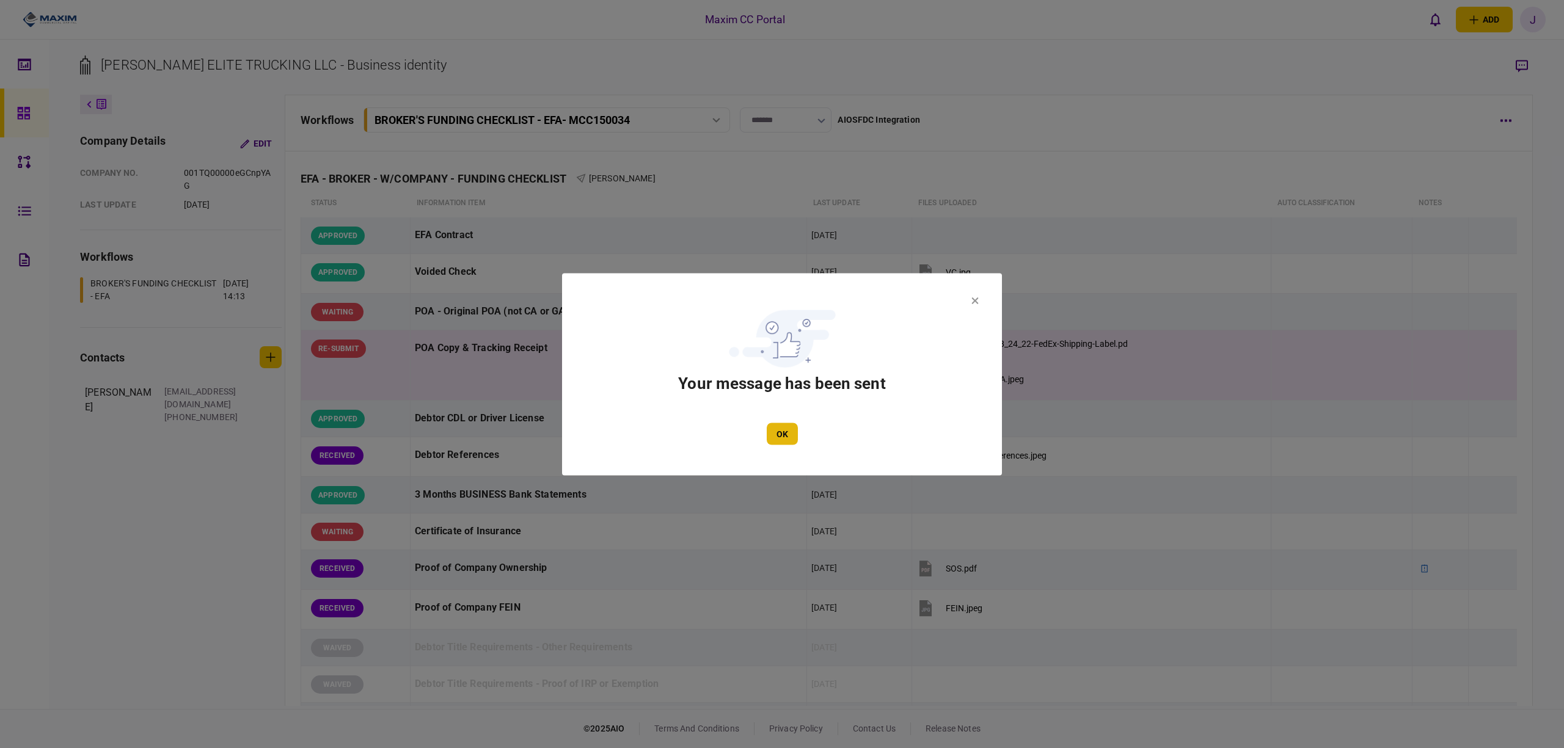
click at [777, 442] on button "OK" at bounding box center [782, 434] width 31 height 22
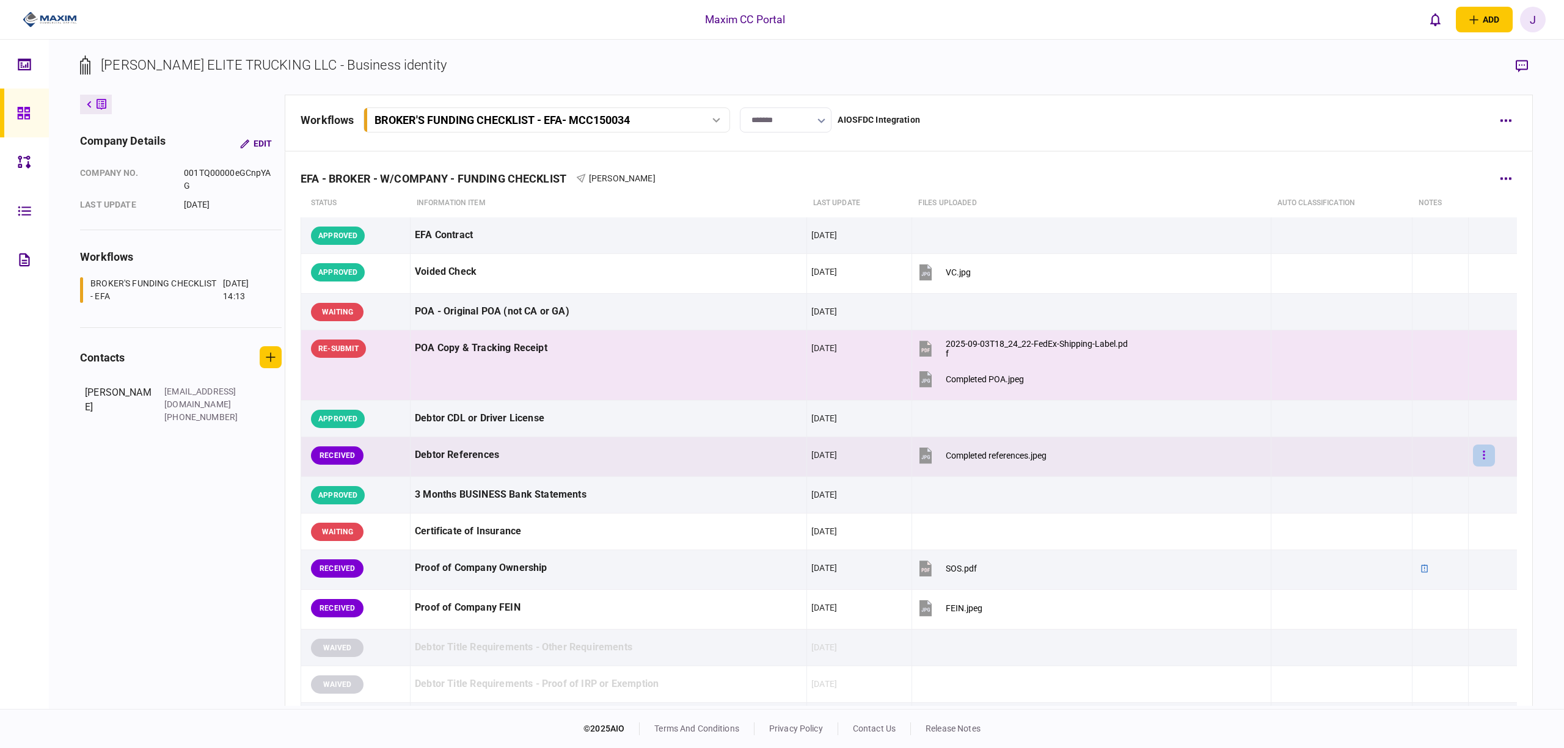
click at [1479, 459] on button "button" at bounding box center [1484, 456] width 22 height 22
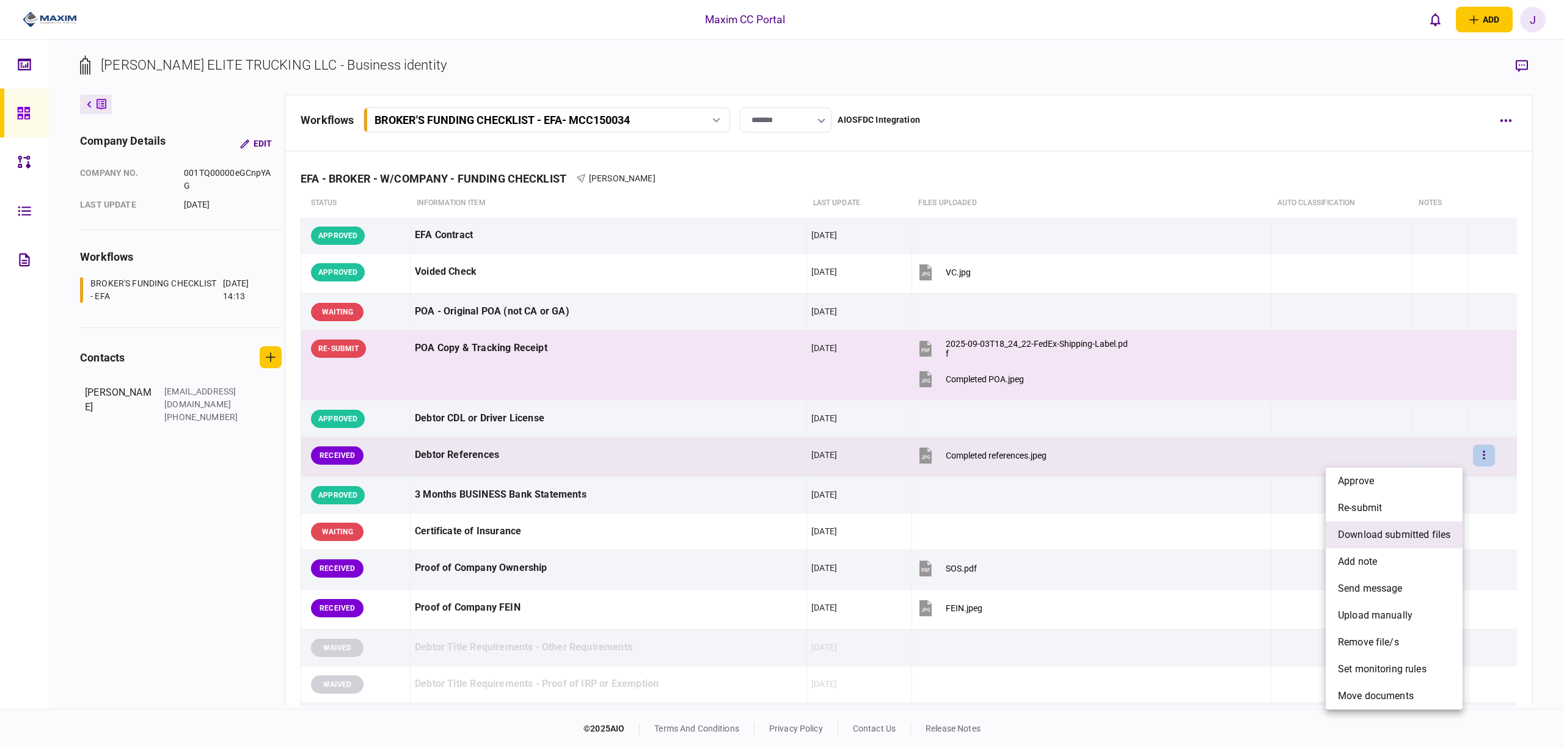
click at [1413, 525] on li "download submitted files" at bounding box center [1394, 535] width 137 height 27
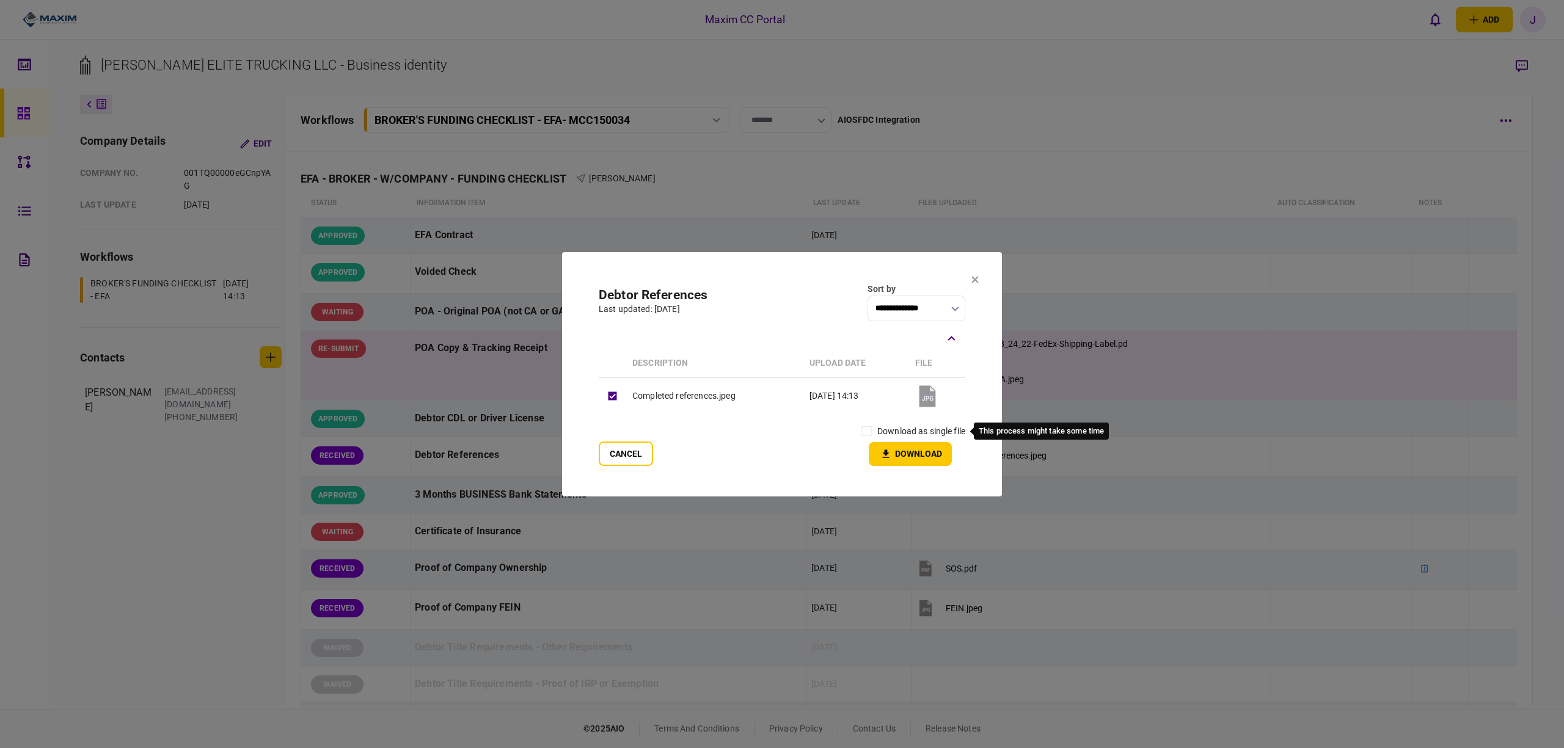
click at [881, 430] on label "download as single file" at bounding box center [921, 431] width 88 height 13
click at [905, 445] on button "Download" at bounding box center [910, 454] width 83 height 24
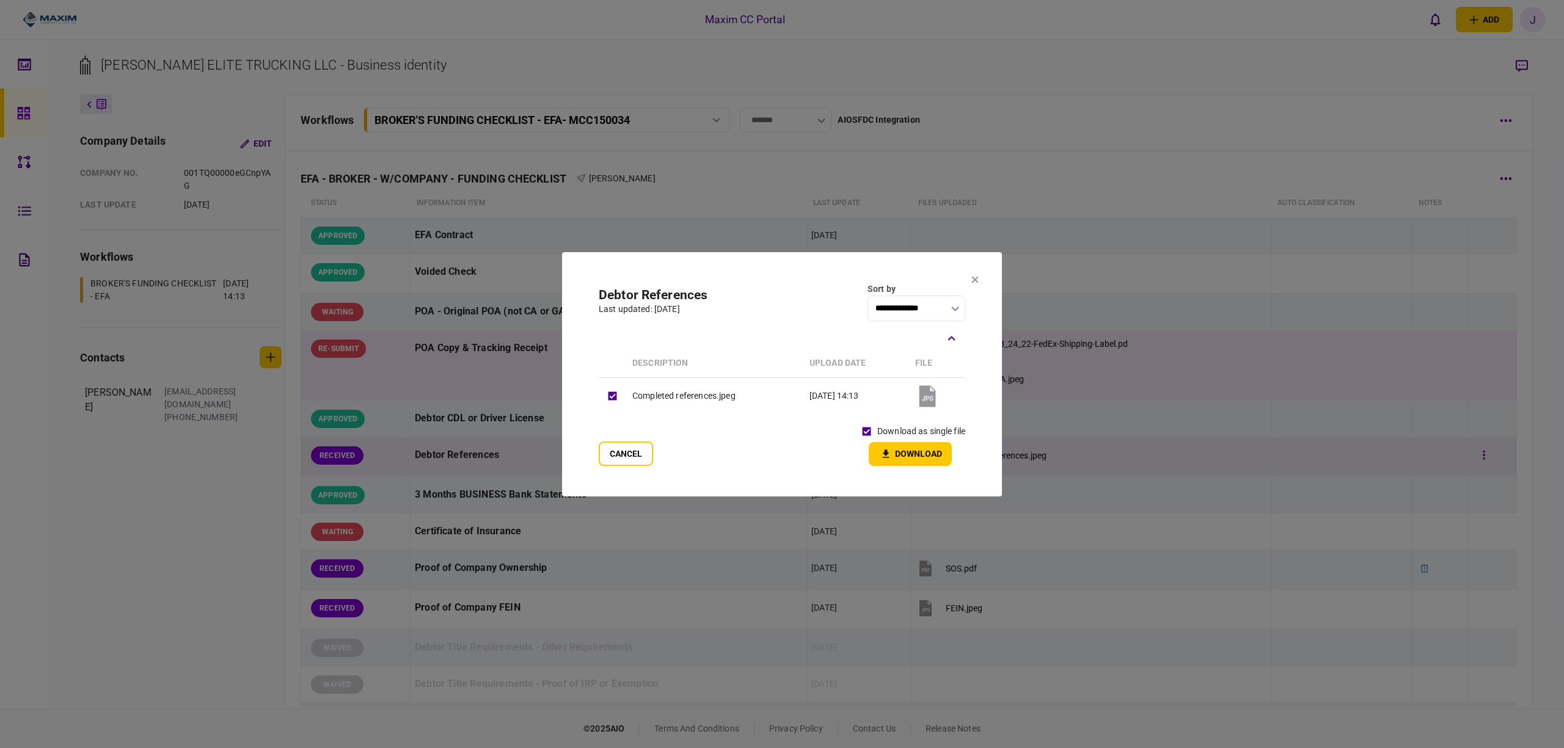
drag, startPoint x: 634, startPoint y: 450, endPoint x: 643, endPoint y: 450, distance: 8.6
click at [634, 450] on button "Cancel" at bounding box center [626, 454] width 54 height 24
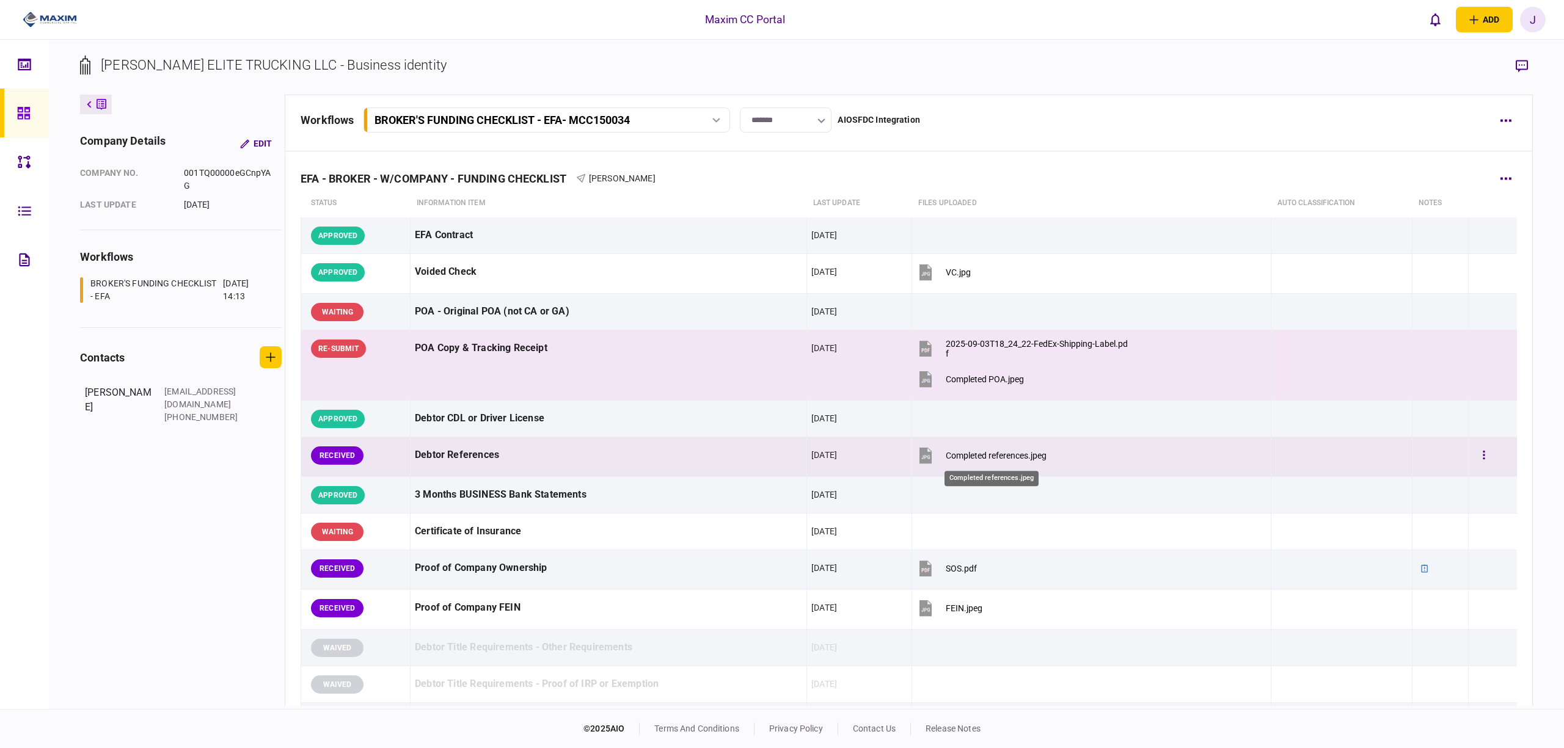
click at [998, 451] on div "Completed references.jpeg" at bounding box center [996, 456] width 101 height 10
click at [1015, 452] on div "Completed references.jpeg" at bounding box center [996, 456] width 101 height 10
click at [1469, 452] on td at bounding box center [1493, 457] width 48 height 40
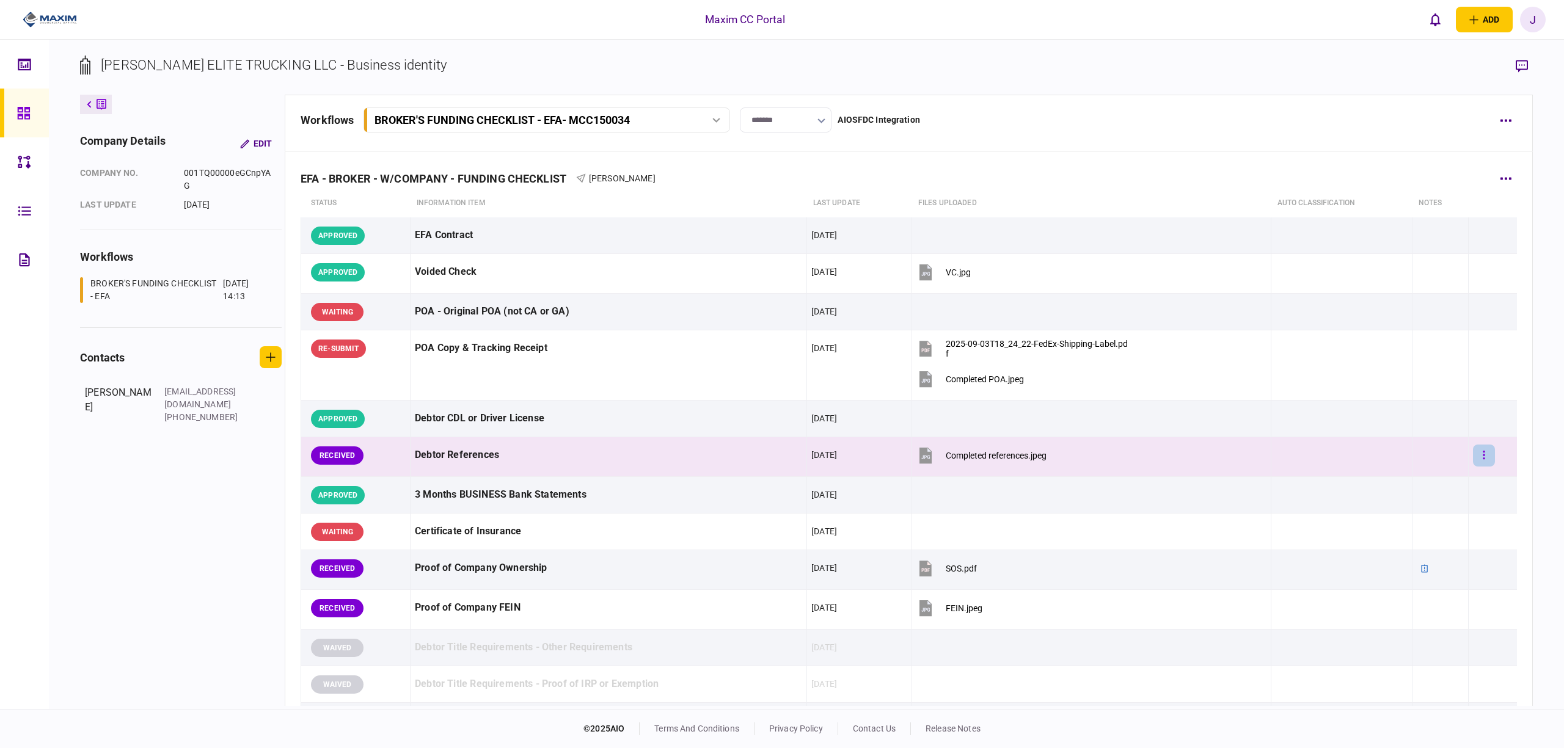
click at [1473, 458] on button "button" at bounding box center [1484, 456] width 22 height 22
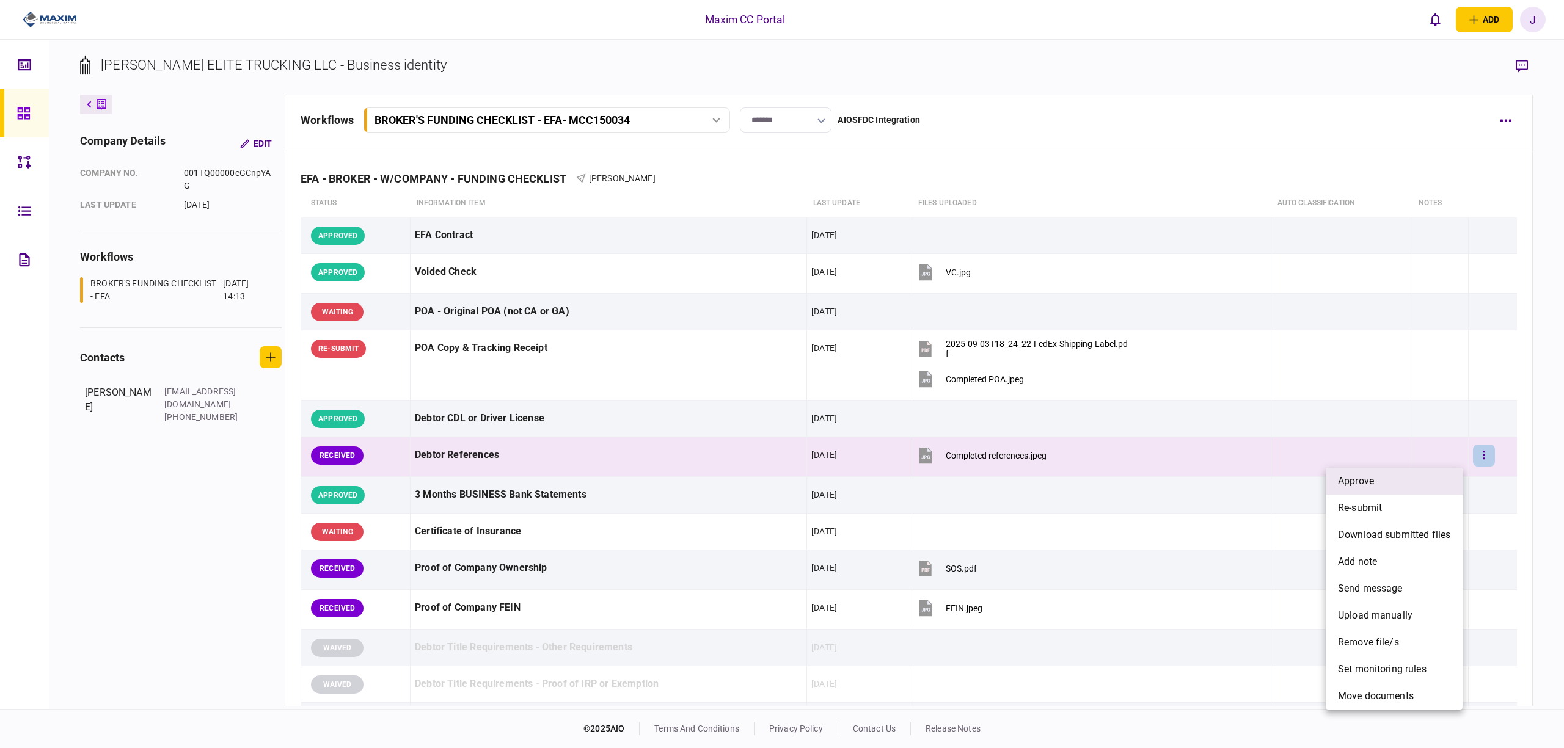
click at [1416, 489] on li "approve" at bounding box center [1394, 481] width 137 height 27
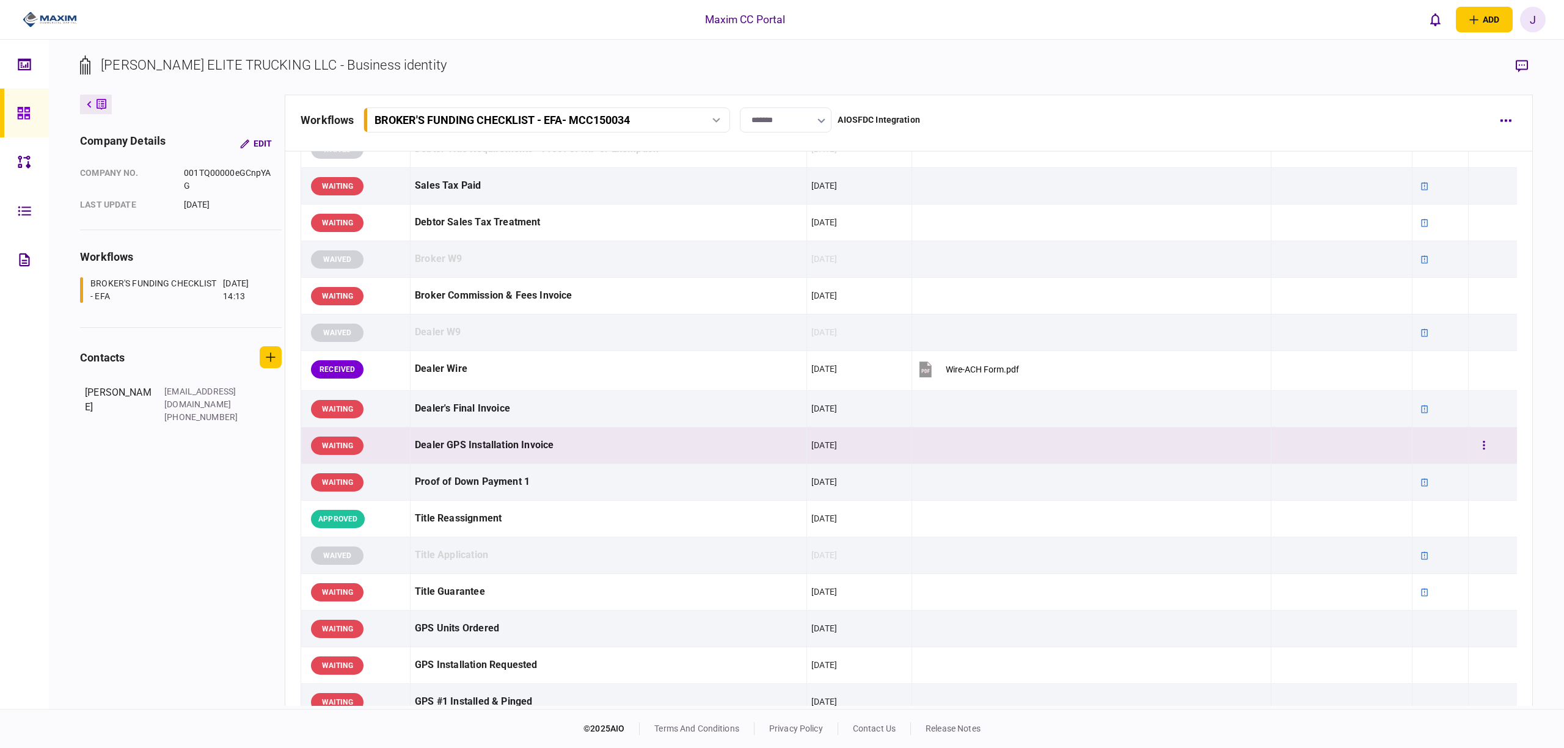
scroll to position [514, 0]
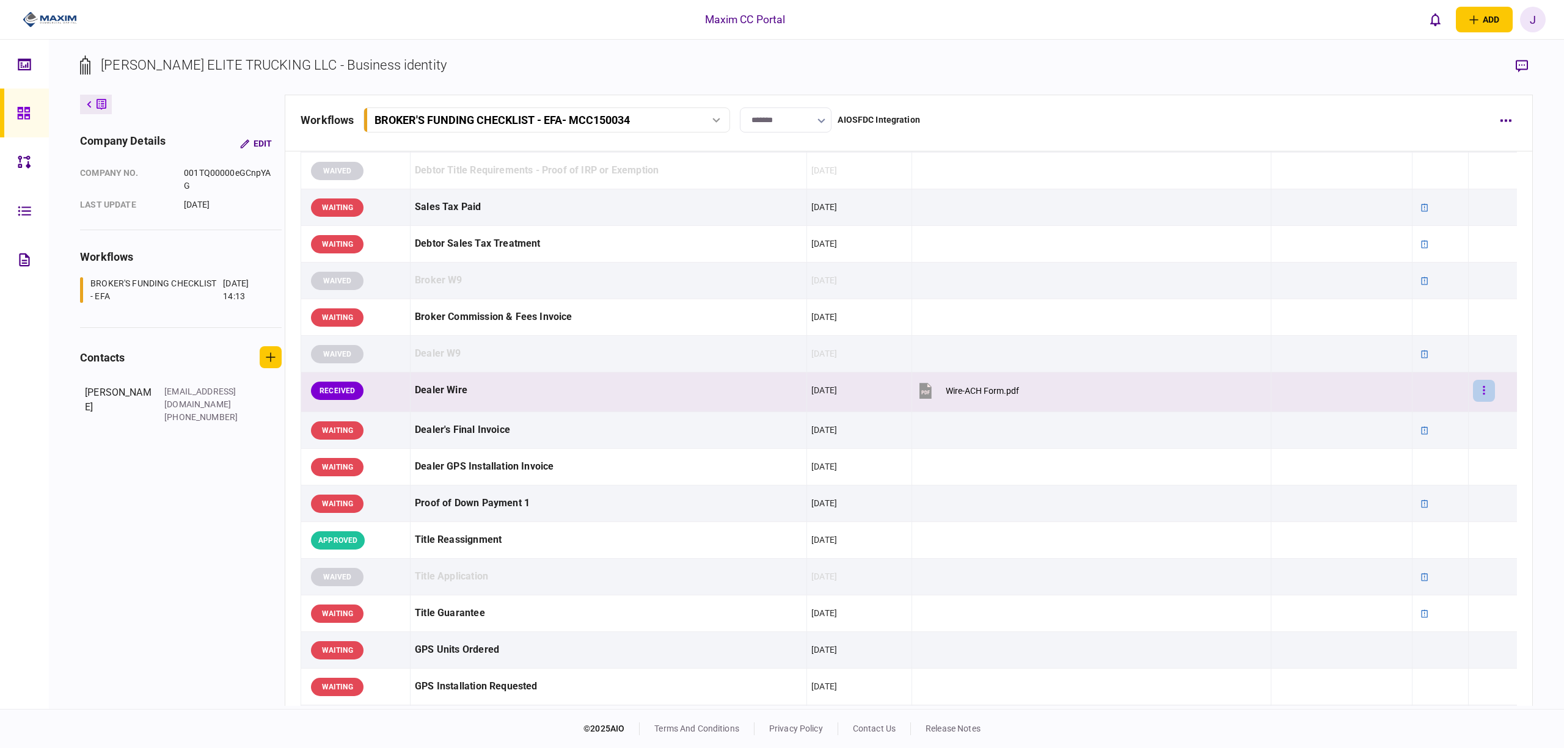
click at [1473, 399] on button "button" at bounding box center [1484, 391] width 22 height 22
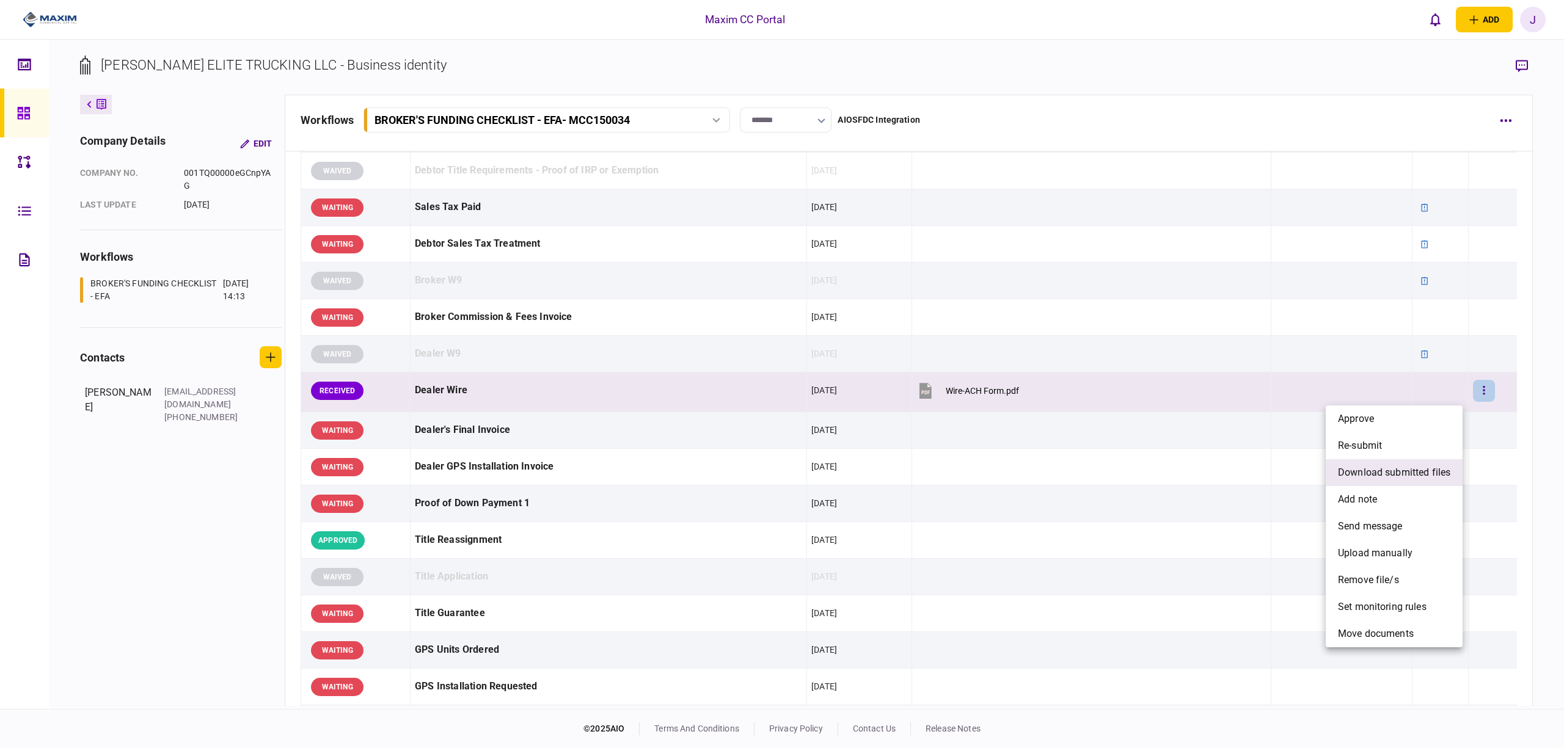
click at [1398, 475] on span "download submitted files" at bounding box center [1394, 473] width 112 height 15
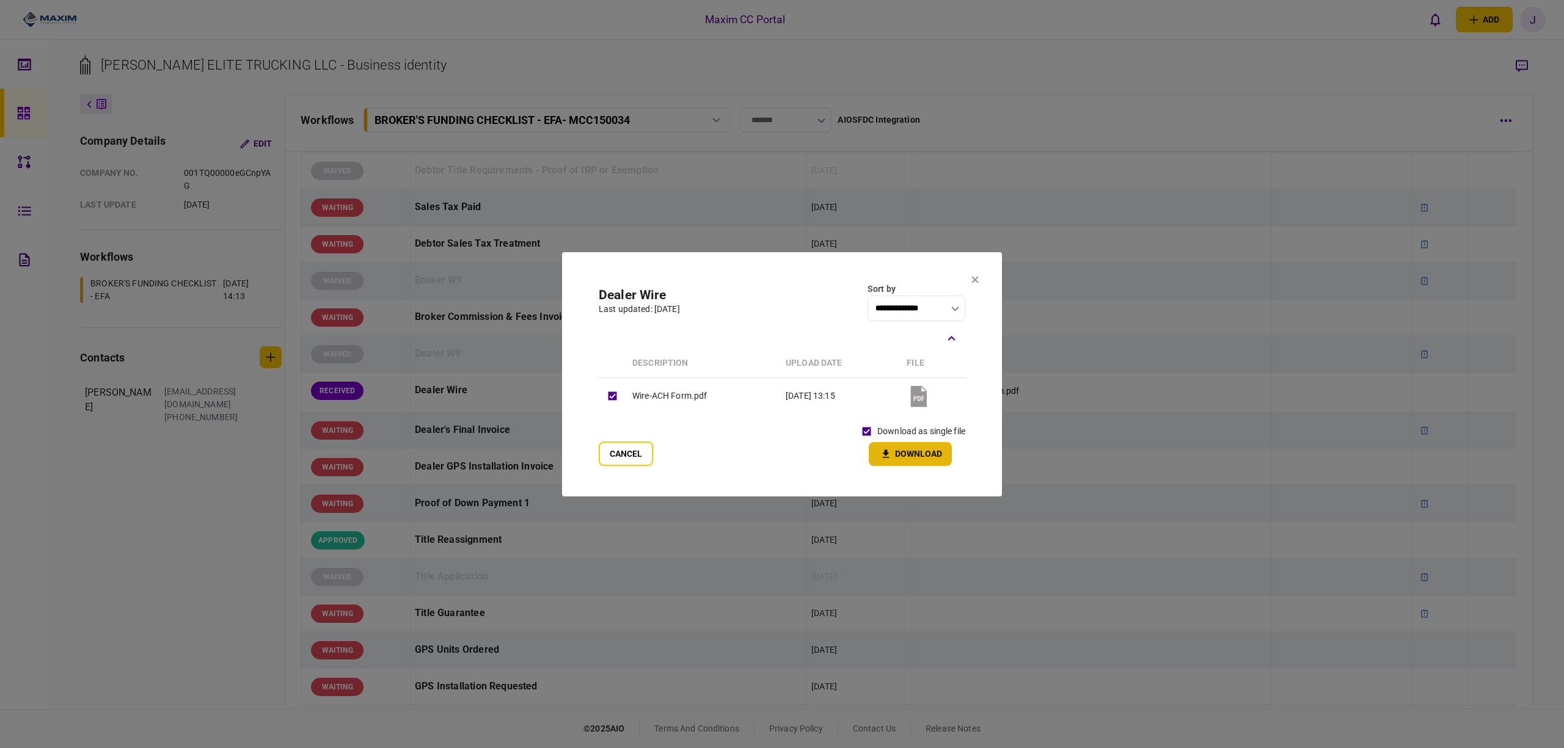
click at [892, 452] on icon "button" at bounding box center [886, 454] width 15 height 12
click at [974, 282] on icon at bounding box center [974, 279] width 7 height 7
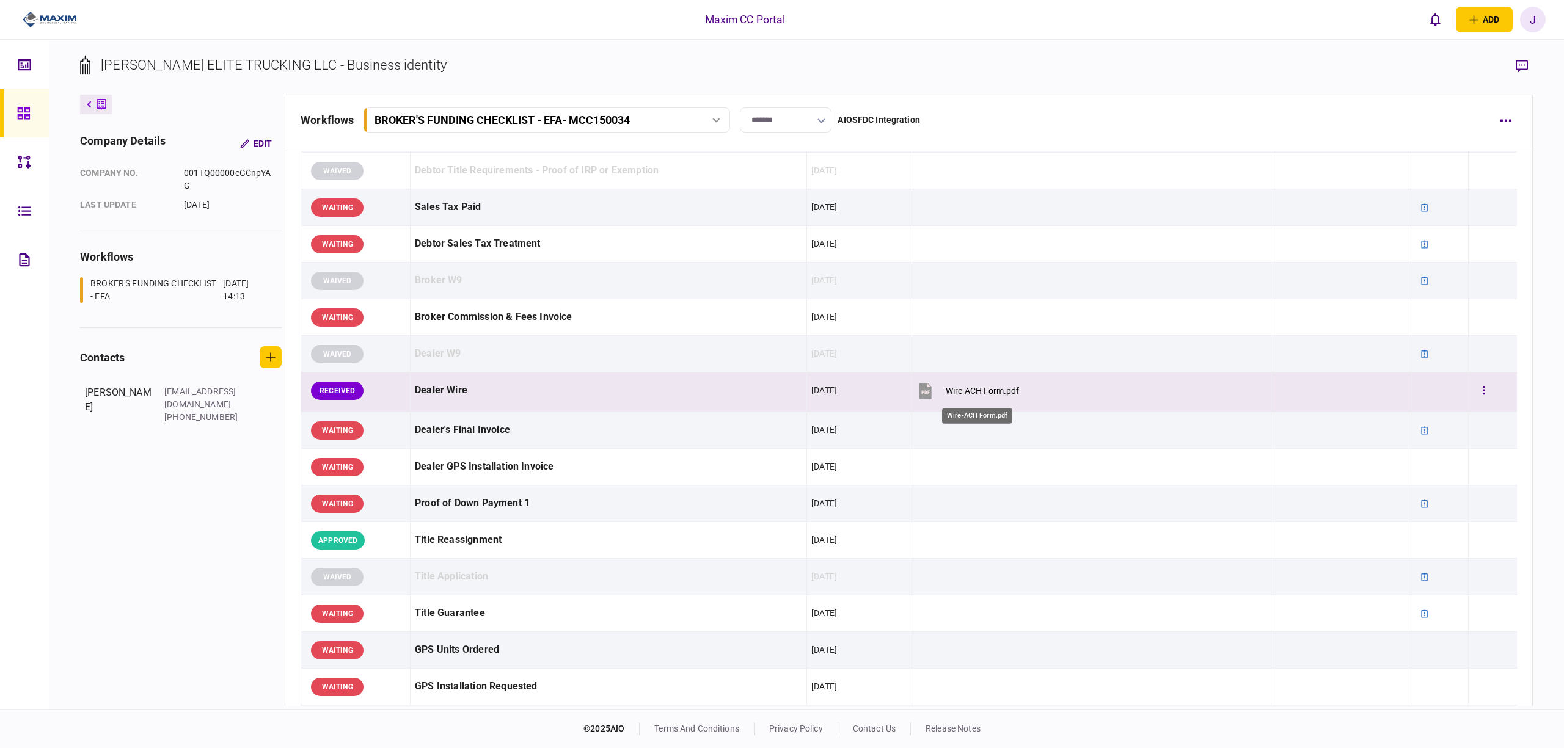
click at [966, 392] on div "Wire-ACH Form.pdf" at bounding box center [982, 391] width 73 height 10
click at [1473, 389] on button "button" at bounding box center [1484, 391] width 22 height 22
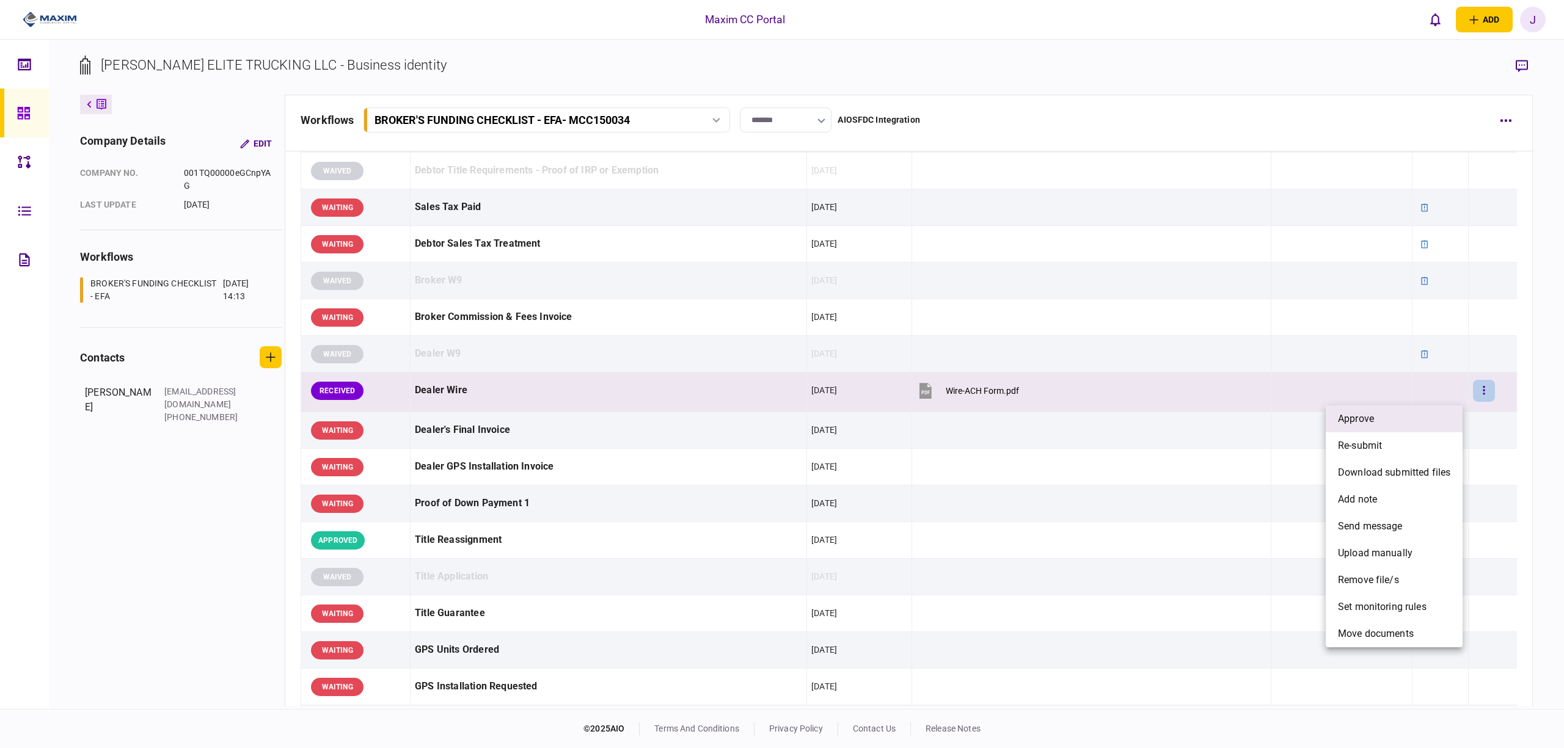
click at [1416, 417] on li "approve" at bounding box center [1394, 419] width 137 height 27
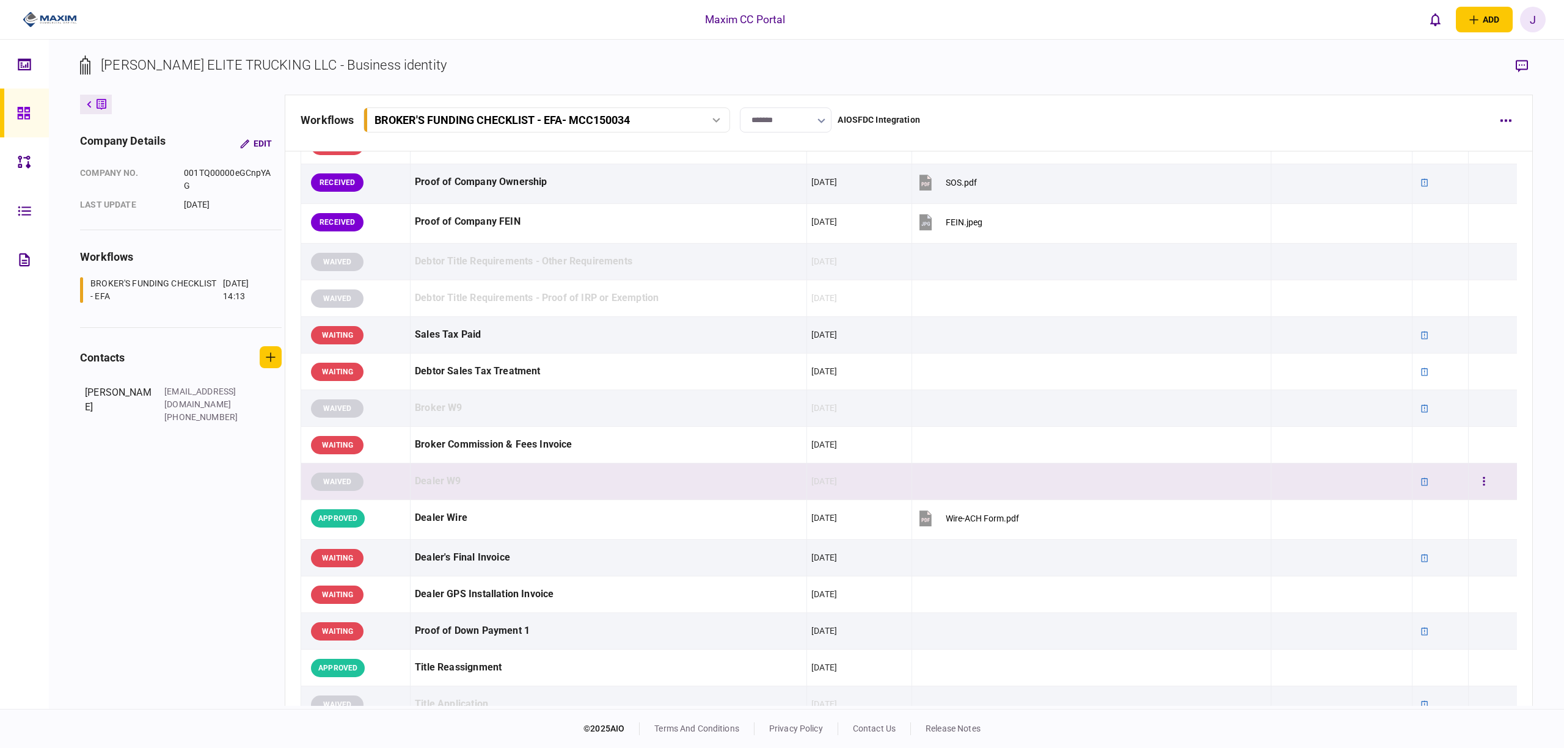
scroll to position [188, 0]
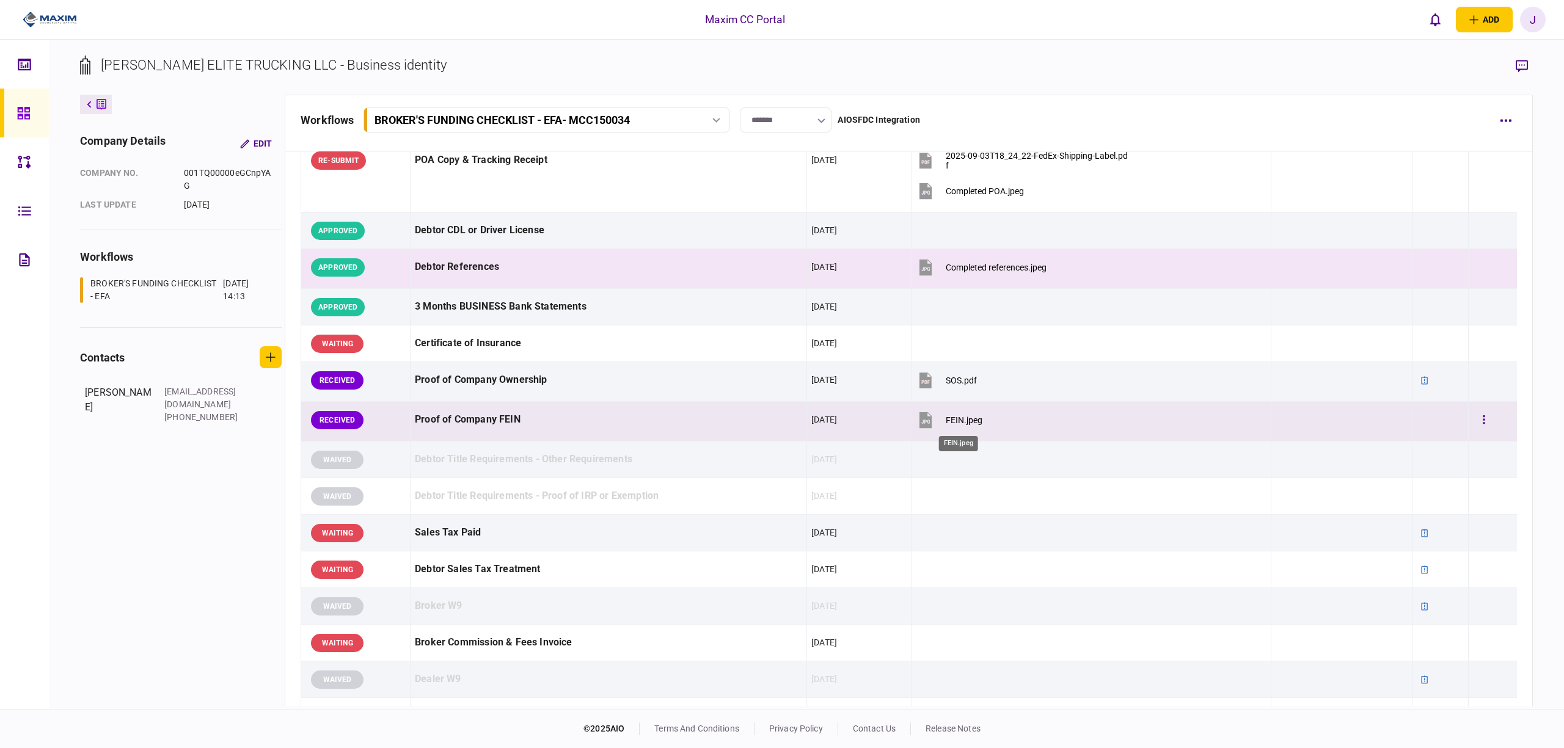
click at [947, 424] on div "FEIN.jpeg" at bounding box center [964, 420] width 37 height 10
click at [1477, 425] on button "button" at bounding box center [1484, 420] width 22 height 22
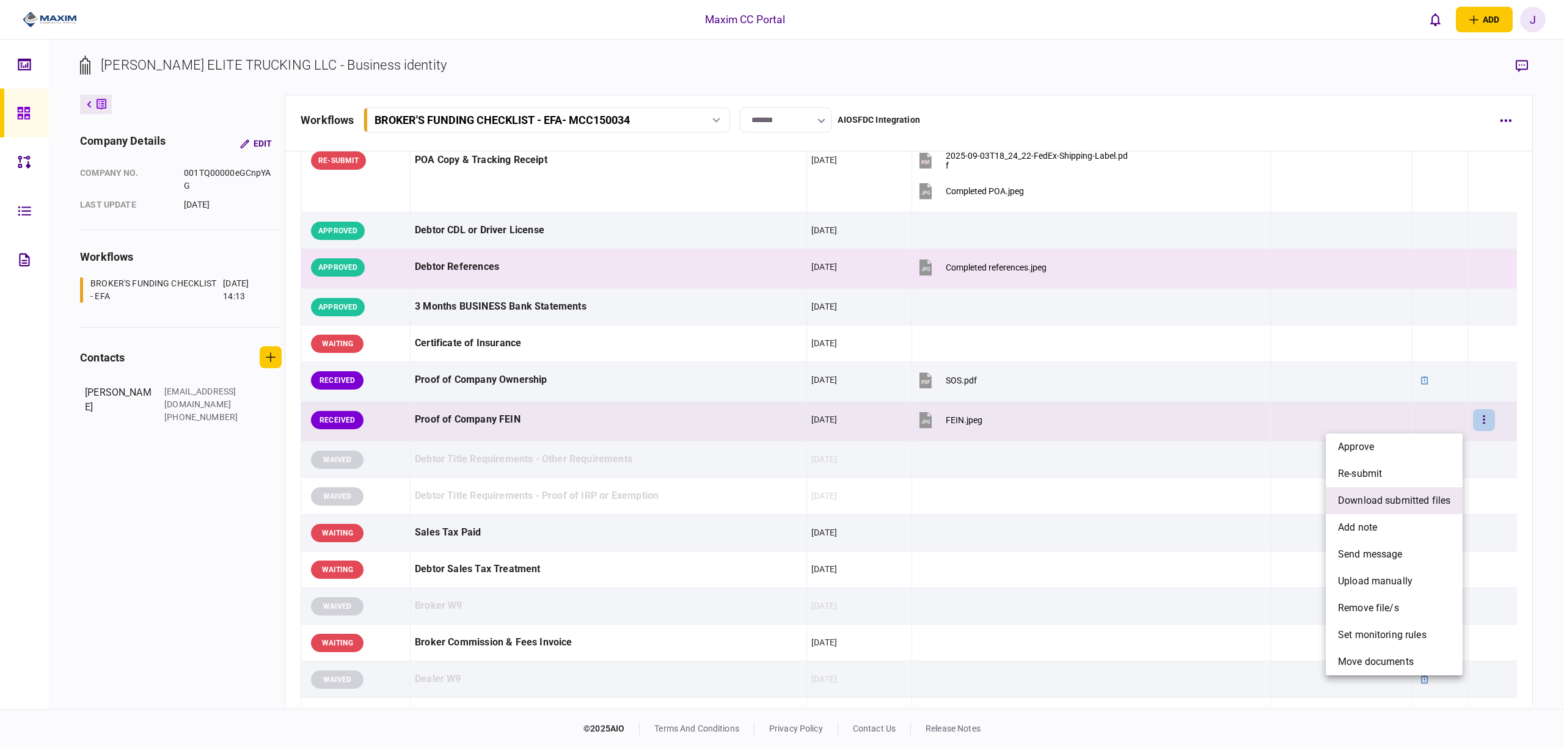
click at [1399, 500] on span "download submitted files" at bounding box center [1394, 501] width 112 height 15
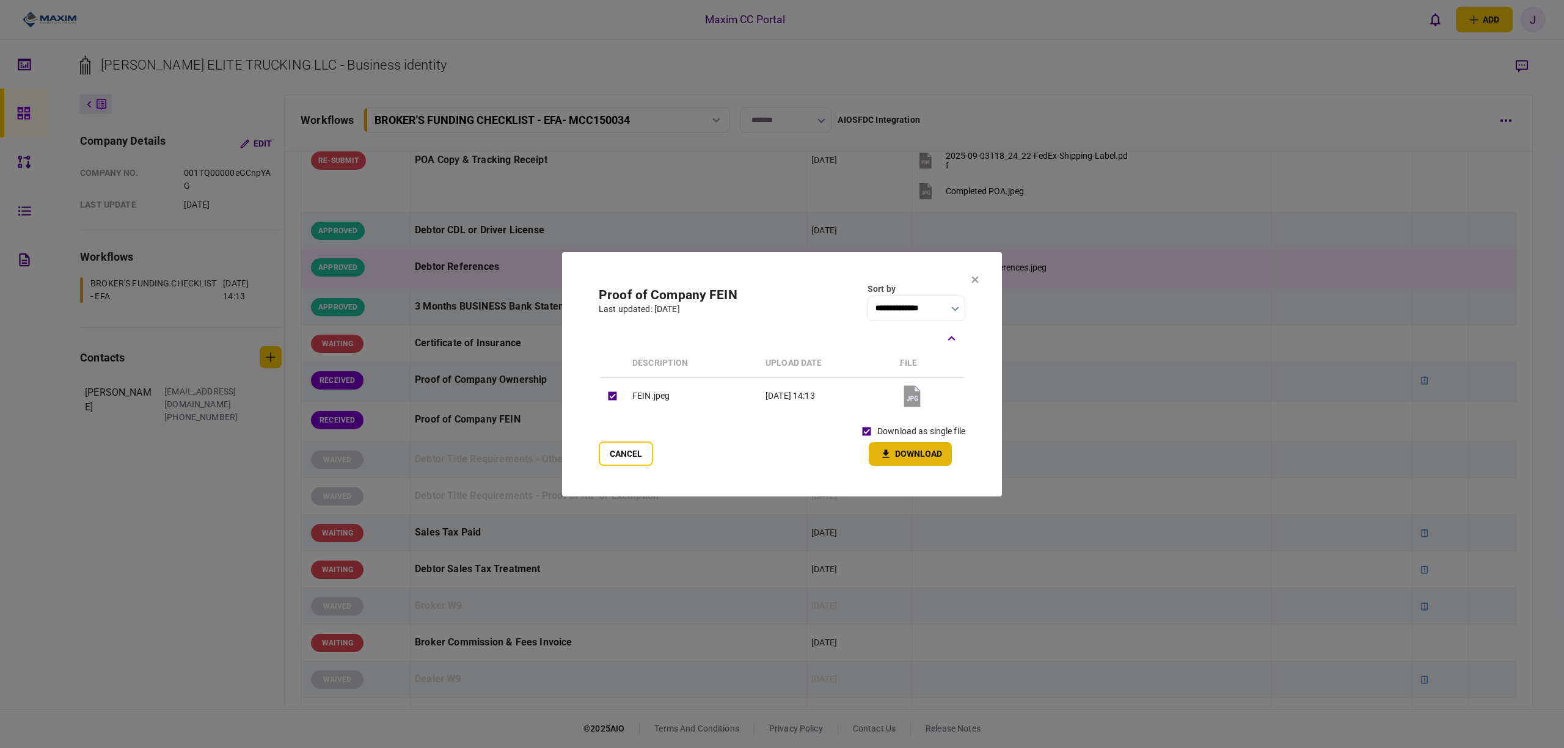
click at [905, 451] on button "Download" at bounding box center [910, 454] width 83 height 24
click at [585, 452] on section "**********" at bounding box center [782, 374] width 440 height 244
click at [602, 453] on button "Cancel" at bounding box center [626, 454] width 54 height 24
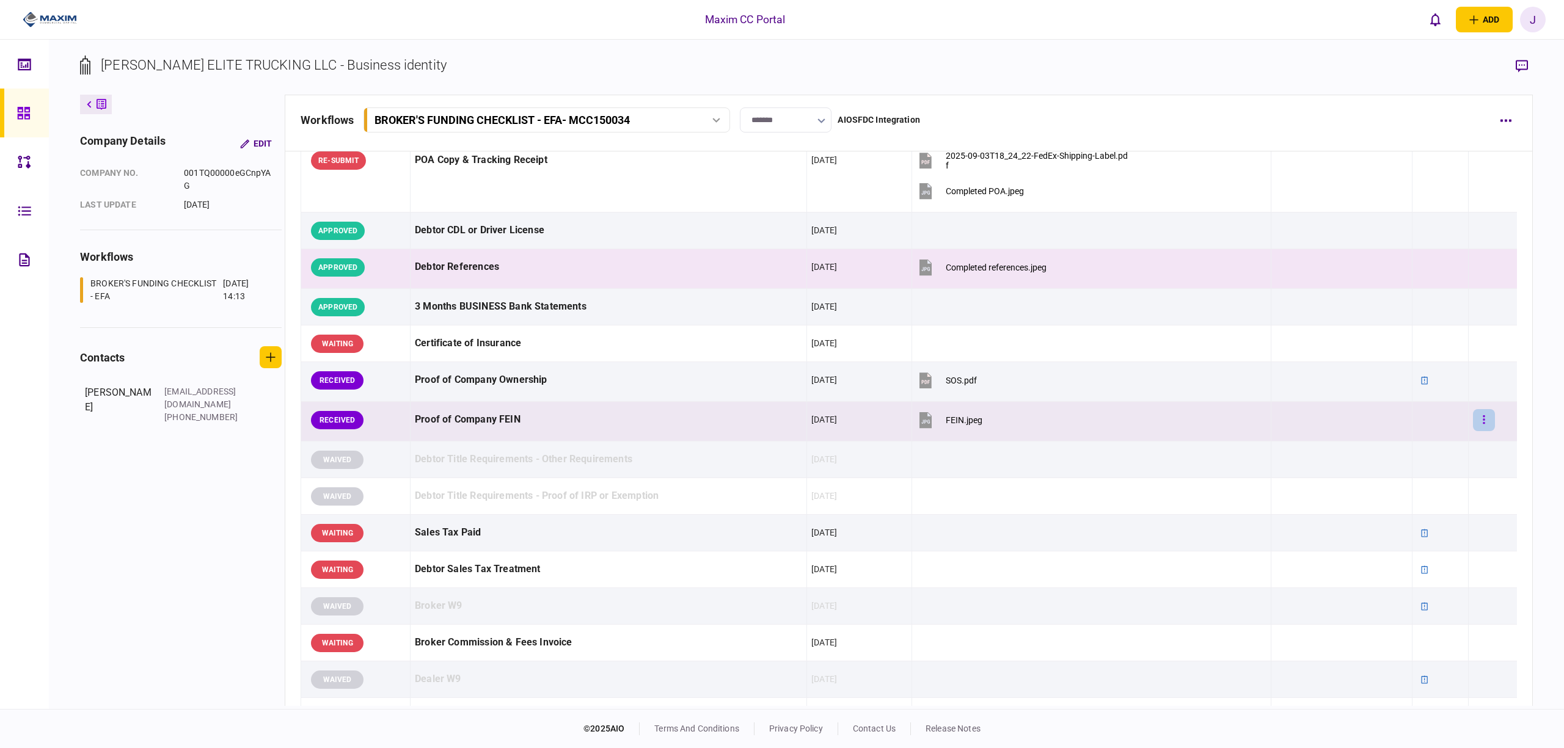
click at [1473, 423] on button "button" at bounding box center [1484, 420] width 22 height 22
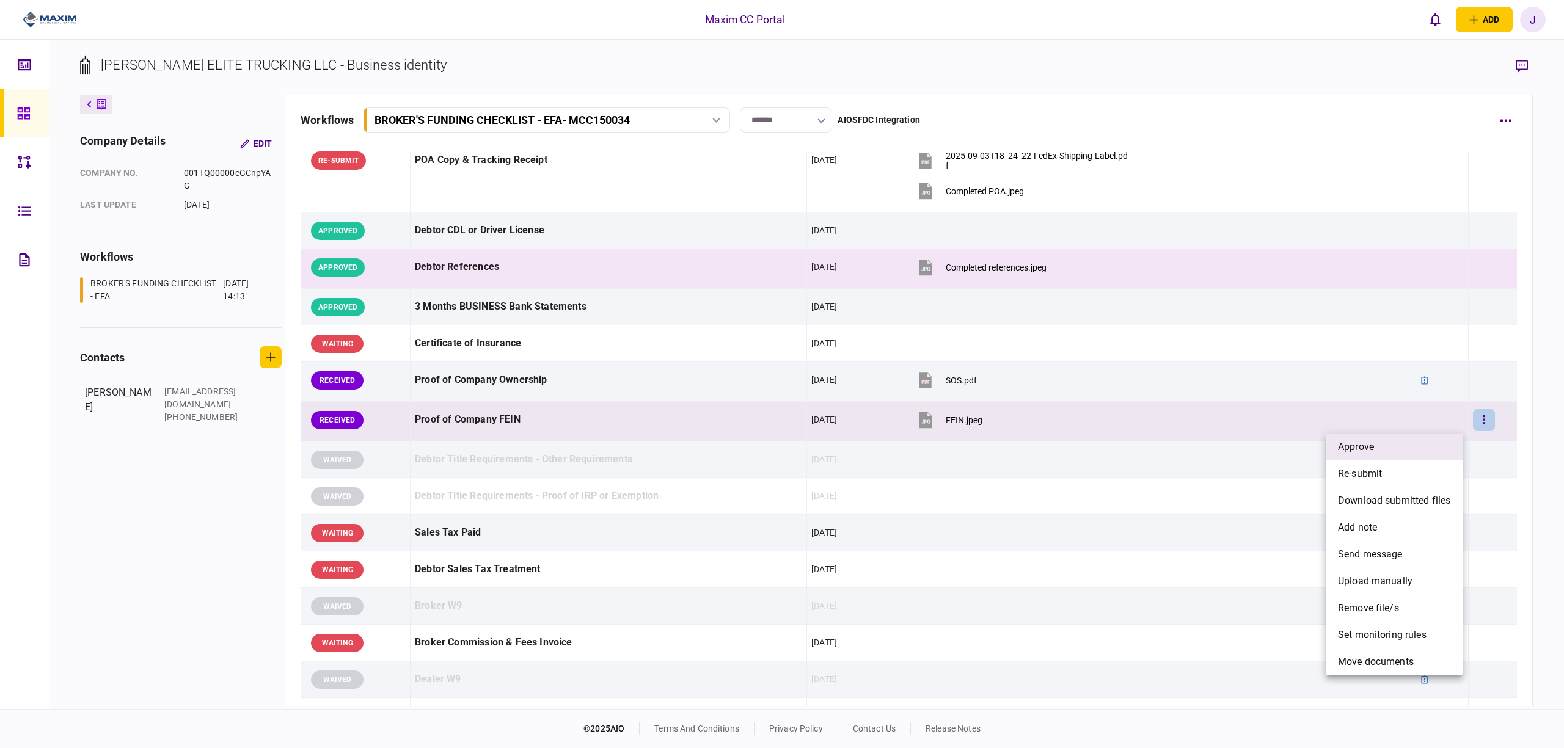
click at [1389, 445] on li "approve" at bounding box center [1394, 447] width 137 height 27
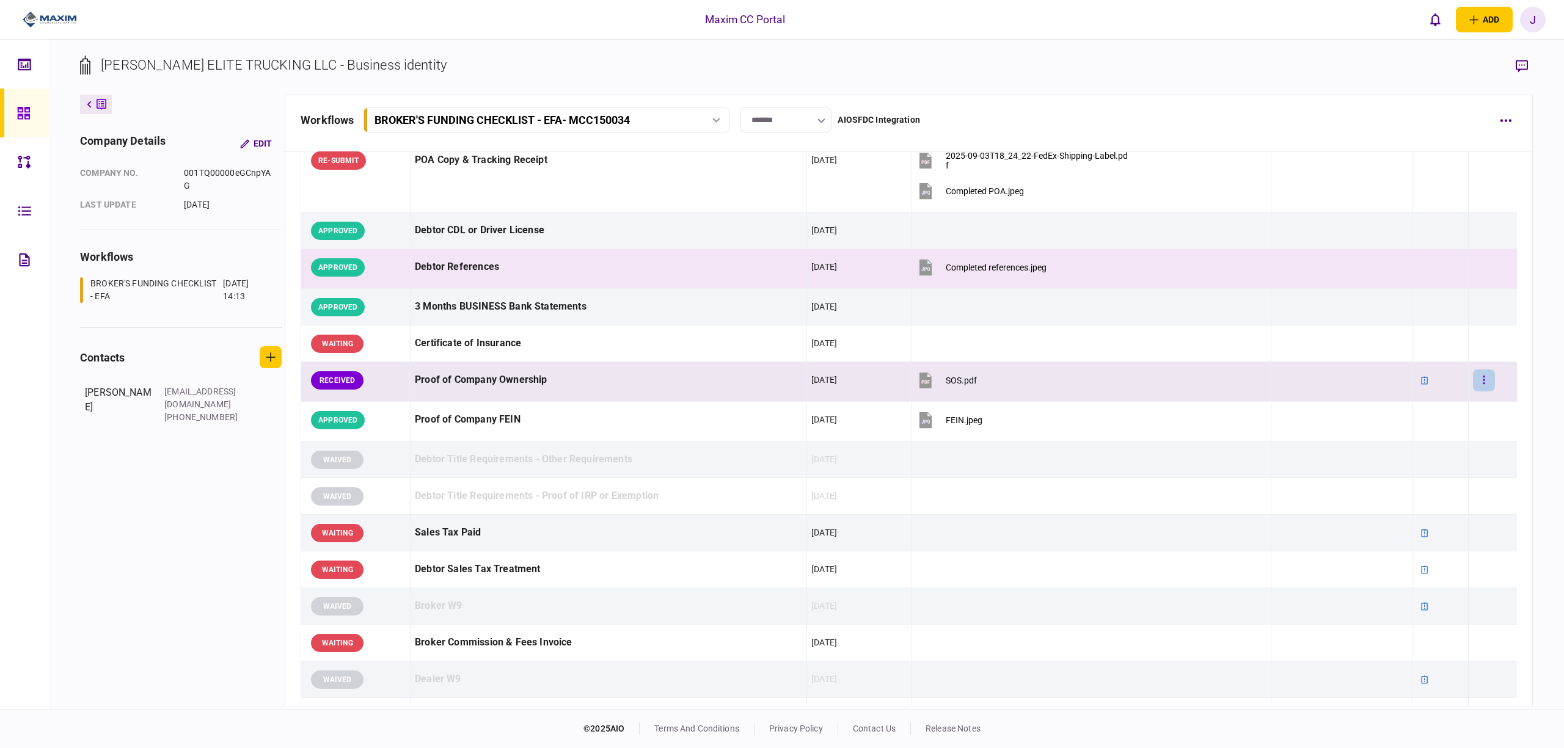
click at [1483, 384] on icon "button" at bounding box center [1484, 381] width 2 height 12
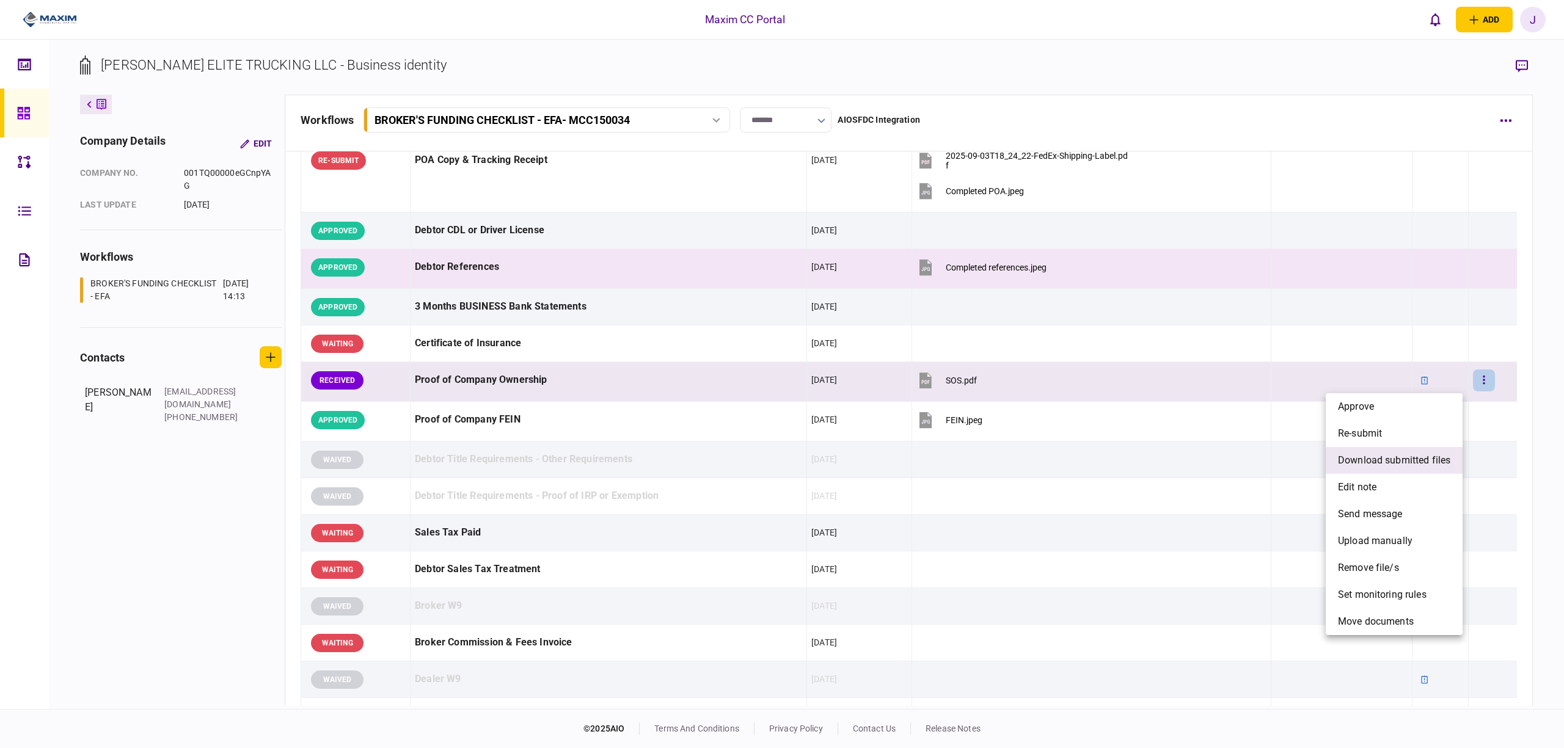
click at [1402, 462] on span "download submitted files" at bounding box center [1394, 460] width 112 height 15
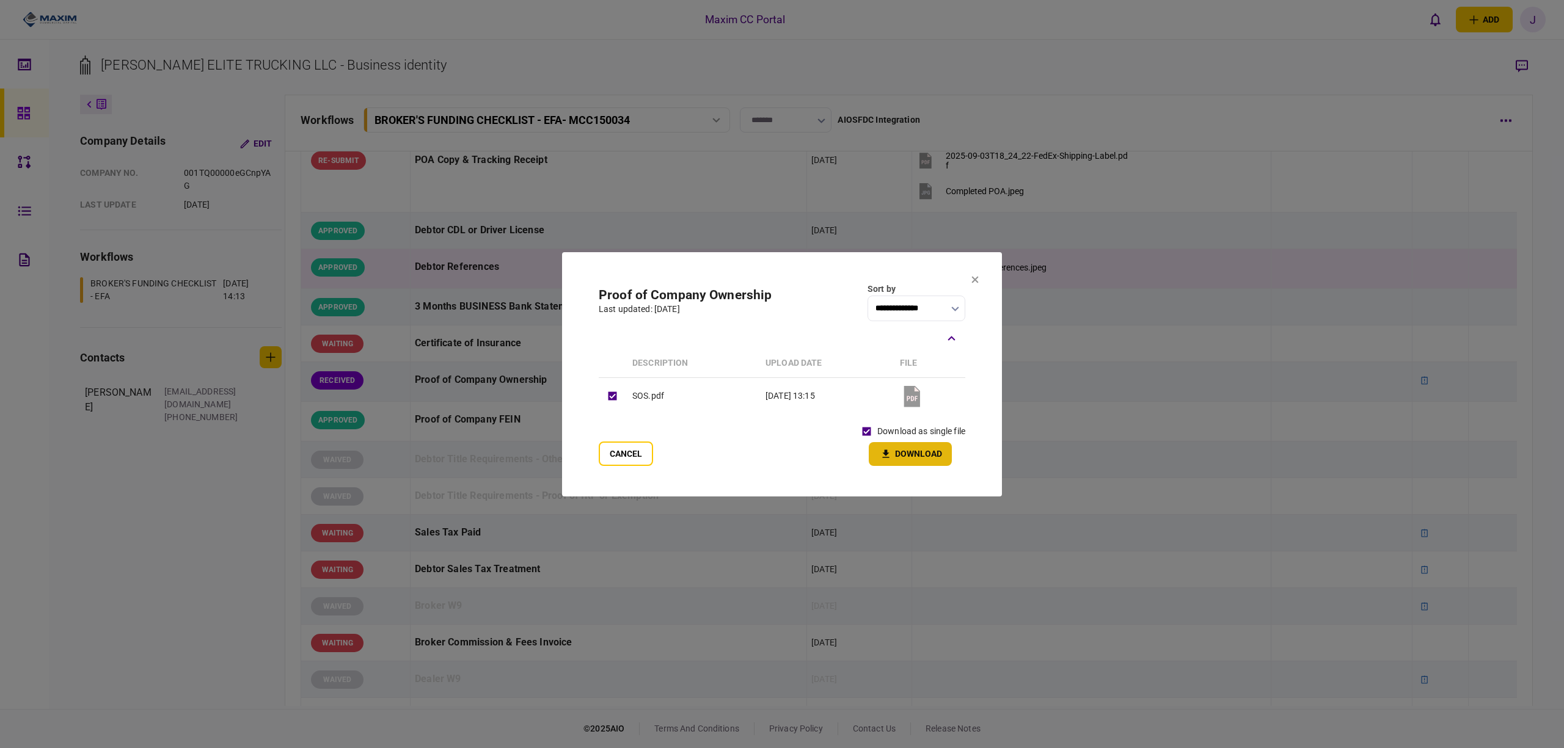
click at [897, 442] on button "Download" at bounding box center [910, 454] width 83 height 24
drag, startPoint x: 635, startPoint y: 453, endPoint x: 629, endPoint y: 455, distance: 7.2
click at [635, 453] on button "Cancel" at bounding box center [626, 454] width 54 height 24
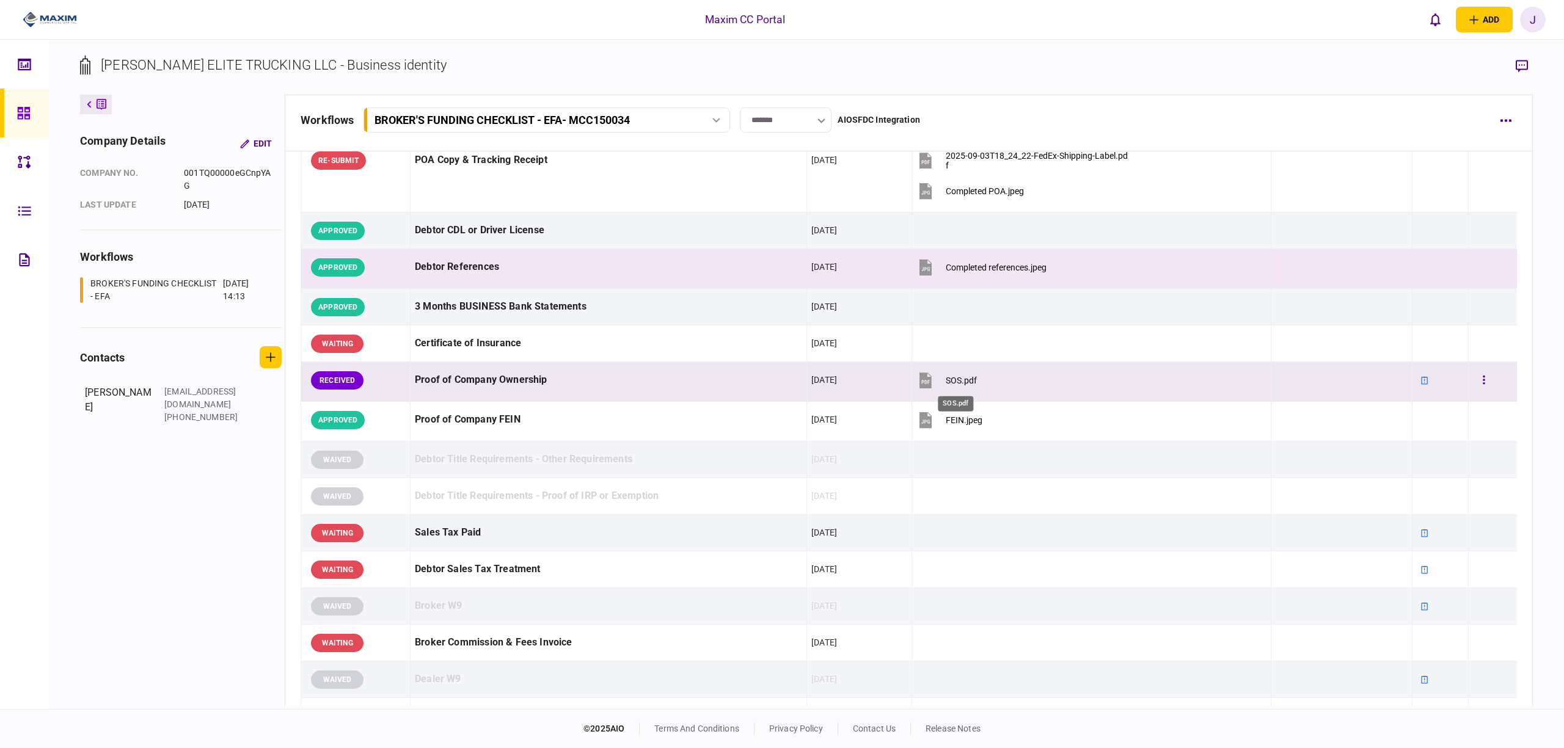
click at [954, 382] on div "SOS.pdf" at bounding box center [961, 381] width 31 height 10
click at [1481, 372] on button "button" at bounding box center [1484, 381] width 22 height 22
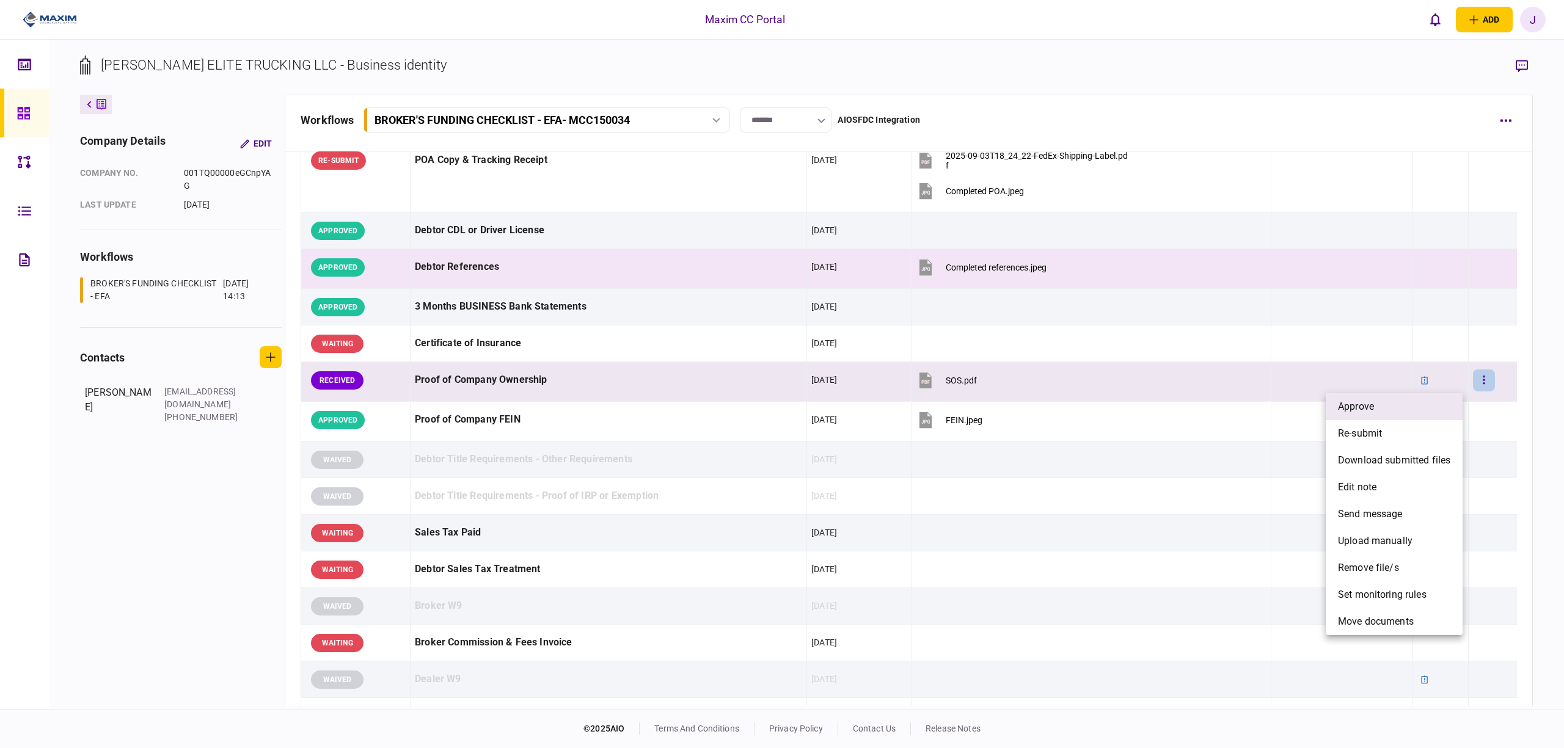
click at [1403, 406] on li "approve" at bounding box center [1394, 406] width 137 height 27
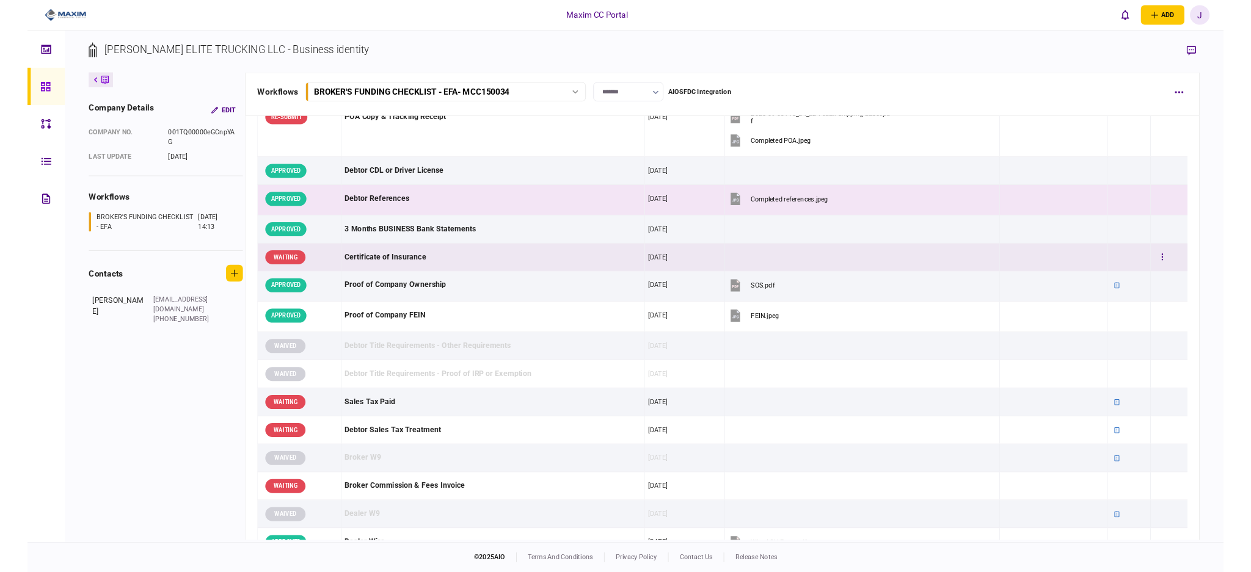
scroll to position [244, 0]
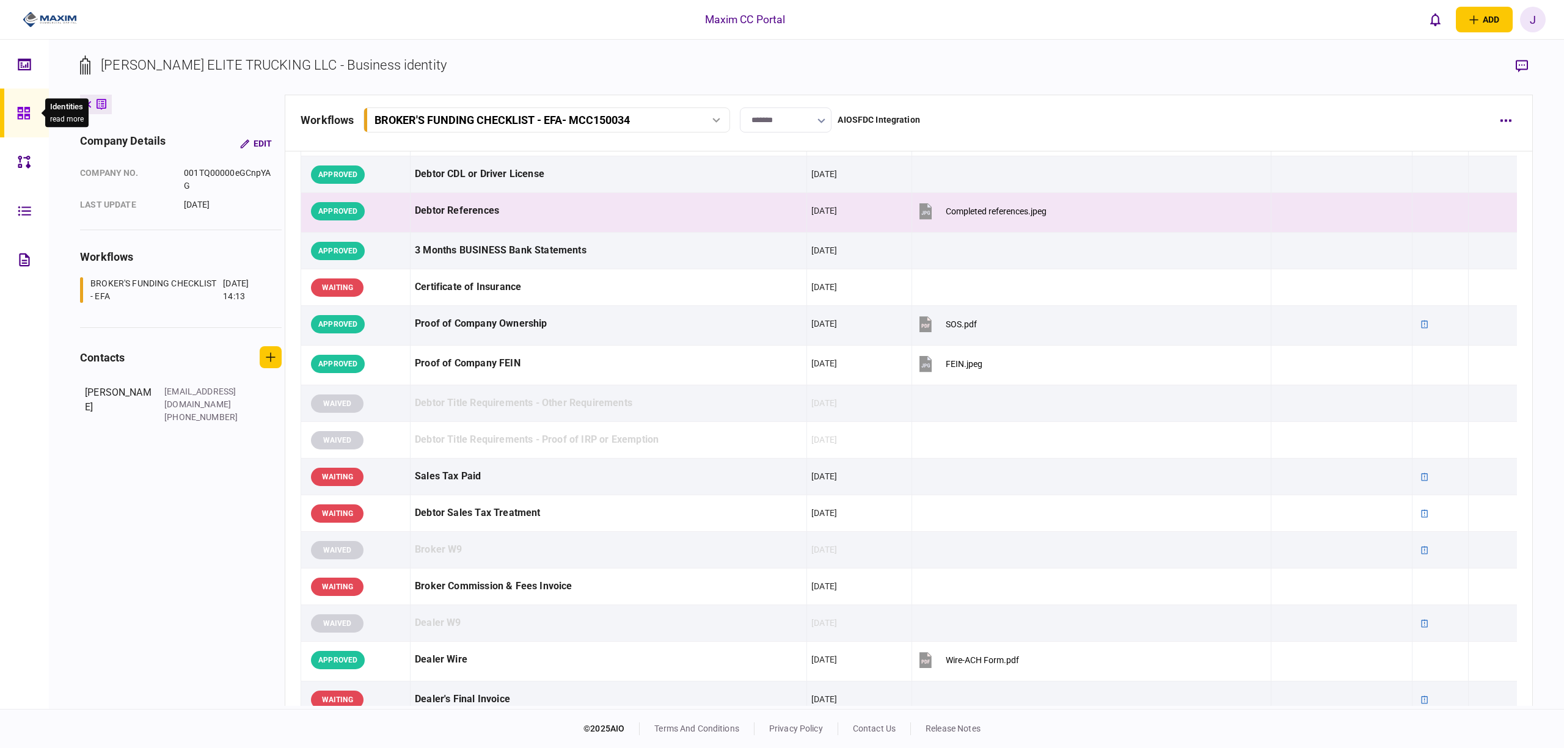
click at [29, 111] on icon at bounding box center [23, 113] width 12 height 12
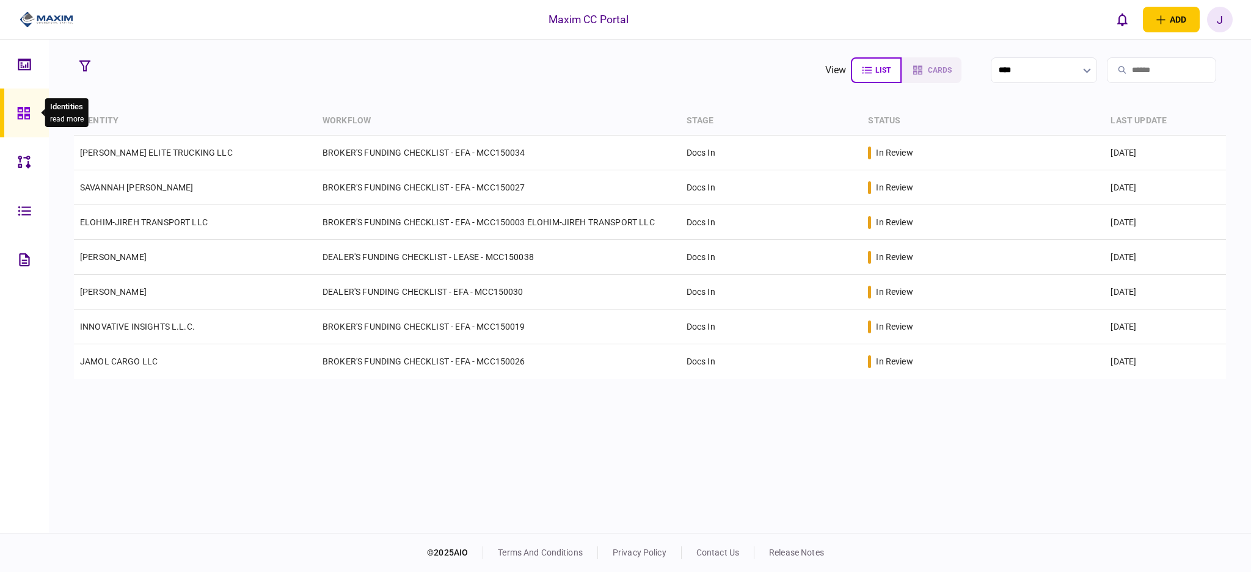
click at [23, 114] on icon at bounding box center [23, 113] width 13 height 14
click at [434, 68] on section "view list cards ****" at bounding box center [650, 70] width 1152 height 31
click at [28, 111] on icon at bounding box center [23, 113] width 12 height 12
click at [14, 161] on link at bounding box center [24, 161] width 49 height 49
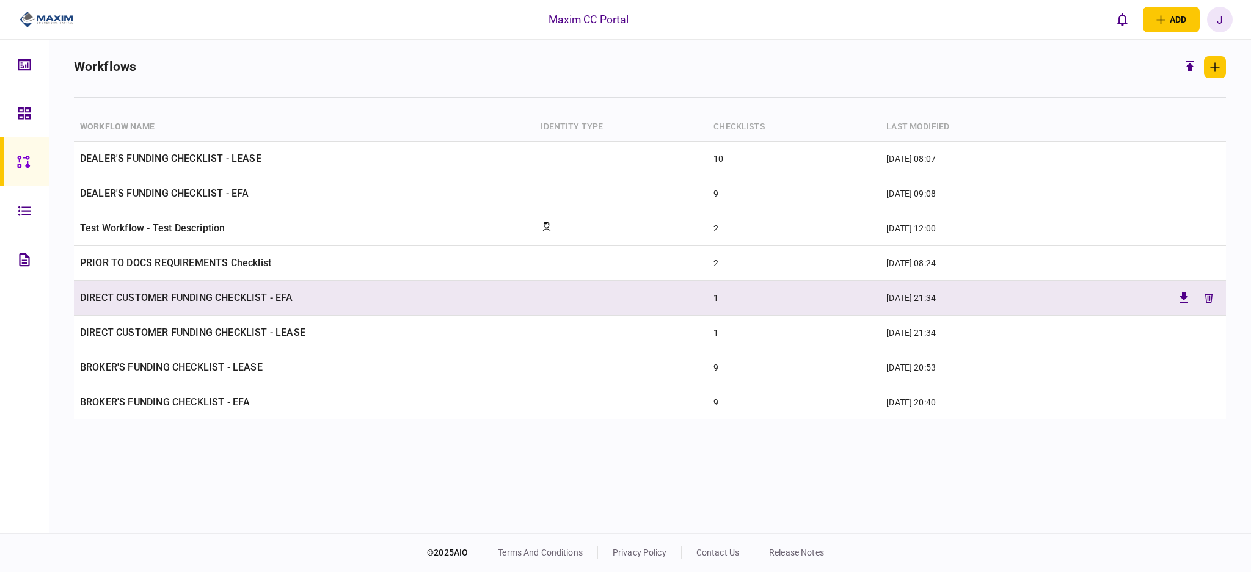
click at [221, 304] on td "DIRECT CUSTOMER FUNDING CHECKLIST - EFA" at bounding box center [304, 298] width 461 height 35
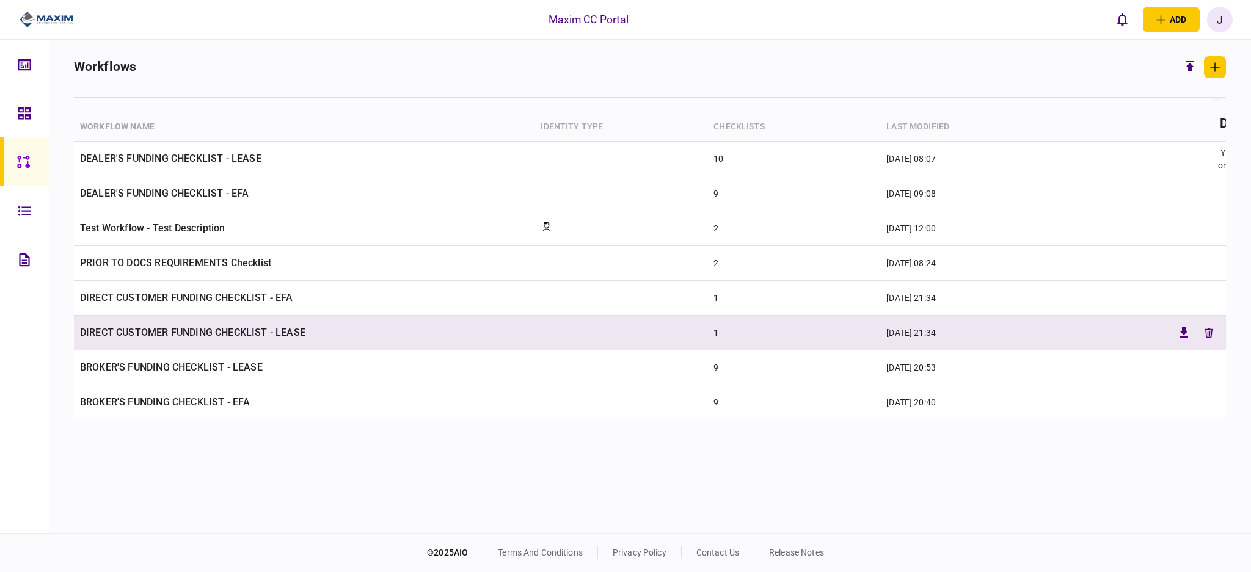
click at [213, 326] on td "DIRECT CUSTOMER FUNDING CHECKLIST - LEASE" at bounding box center [304, 333] width 461 height 35
type input "**********"
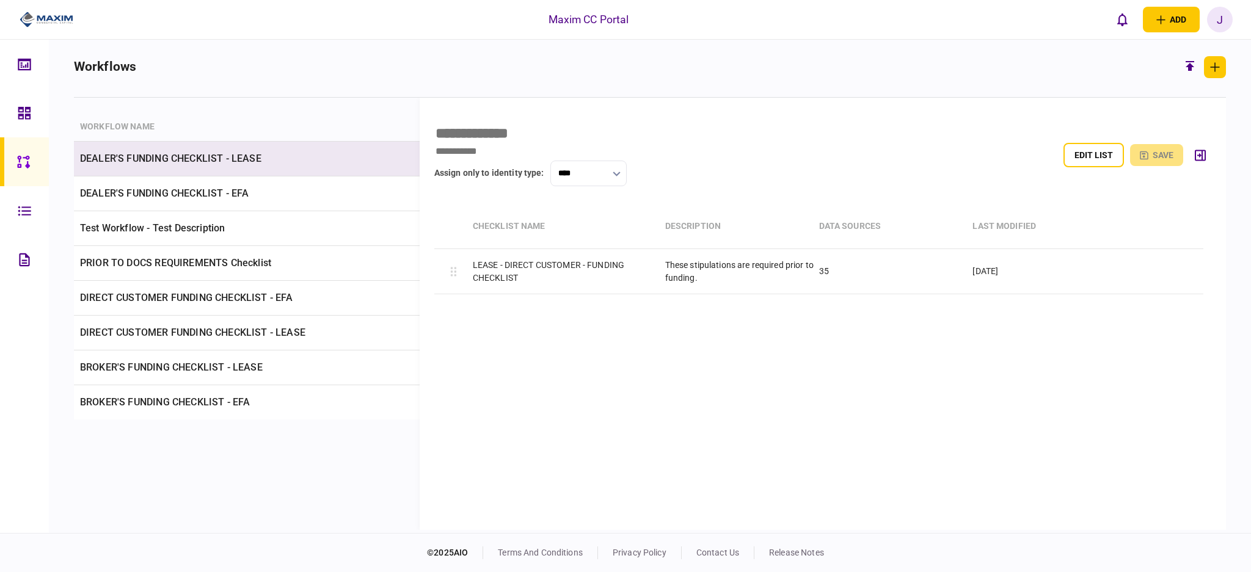
click at [219, 157] on td "DEALER'S FUNDING CHECKLIST - LEASE" at bounding box center [304, 159] width 461 height 35
type input "**********"
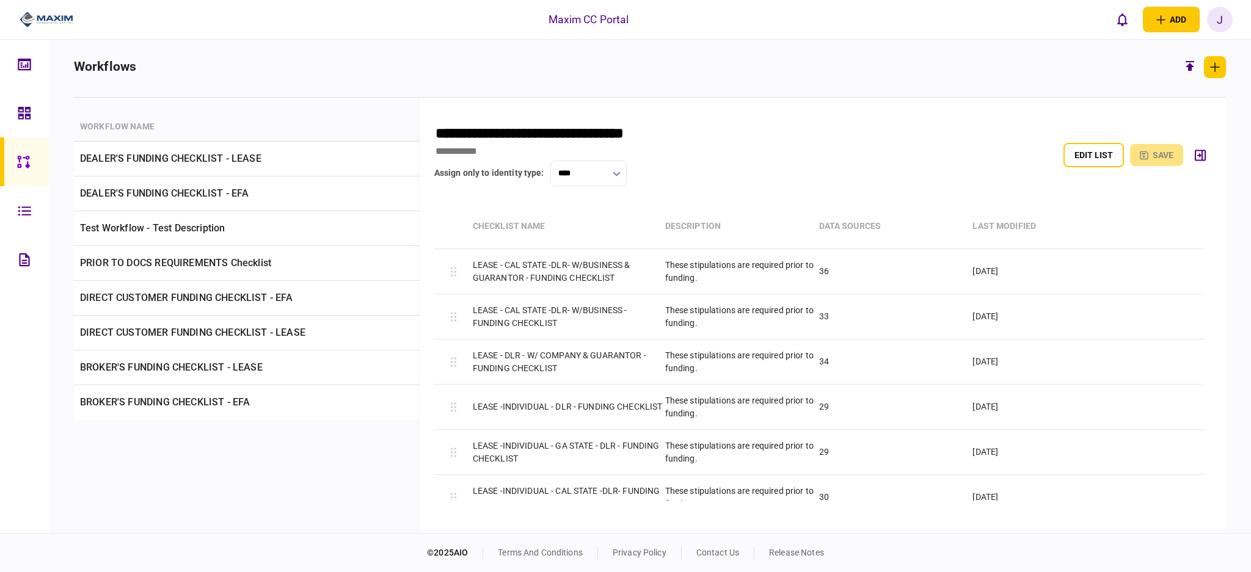
click at [800, 115] on div "**********" at bounding box center [822, 155] width 777 height 86
